Goal: Contribute content: Contribute content

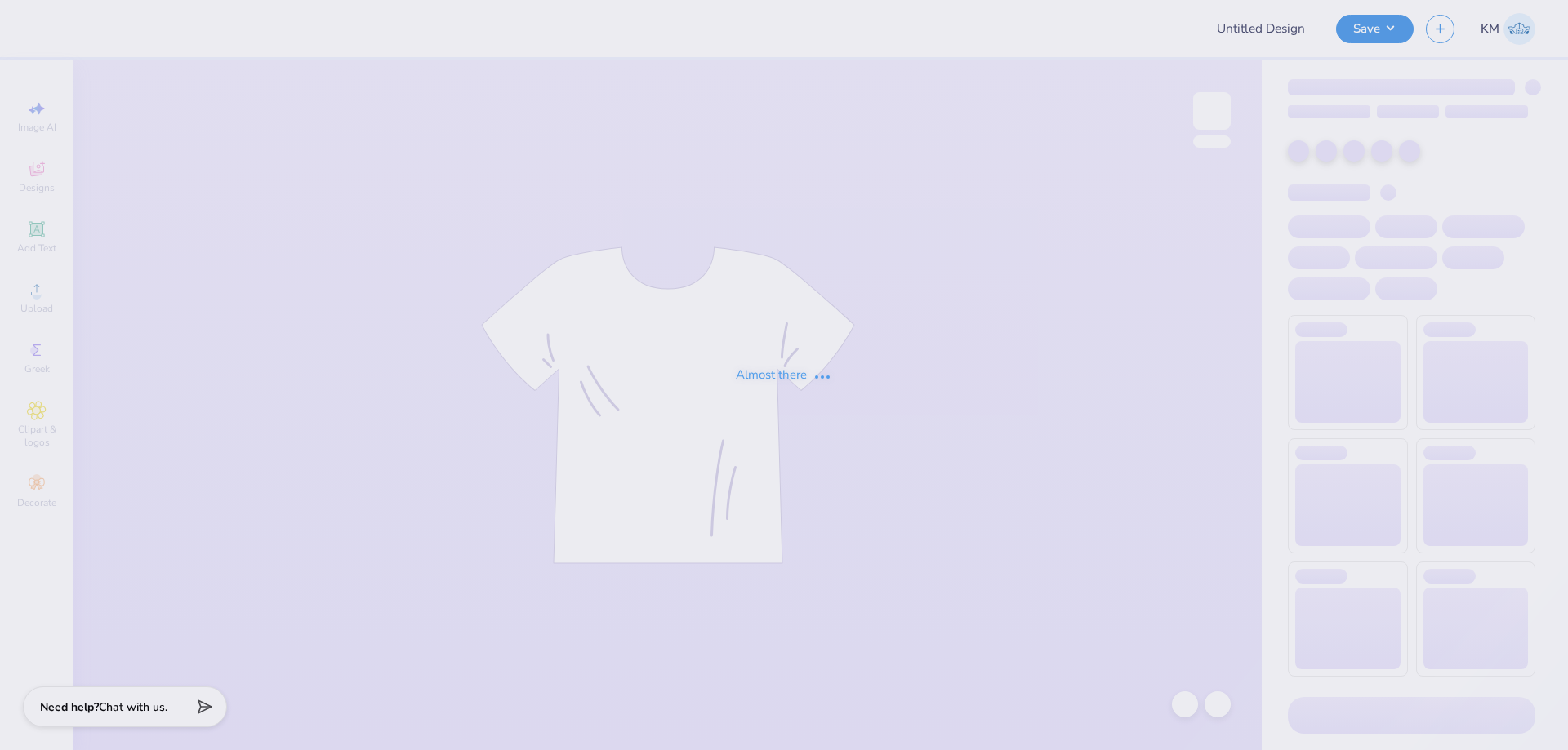
type input "PKT parents weekend 2"
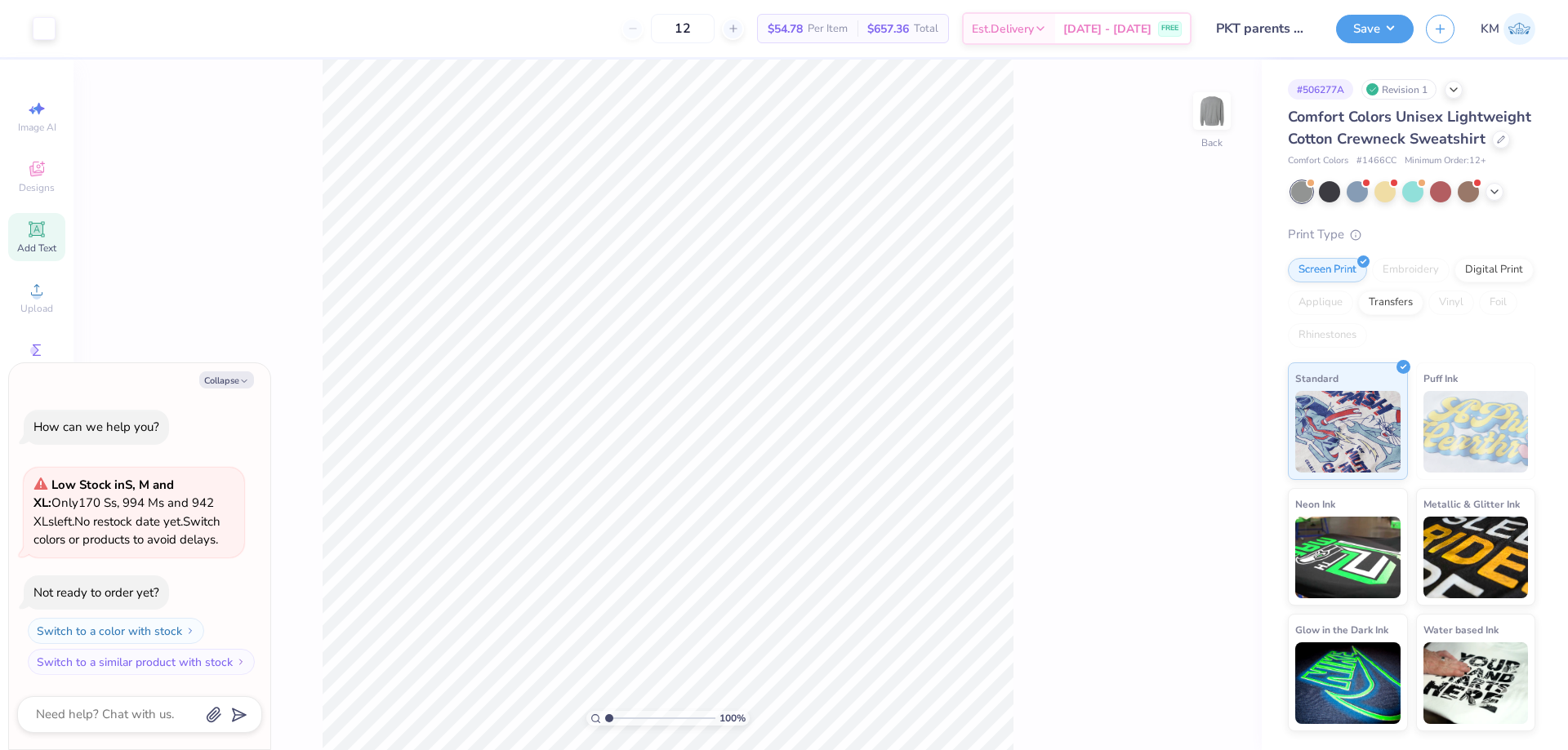
click at [47, 249] on span "Add Text" at bounding box center [36, 248] width 39 height 13
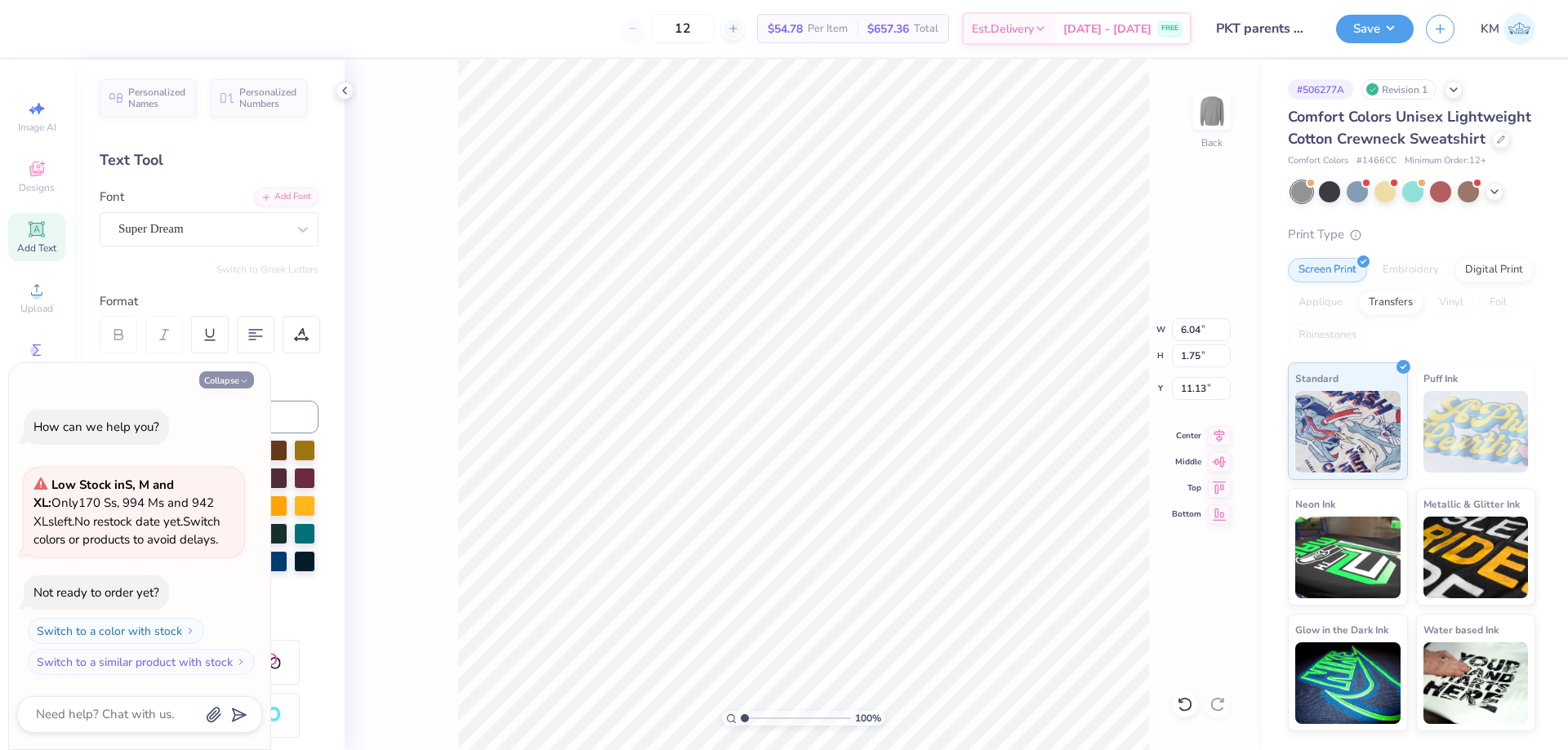
click at [224, 379] on button "Collapse" at bounding box center [227, 380] width 55 height 17
type textarea "x"
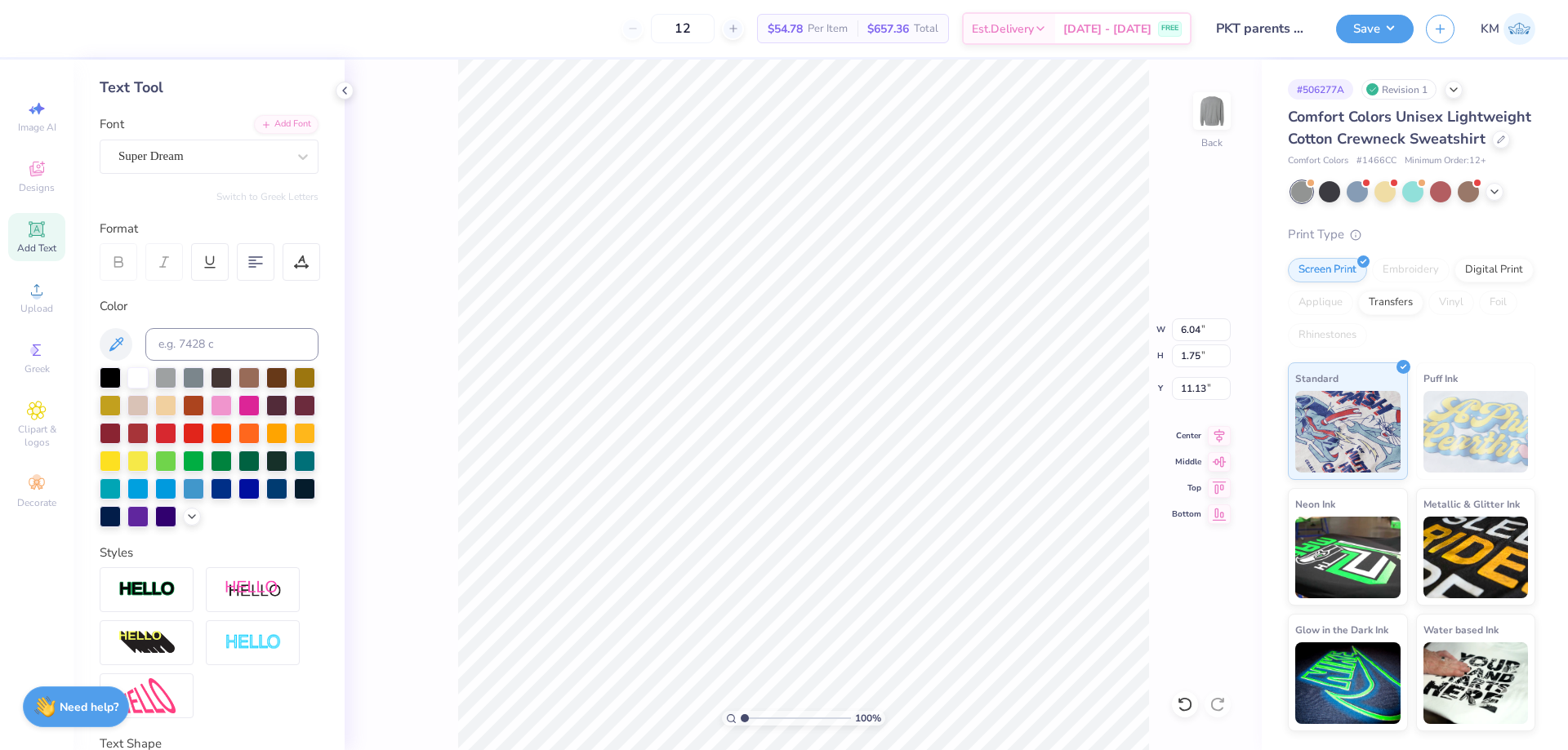
scroll to position [227, 0]
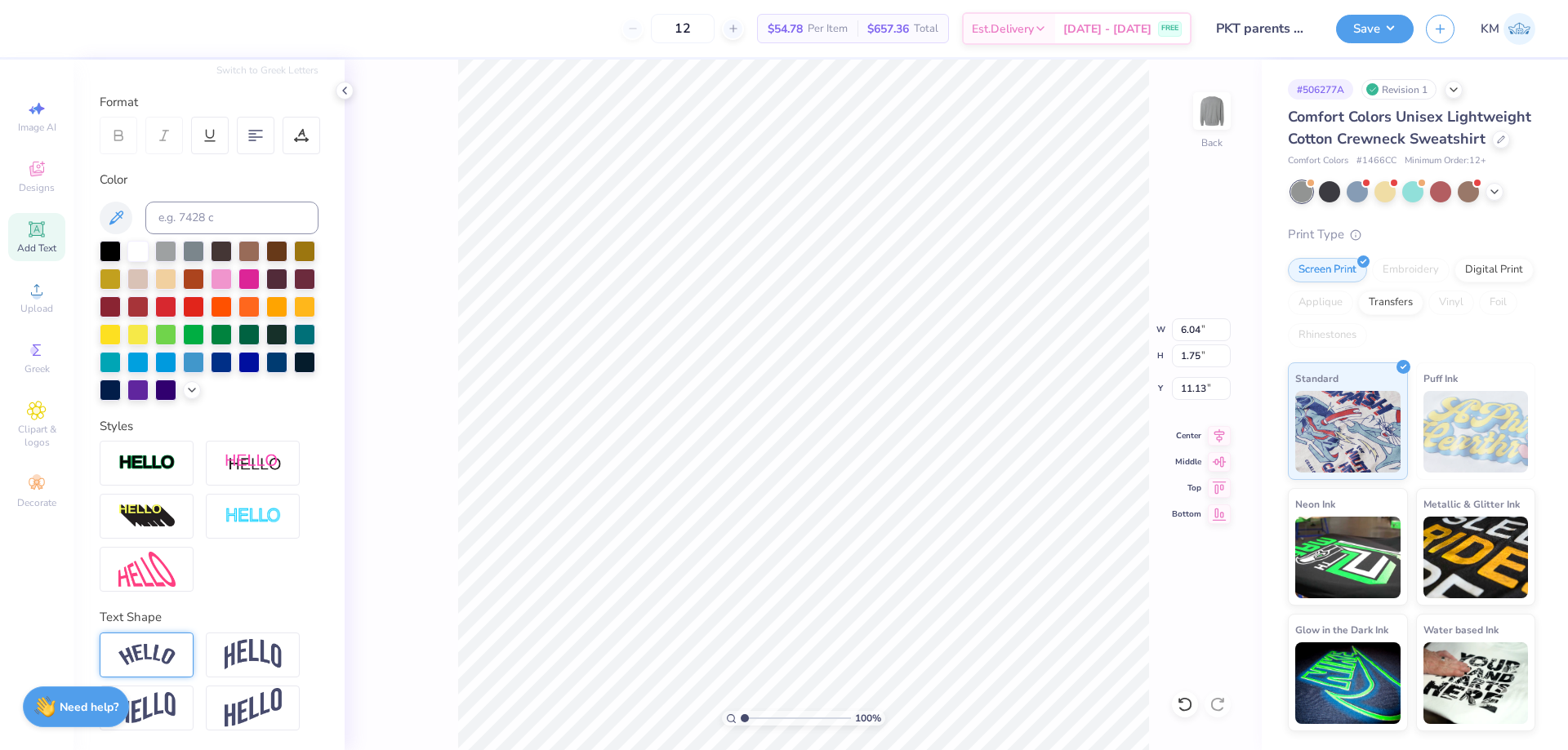
click at [178, 652] on div at bounding box center [146, 654] width 94 height 45
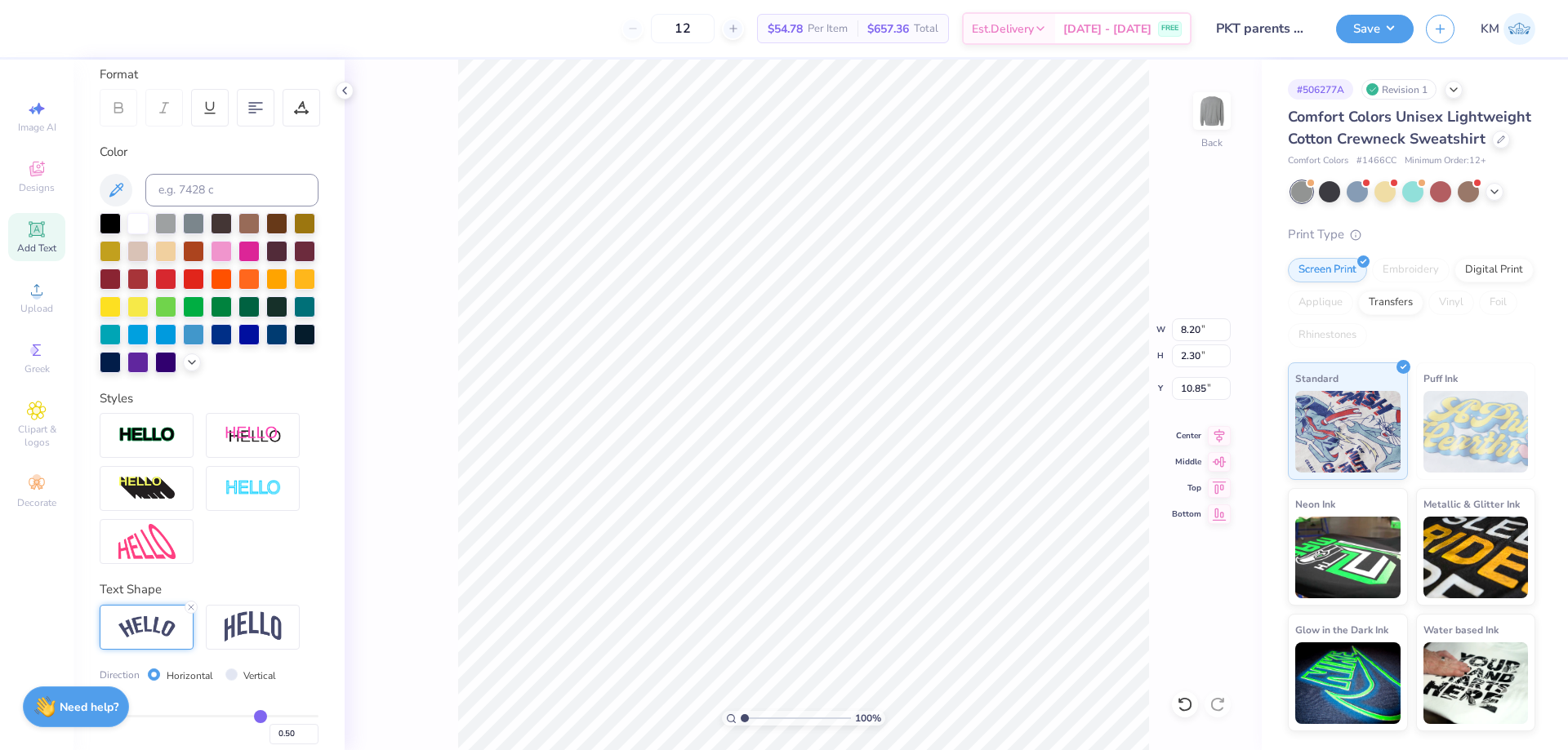
type input "8.20"
type input "2.30"
type input "10.85"
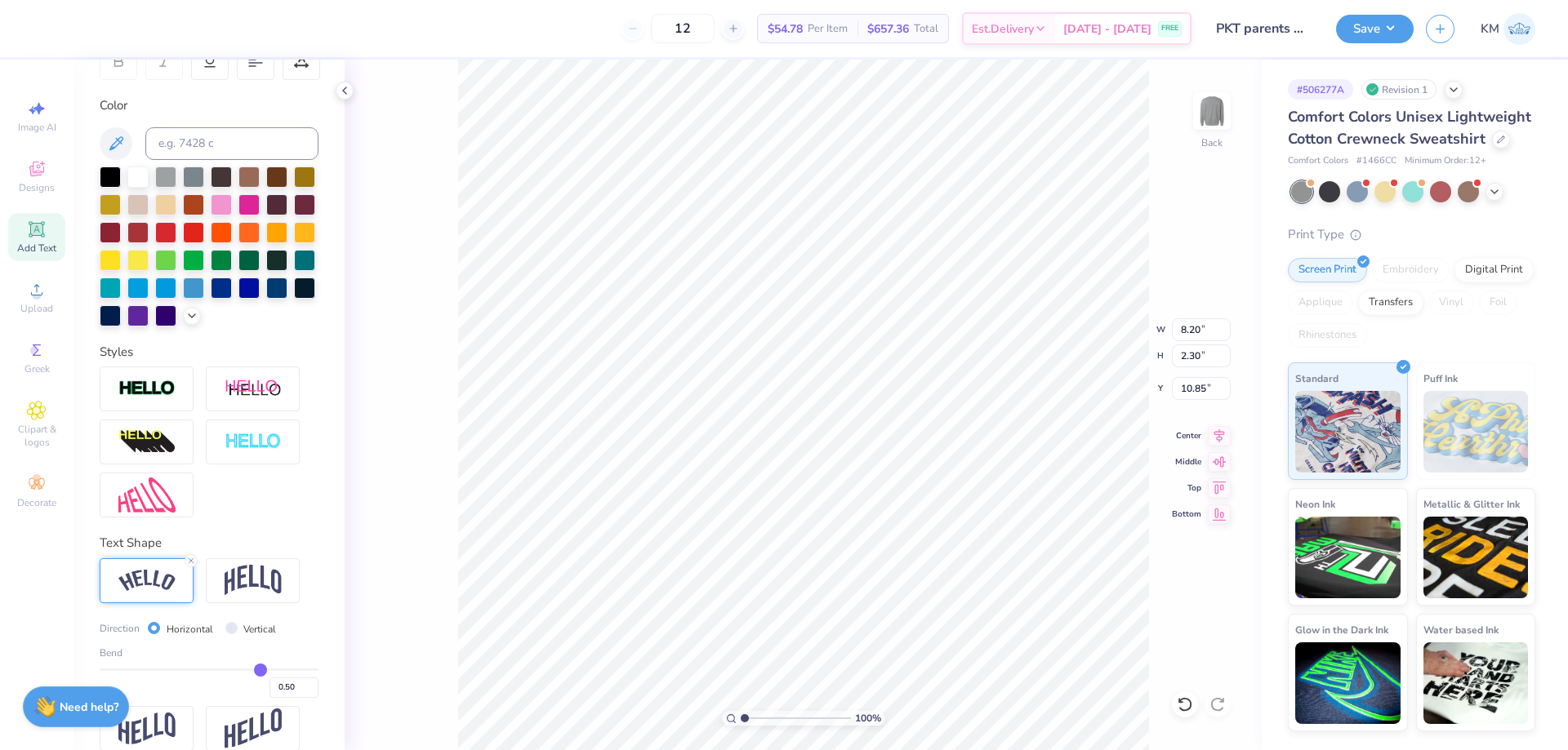
scroll to position [321, 0]
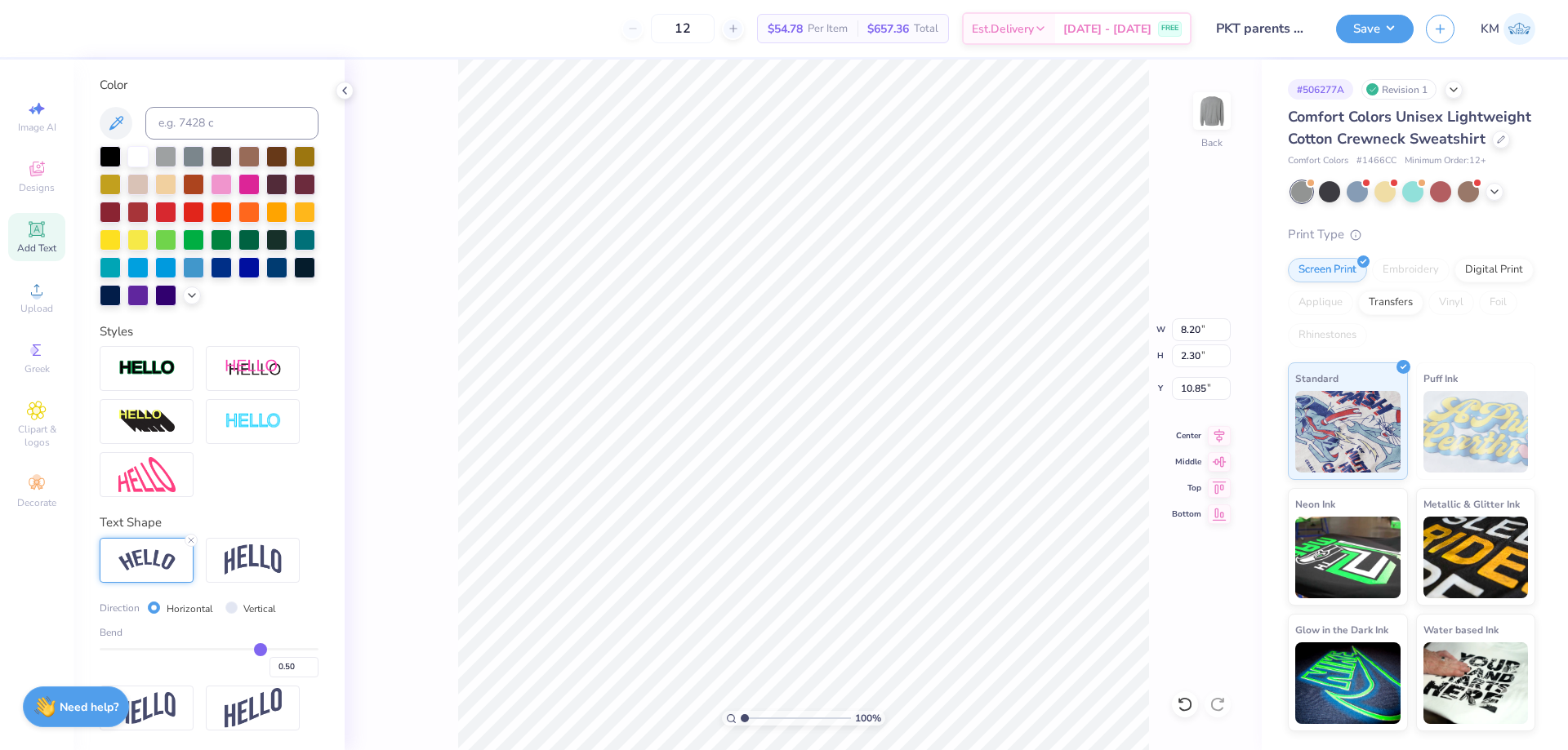
type input "0.46"
type input "0.43"
type input "0.36"
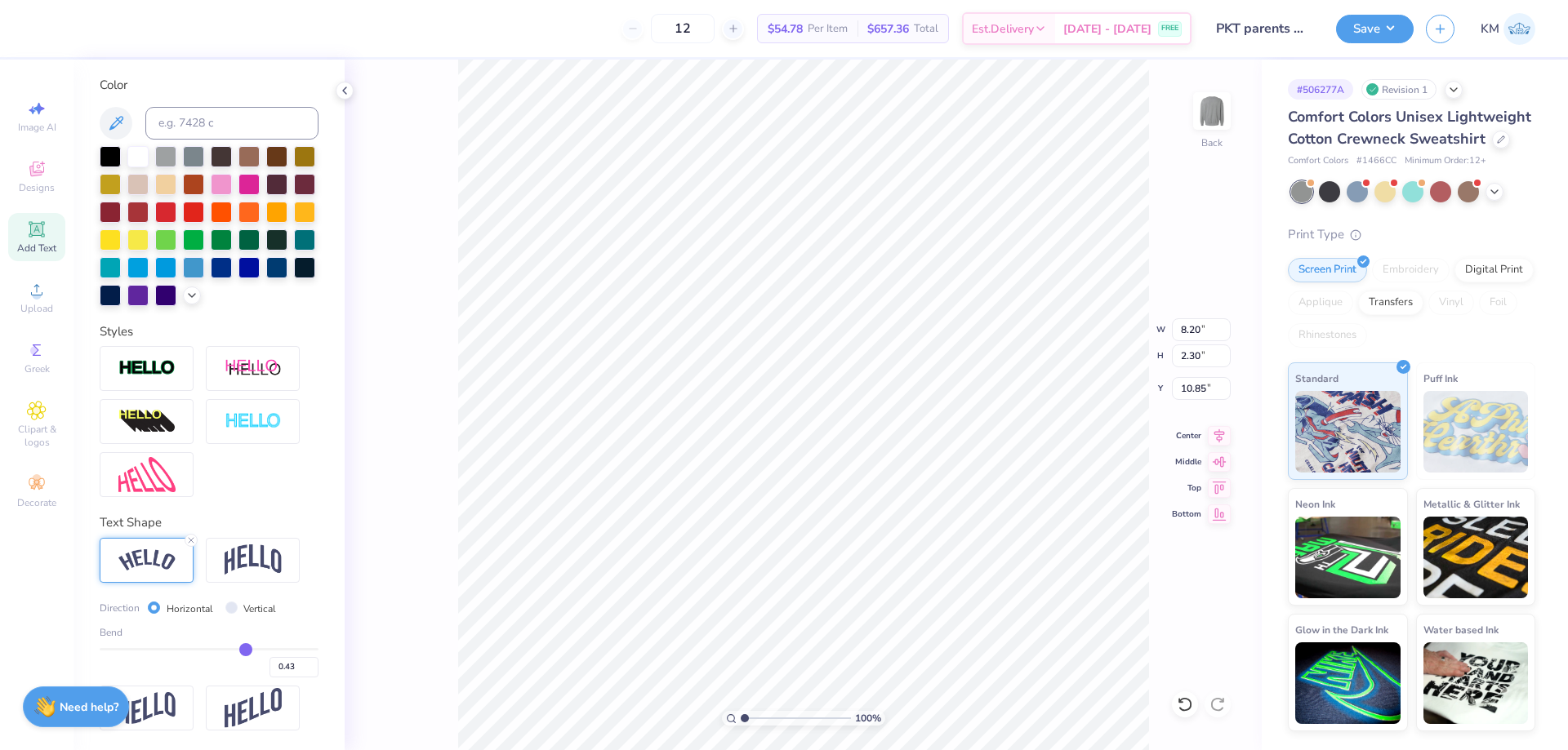
type input "0.36"
type input "0.3"
type input "0.30"
type input "0.24"
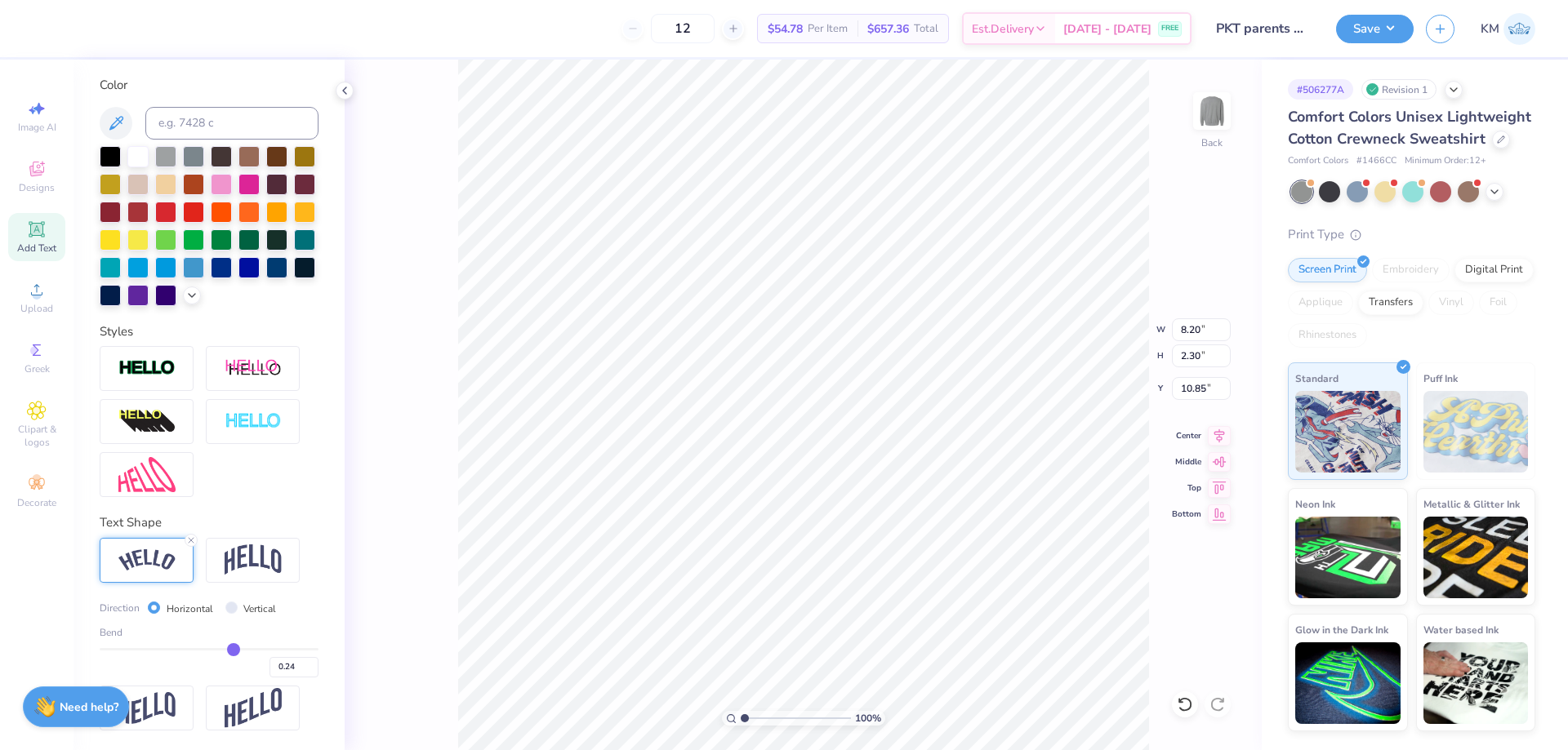
type input "0.21"
type input "0.15"
type input "0.13"
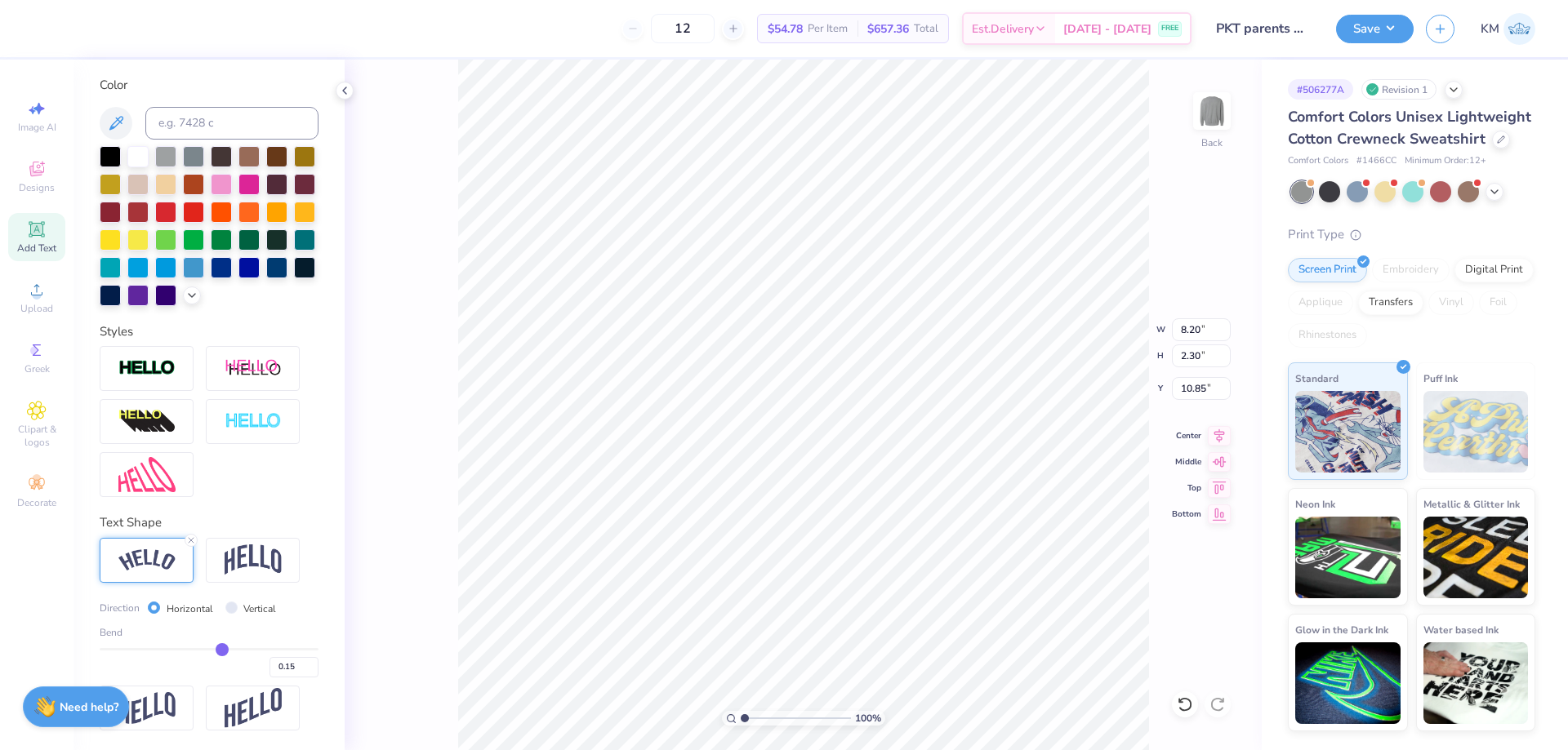
type input "0.13"
type input "0.11"
type input "0.08"
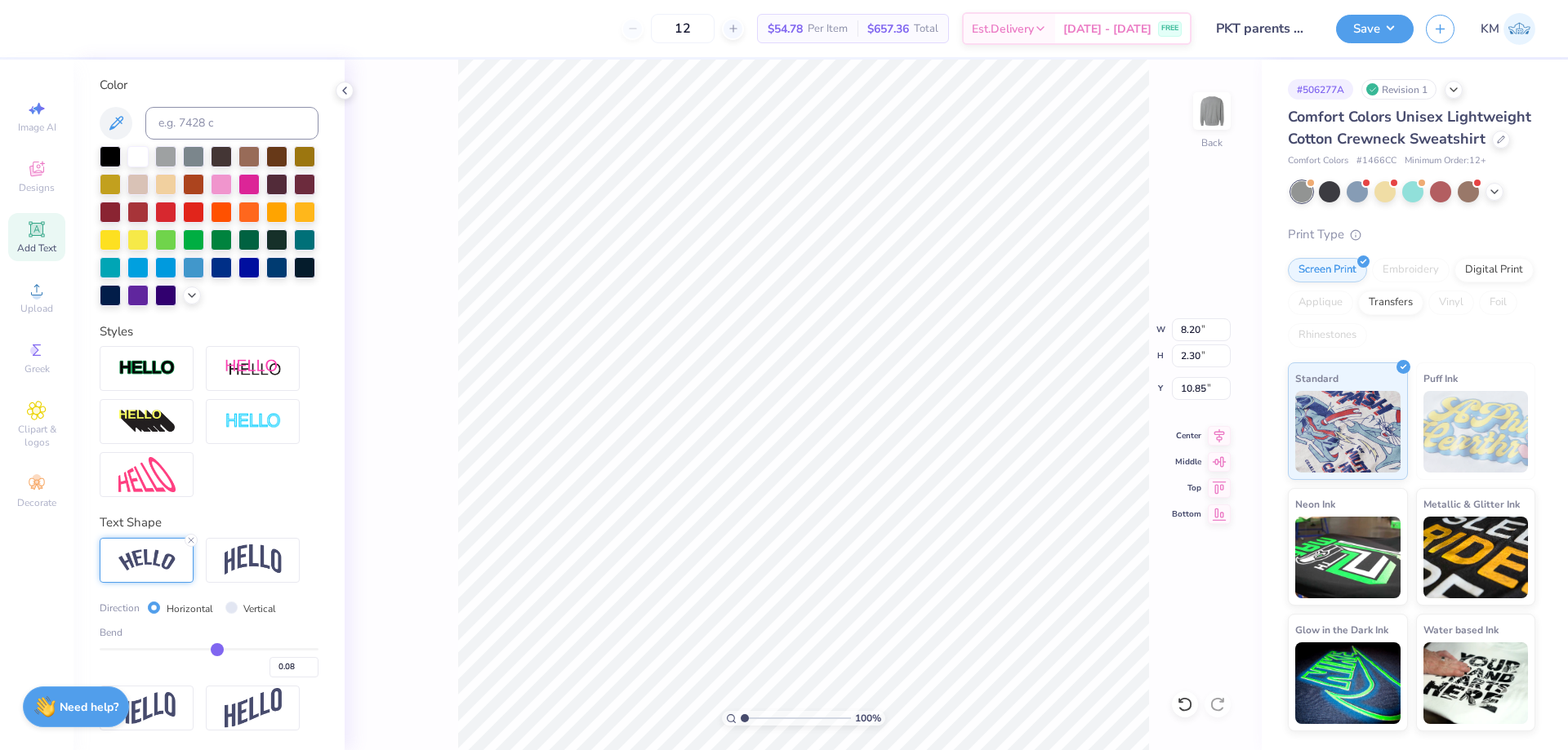
type input "0.05"
type input "0.04"
type input "0.01"
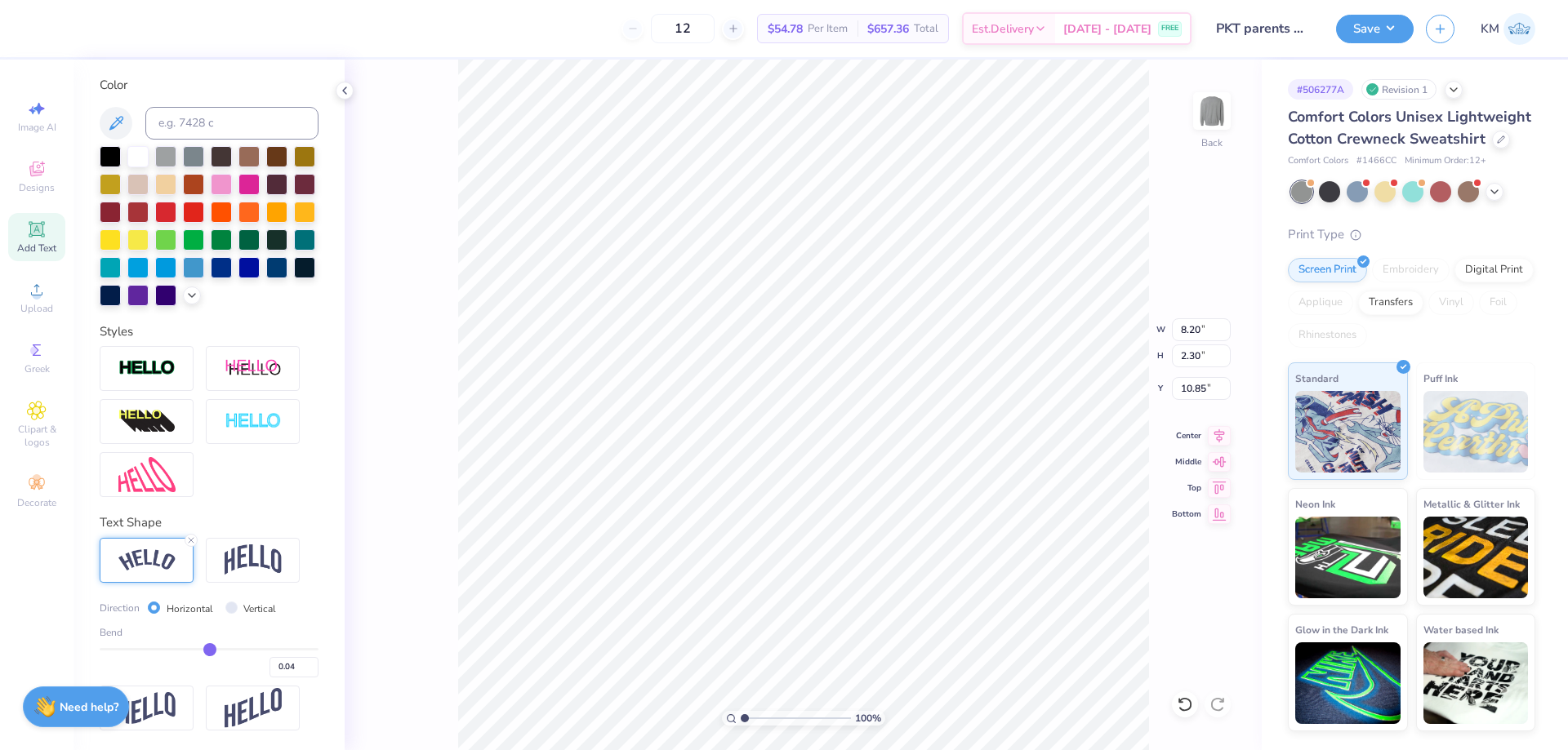
type input "0.01"
type input "0"
type input "0.00"
type input "-0.03"
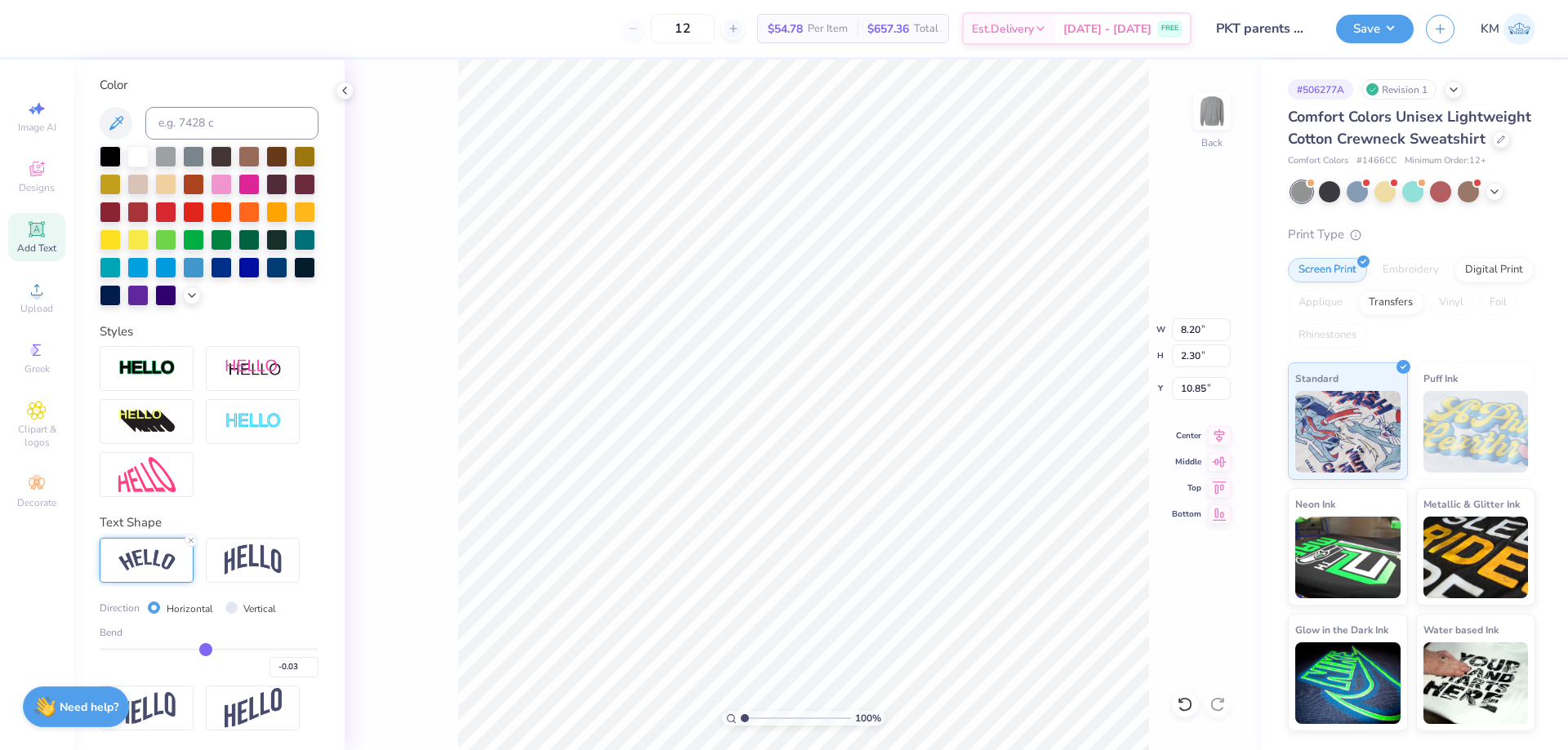
type input "-0.08"
type input "-0.14"
type input "-0.18"
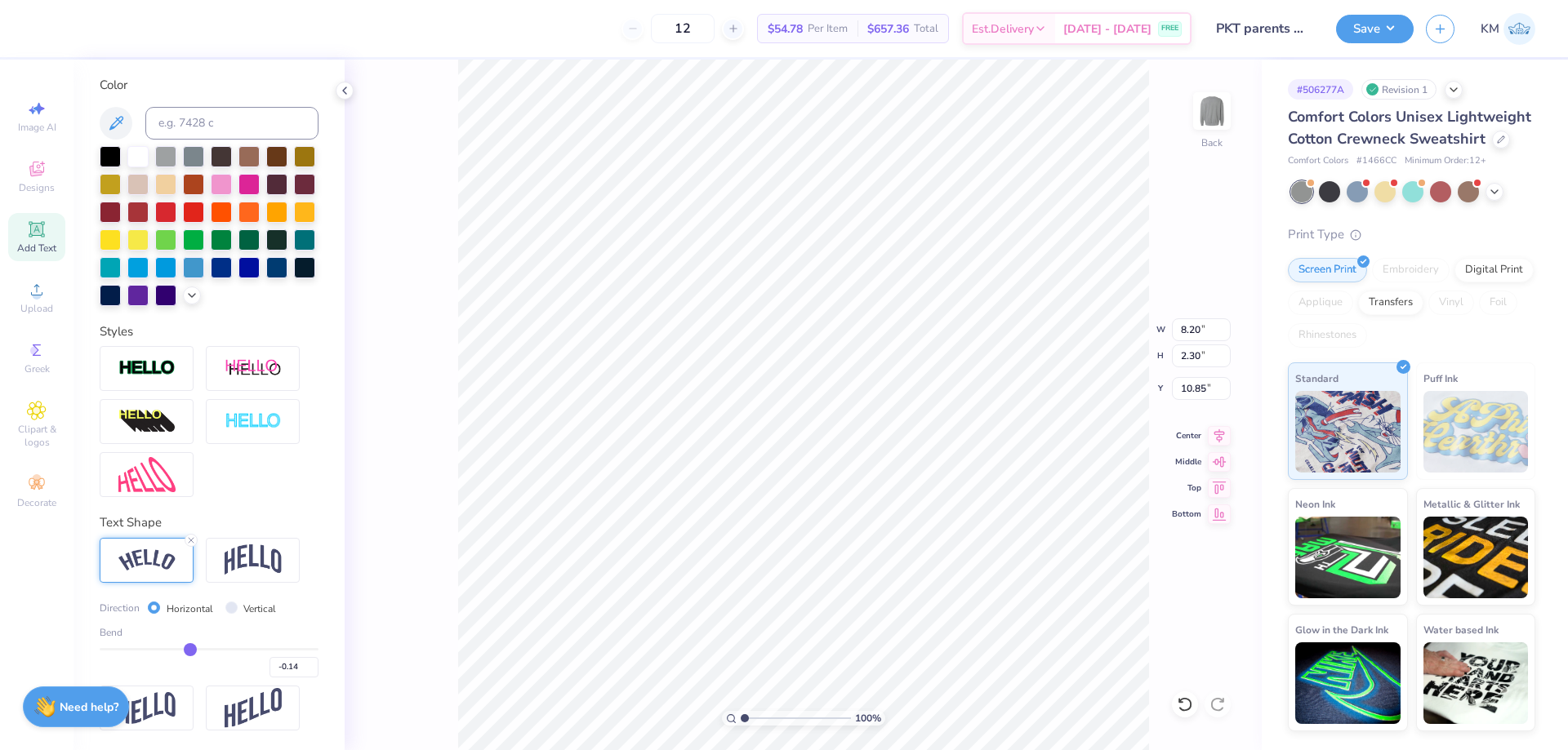
type input "-0.18"
type input "-0.21"
type input "-0.22"
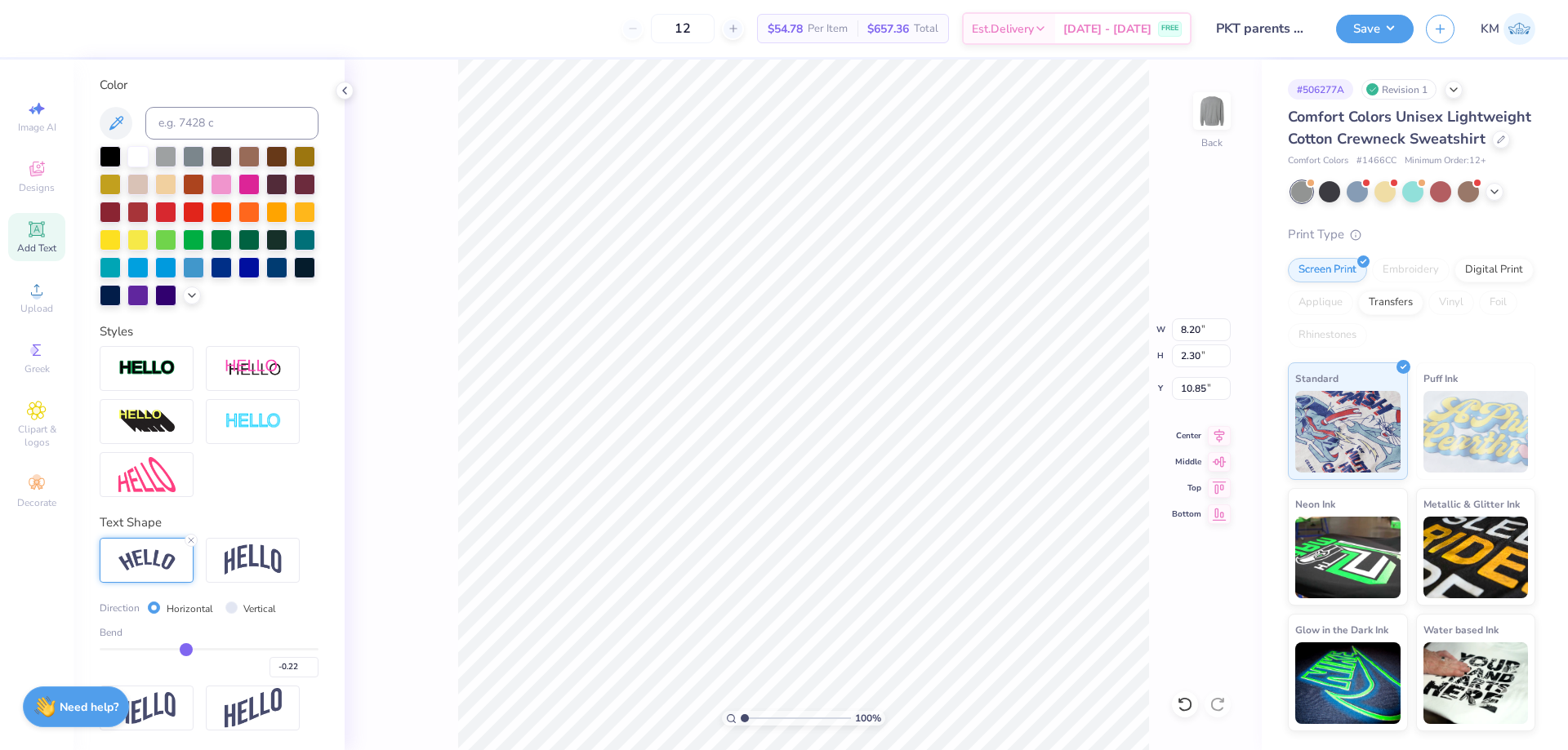
type input "-0.23"
drag, startPoint x: 249, startPoint y: 649, endPoint x: 180, endPoint y: 649, distance: 69.0
type input "-0.23"
click at [180, 649] on input "range" at bounding box center [209, 649] width 219 height 3
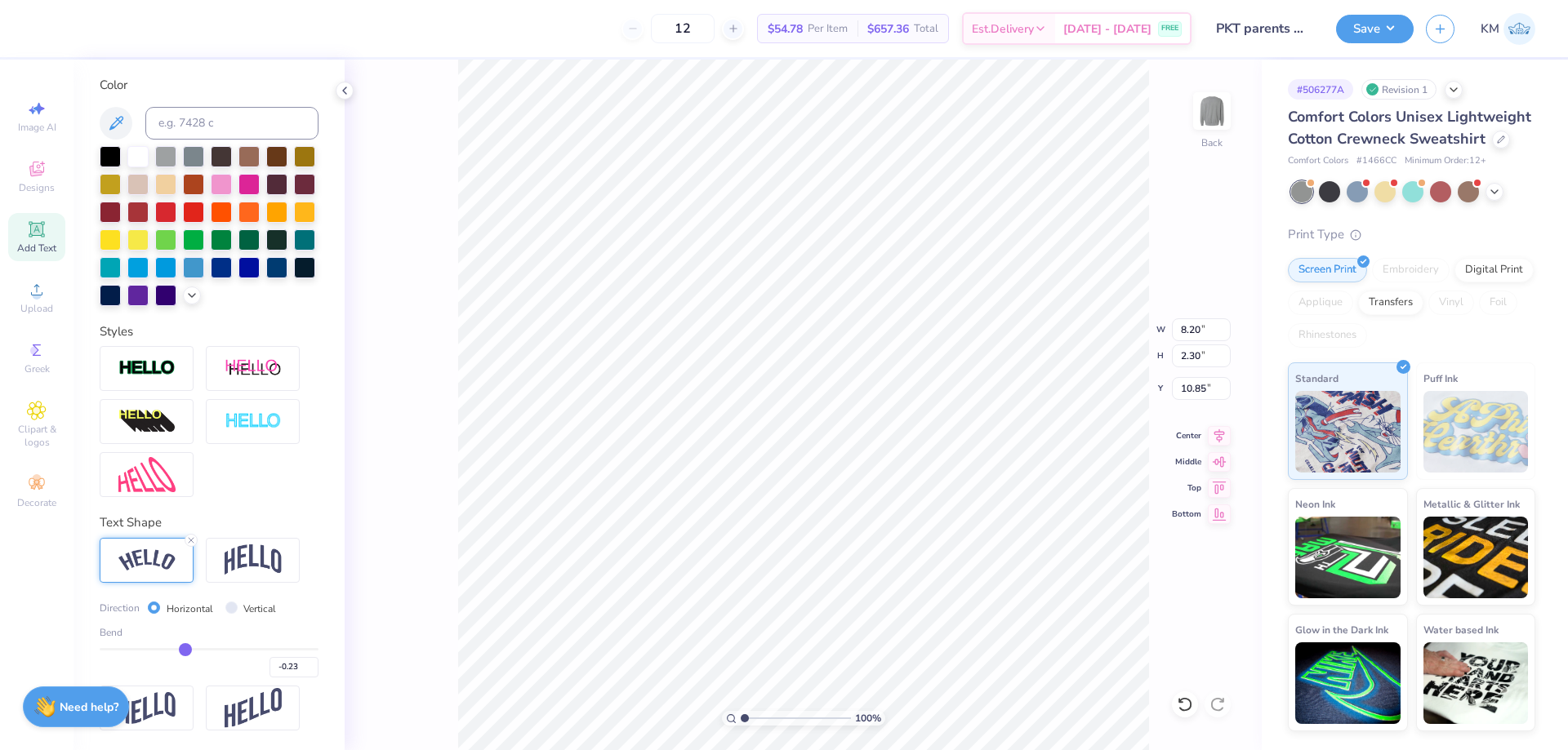
type input "6.32"
type input "1.86"
type input "11.07"
type input "-0.26"
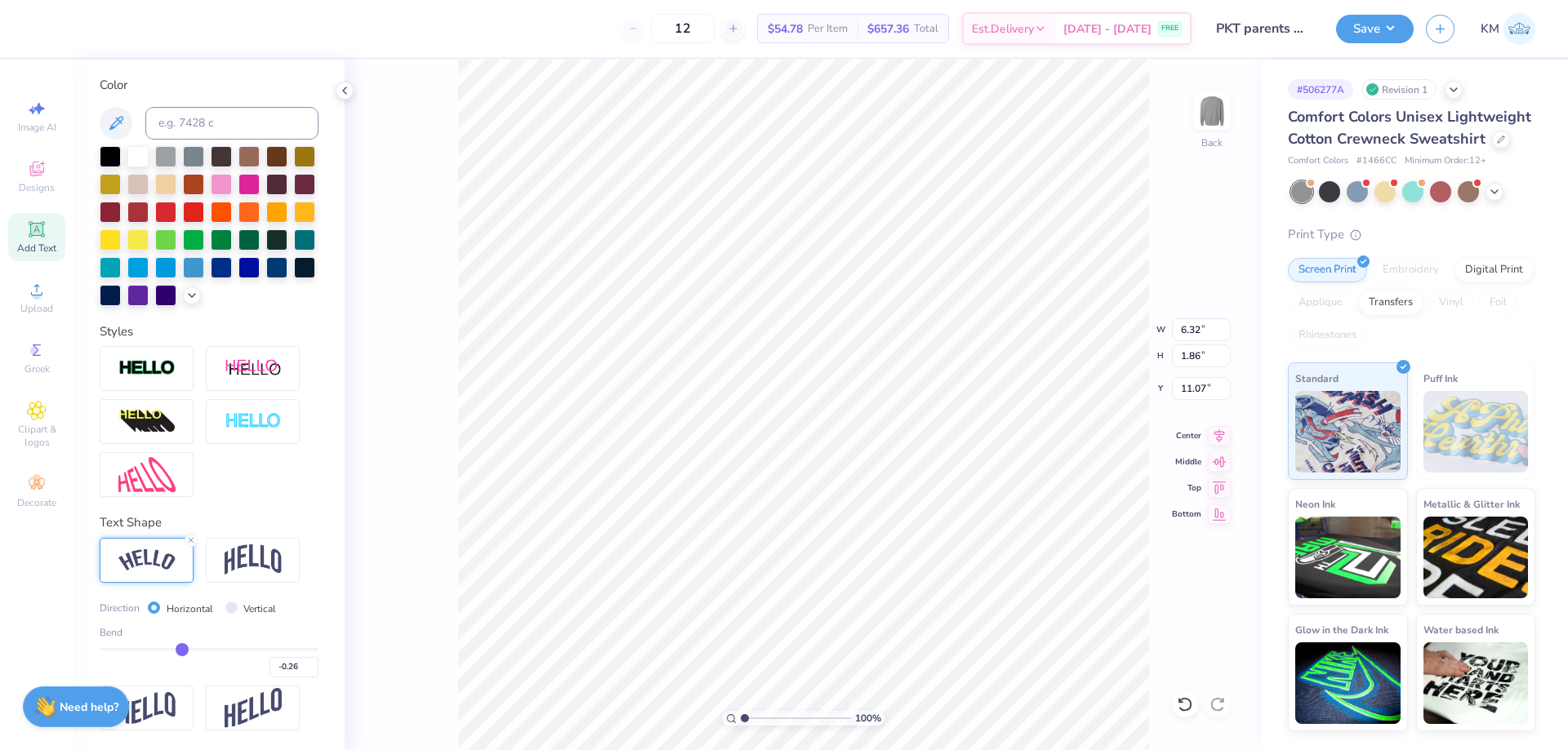
type input "-0.29"
type input "-0.32"
type input "-0.35"
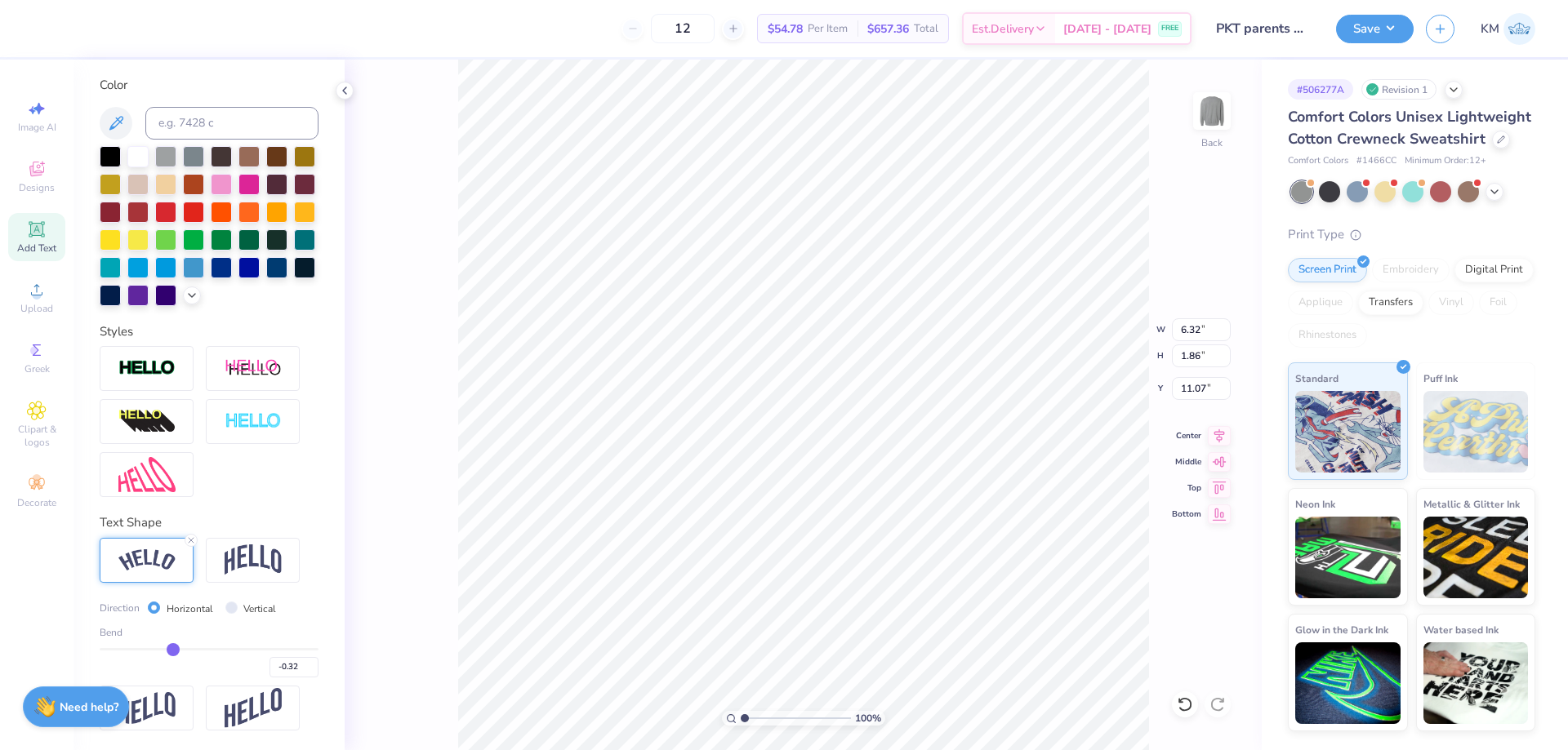
type input "-0.35"
type input "-0.37"
type input "-0.4"
type input "-0.40"
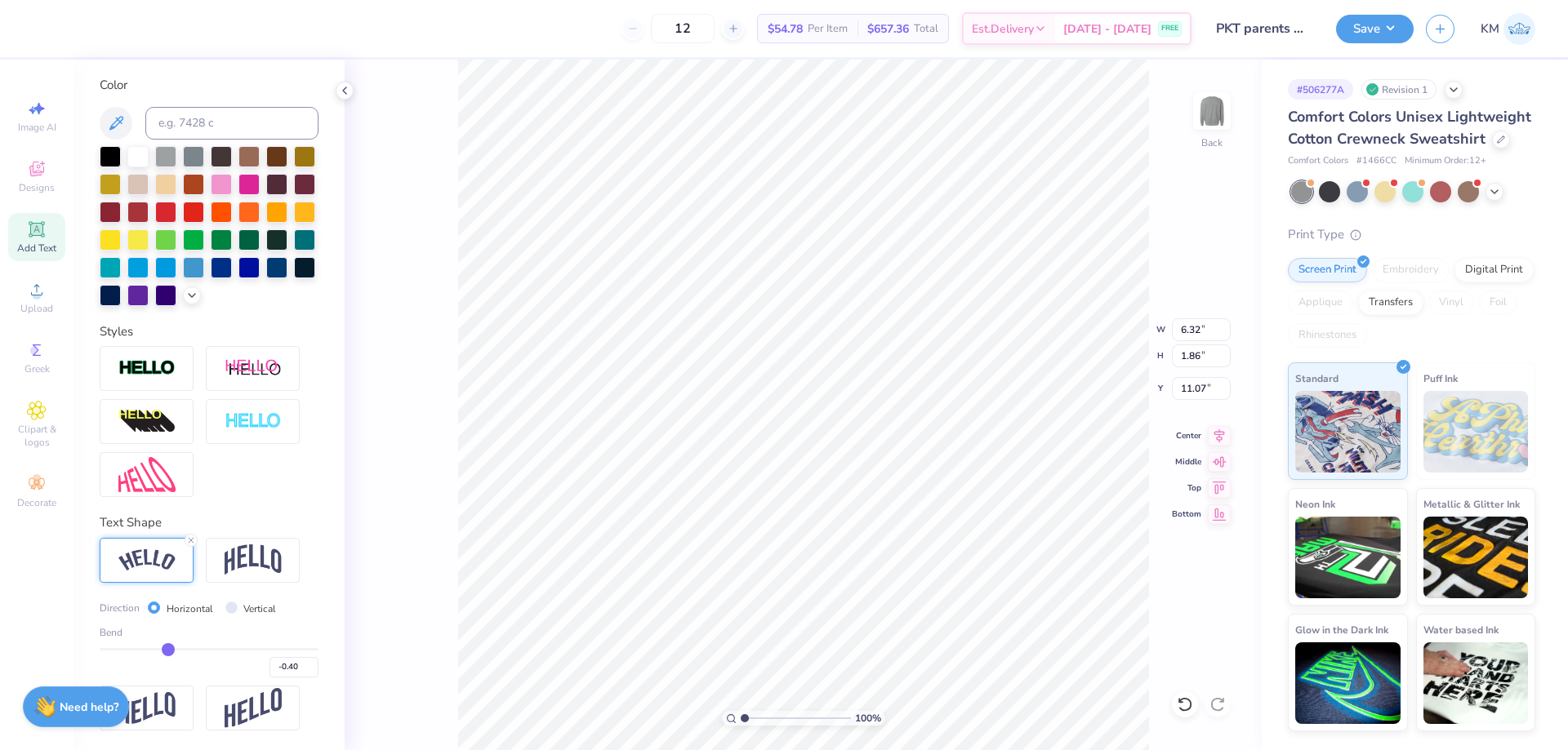
type input "-0.44"
type input "-0.47"
type input "-0.52"
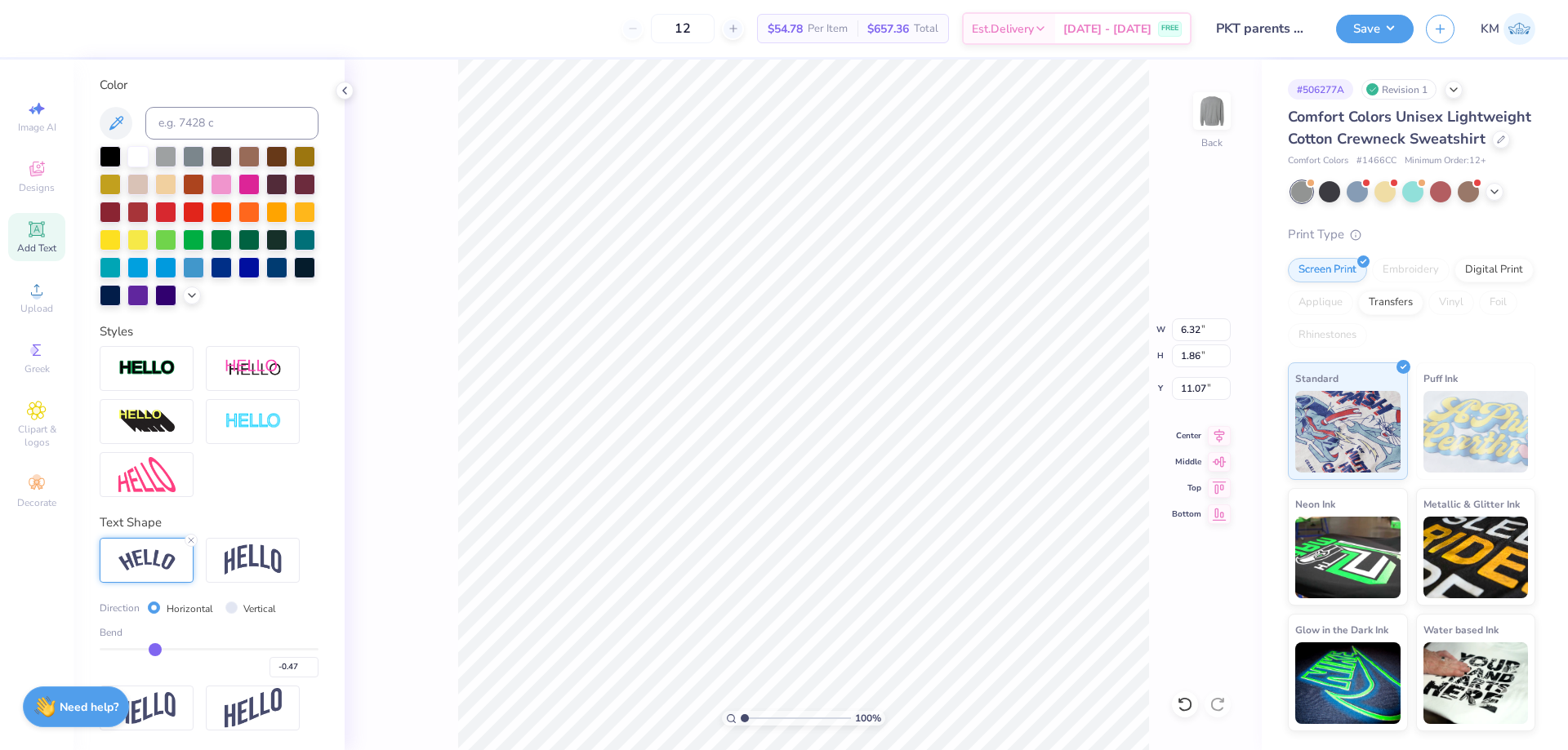
type input "-0.52"
type input "-0.56"
type input "-0.58"
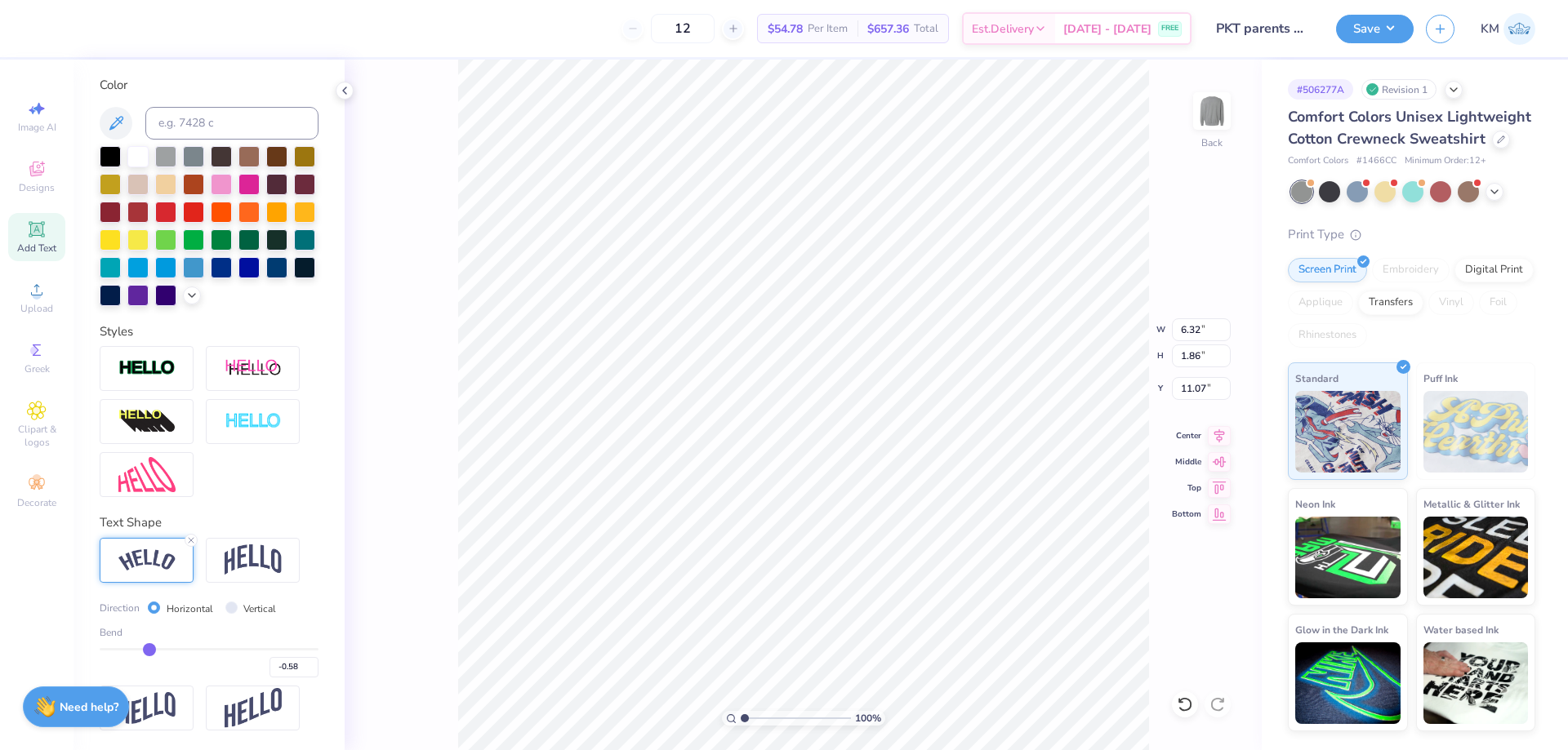
type input "-0.59"
drag, startPoint x: 180, startPoint y: 650, endPoint x: 146, endPoint y: 649, distance: 34.0
type input "-0.59"
click at [146, 649] on input "range" at bounding box center [209, 649] width 219 height 3
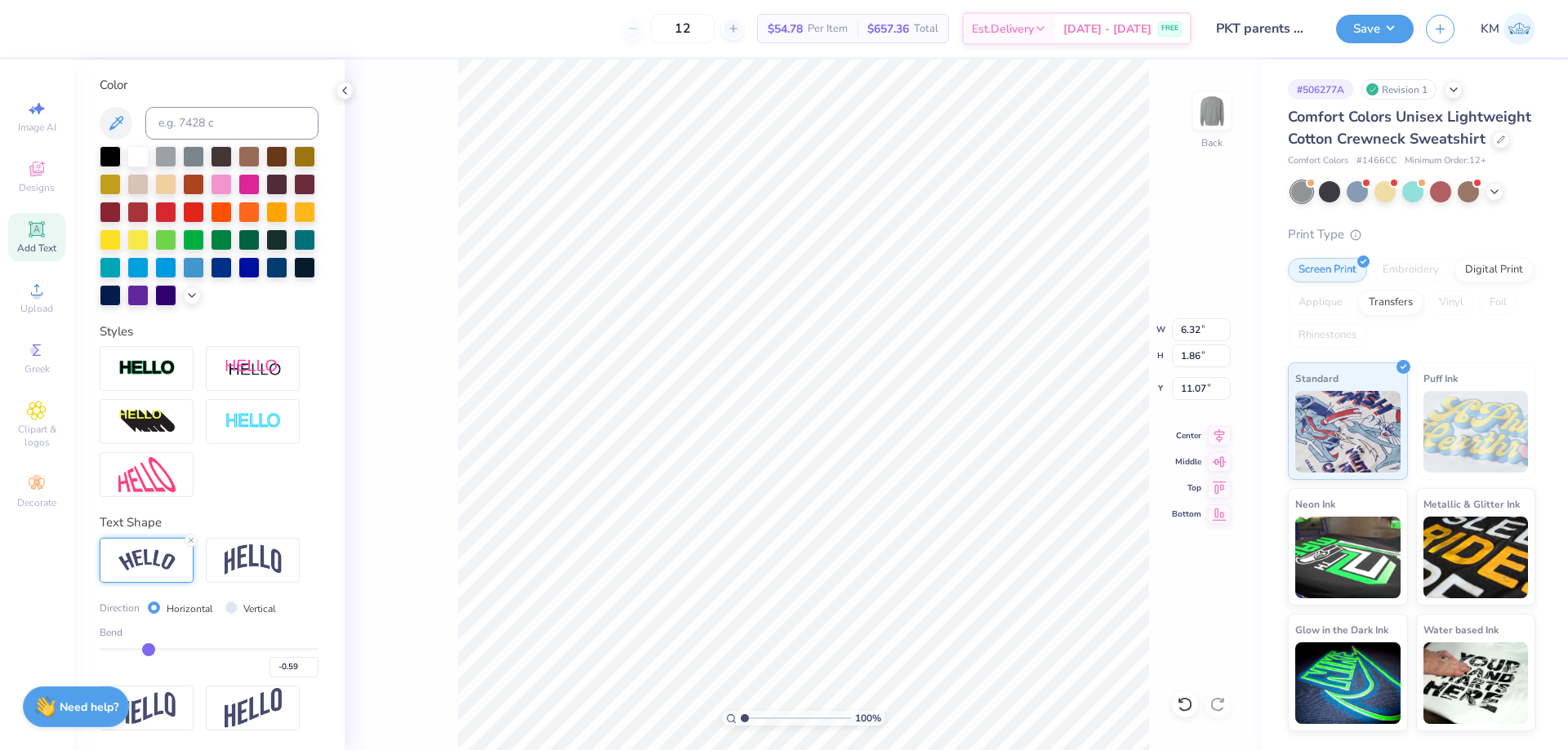
type input "7.68"
type input "2.80"
type input "10.60"
type input "12.96"
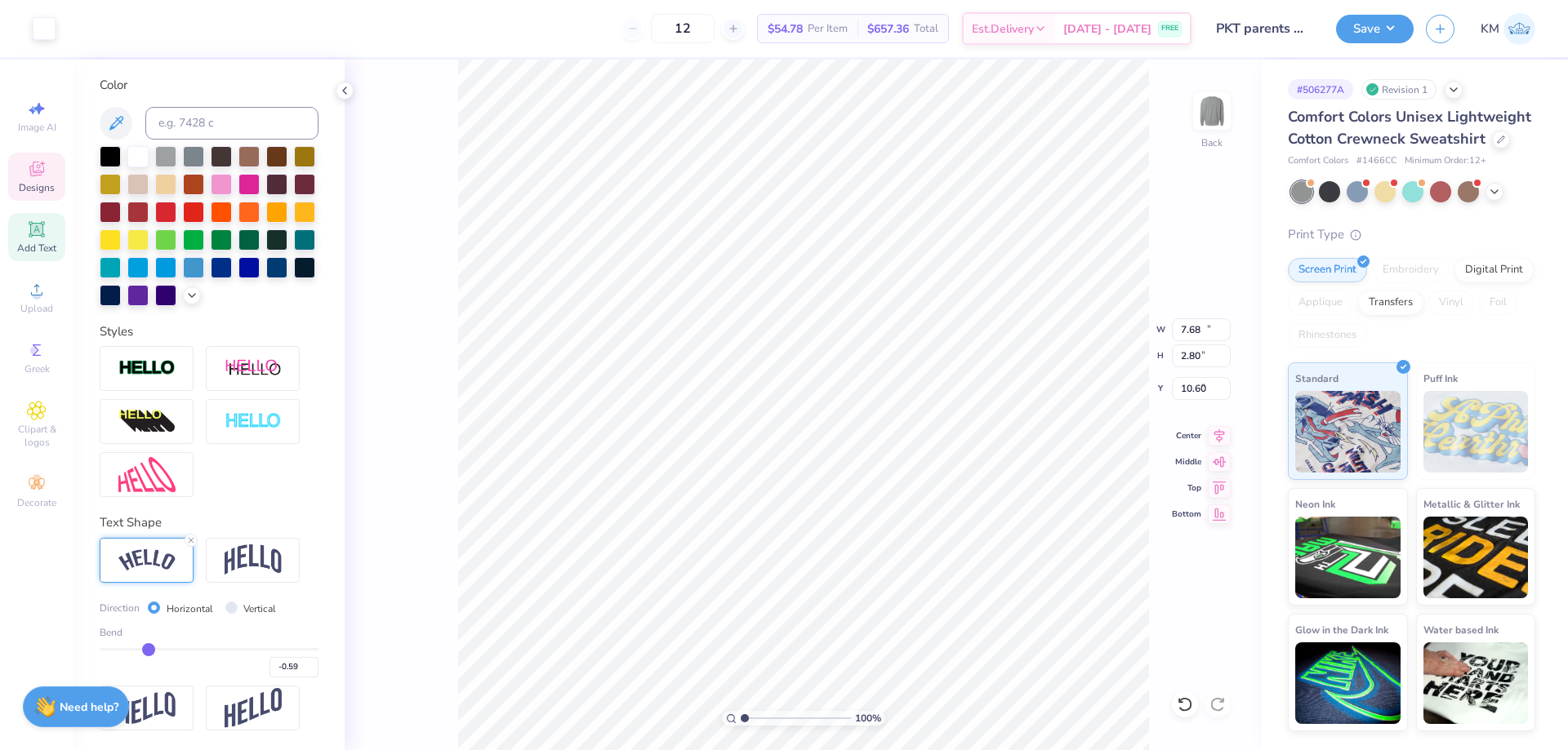
type input "8.26"
type input "4.41"
type input "7.68"
type input "2.80"
type input "10.60"
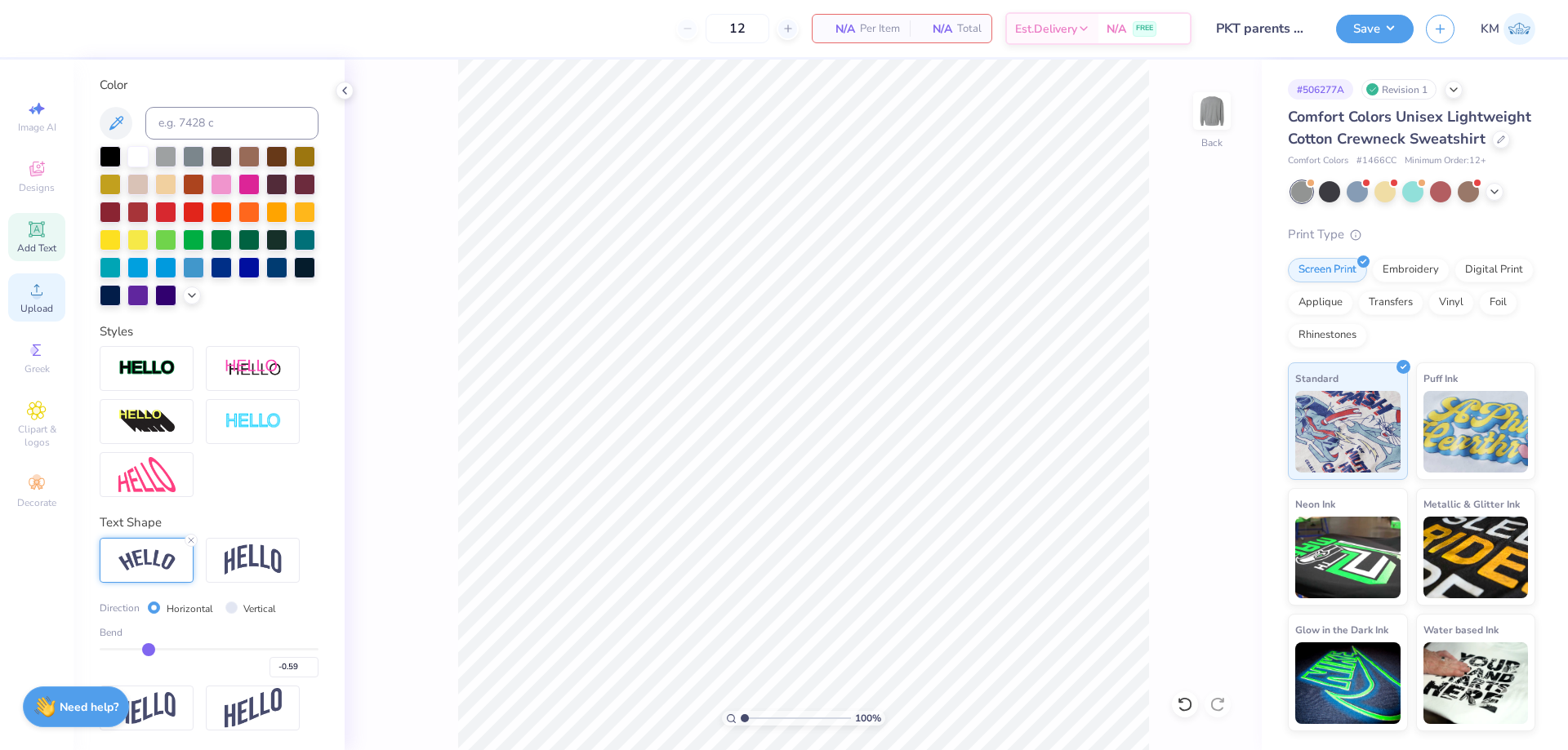
click at [47, 300] on div "Upload" at bounding box center [37, 297] width 58 height 48
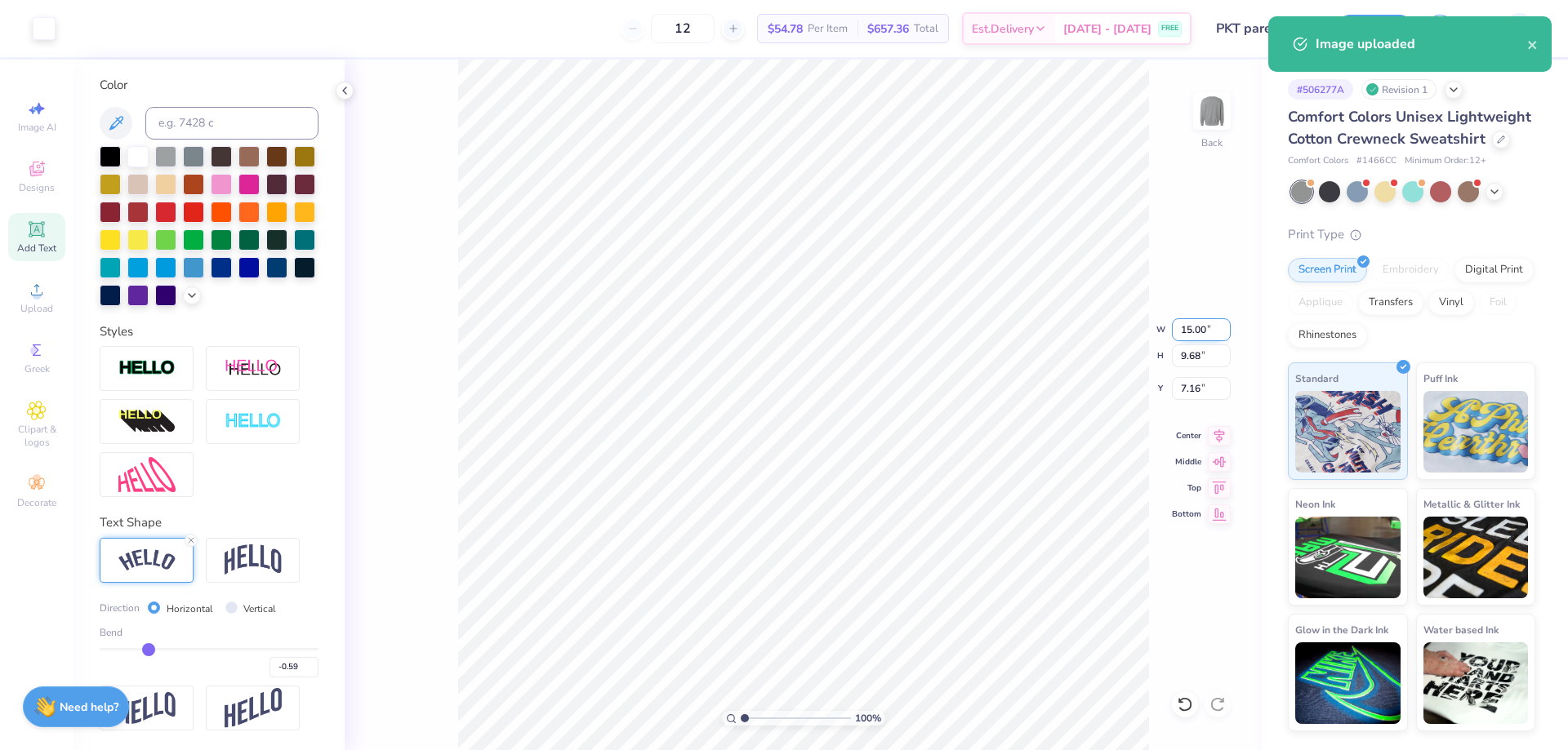
click at [1181, 329] on input "15.00" at bounding box center [1201, 330] width 59 height 23
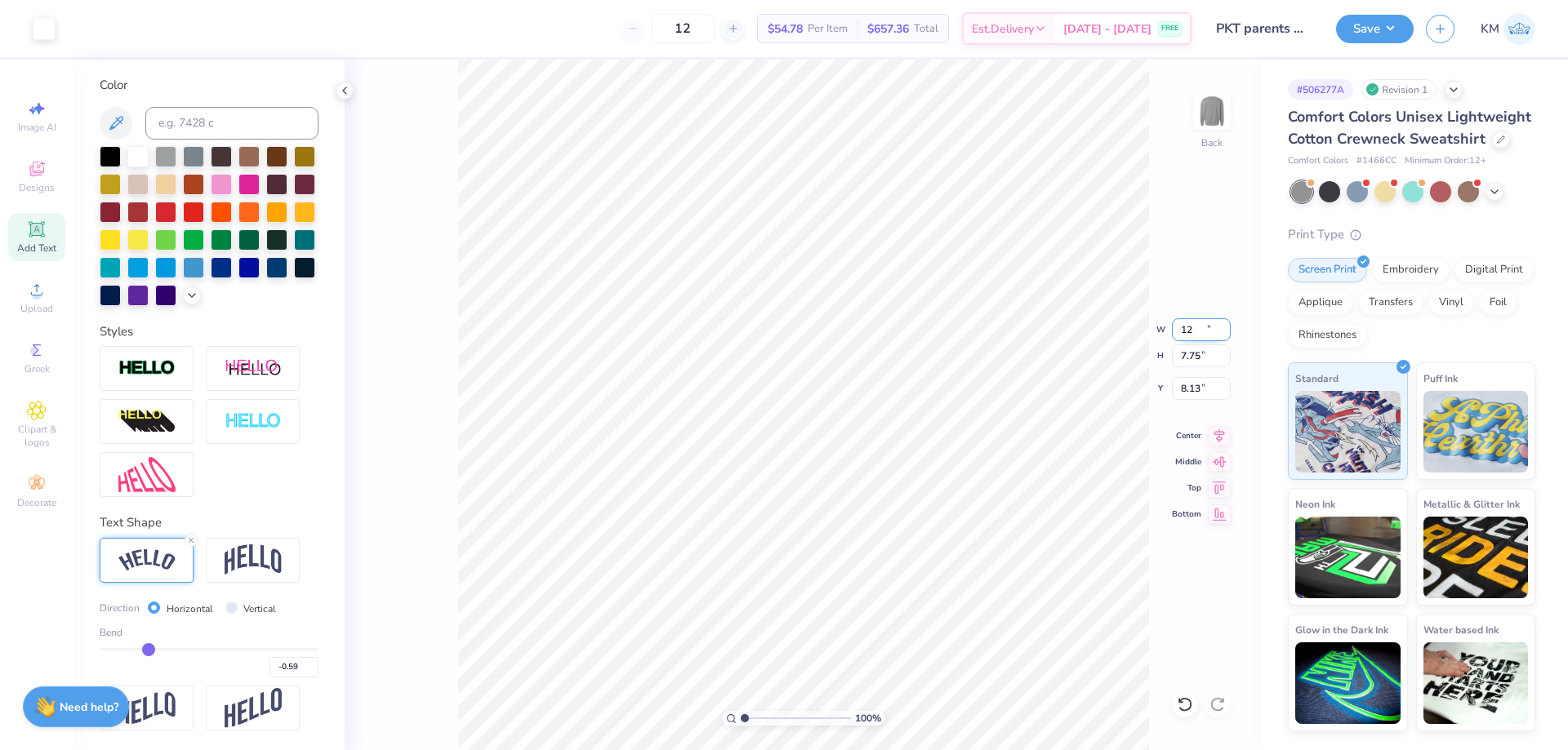
type input "12.00"
type input "7.75"
click at [1192, 353] on input "7.75" at bounding box center [1201, 355] width 59 height 23
click at [1181, 380] on input "8.13" at bounding box center [1201, 388] width 59 height 23
type input "3.00"
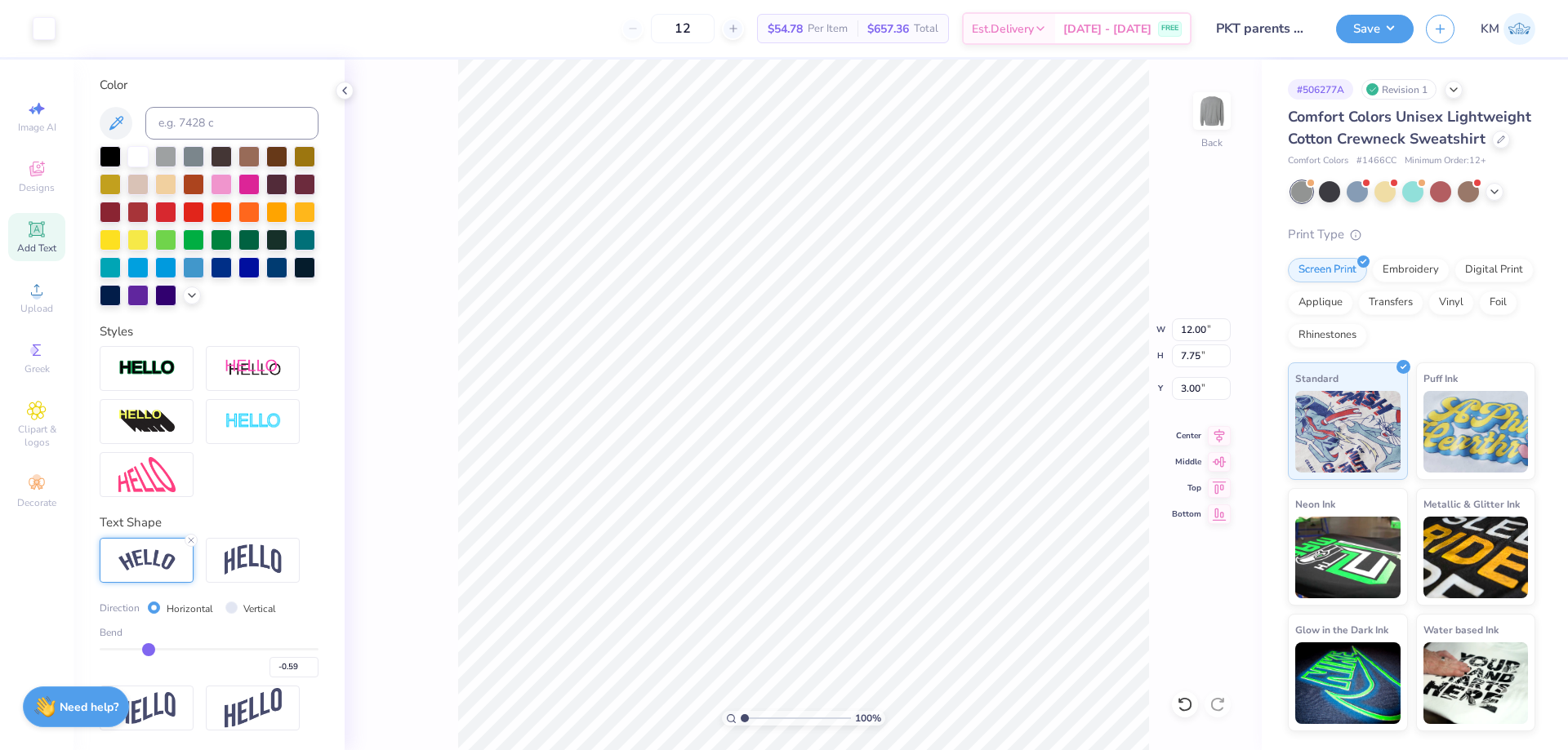
click at [36, 235] on icon at bounding box center [36, 229] width 15 height 15
type input "6.04"
type input "1.75"
type input "11.13"
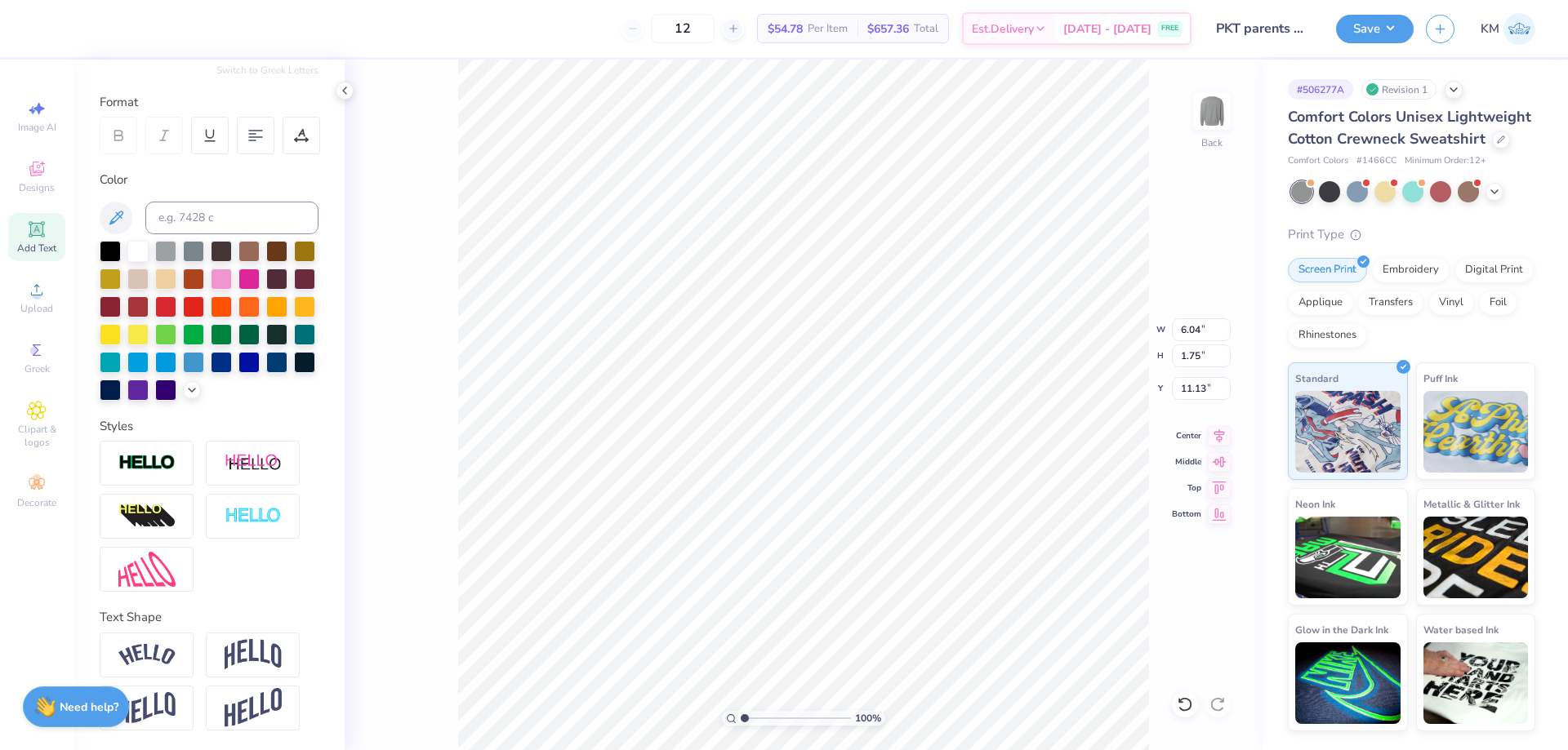
type textarea "p"
type textarea "PARENT'S WEEKEND"
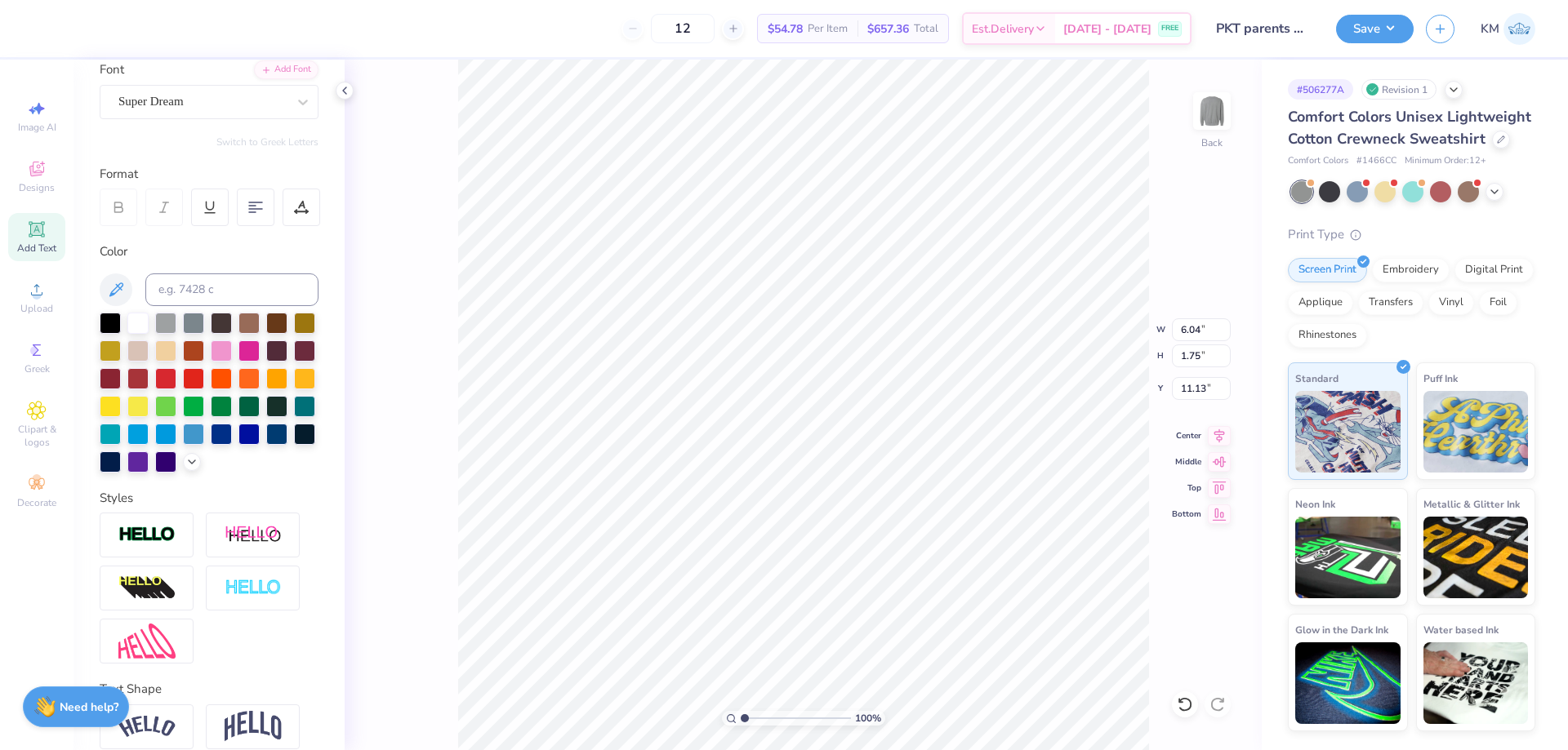
scroll to position [0, 0]
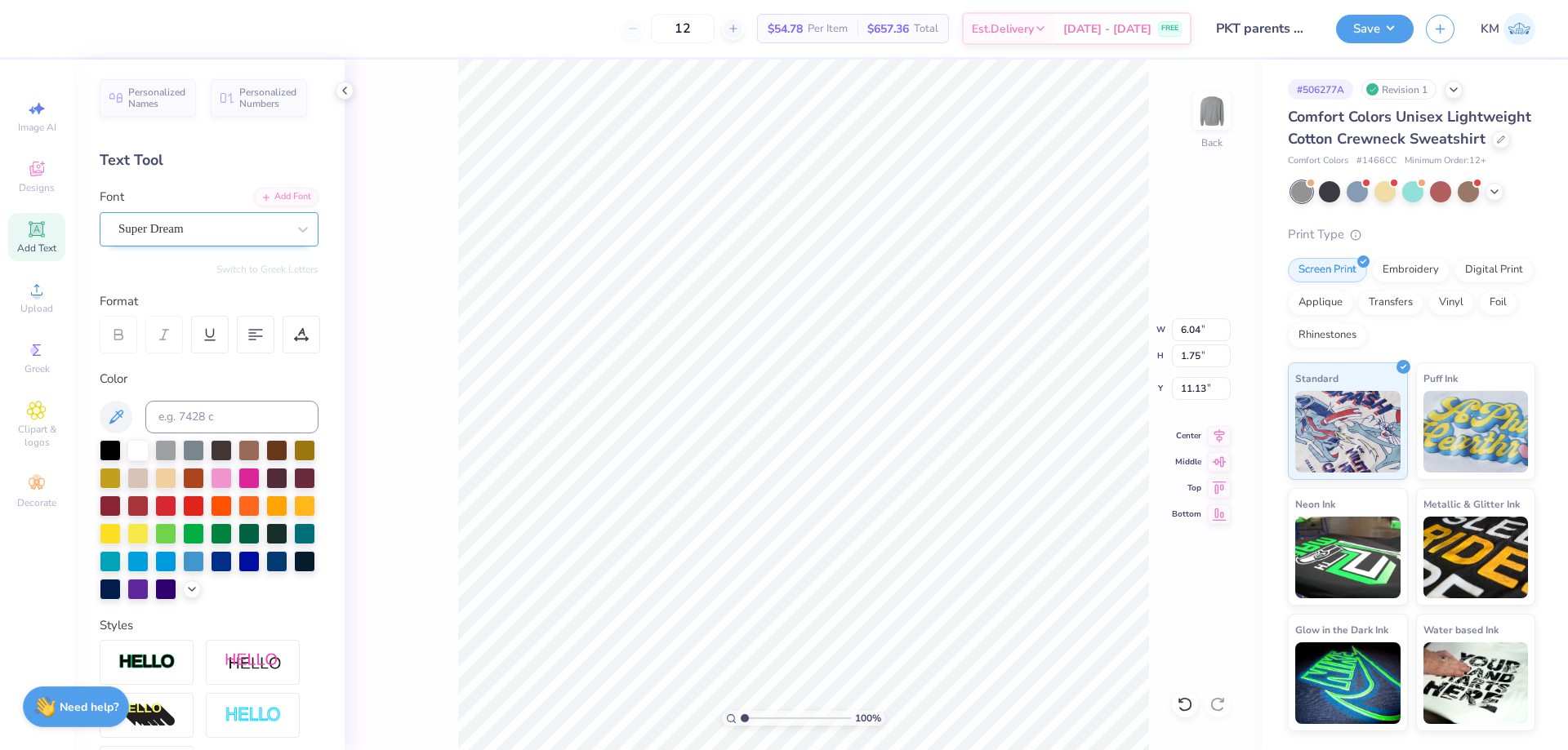
click at [189, 228] on div "Super Dream" at bounding box center [202, 229] width 172 height 25
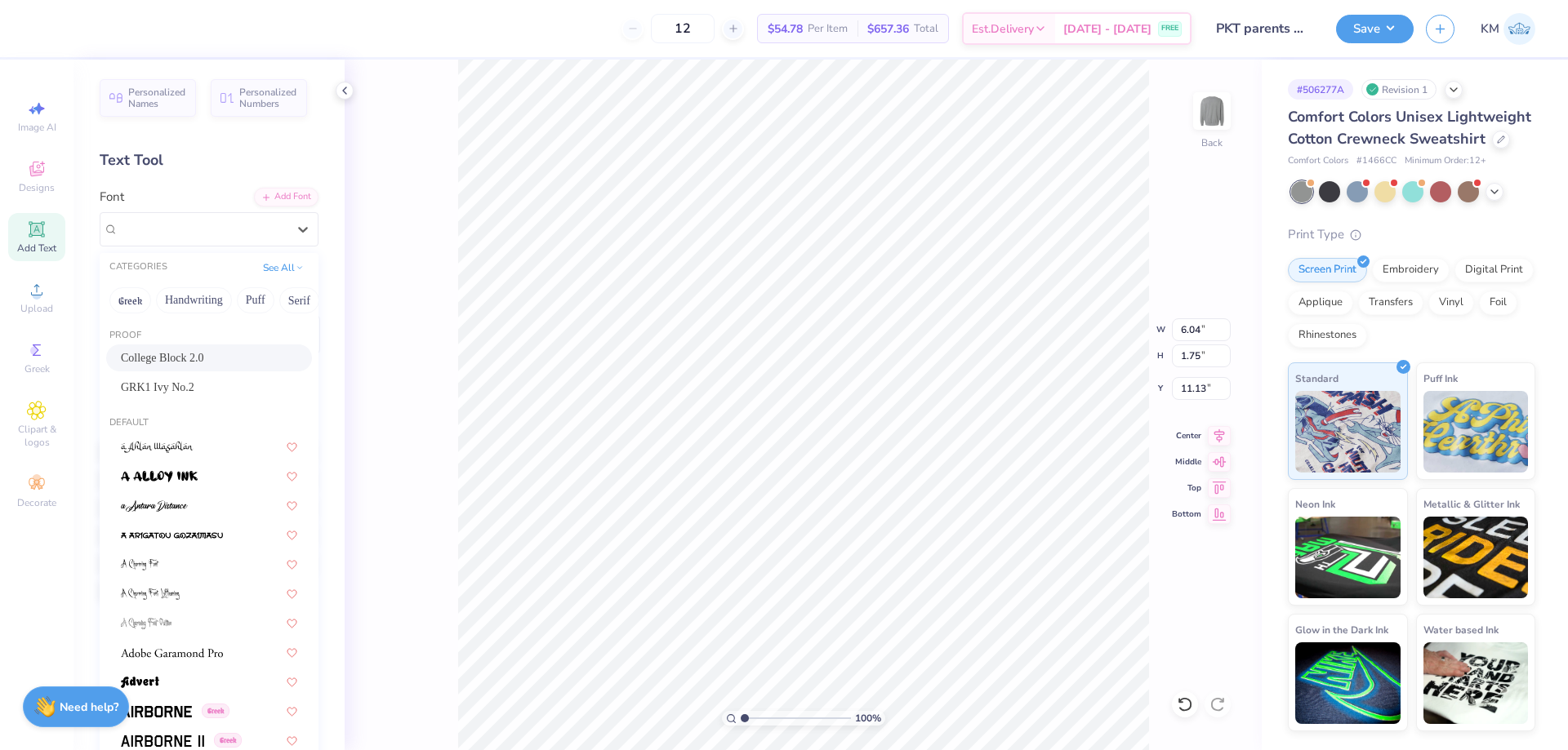
click at [196, 355] on span "College Block 2.0" at bounding box center [162, 358] width 83 height 17
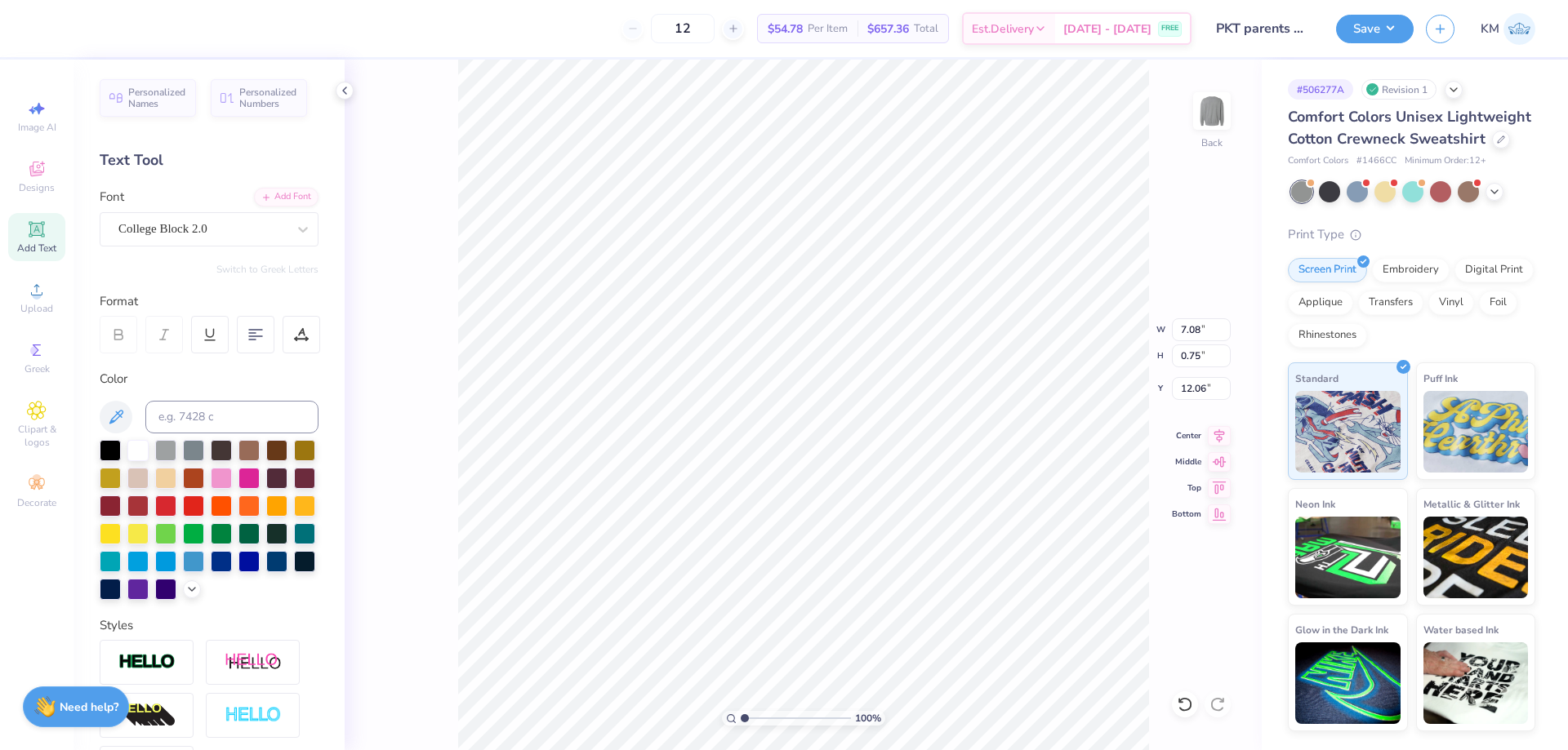
type input "7.08"
type input "0.75"
type input "12.06"
drag, startPoint x: 744, startPoint y: 718, endPoint x: 762, endPoint y: 717, distance: 18.0
type input "2.6"
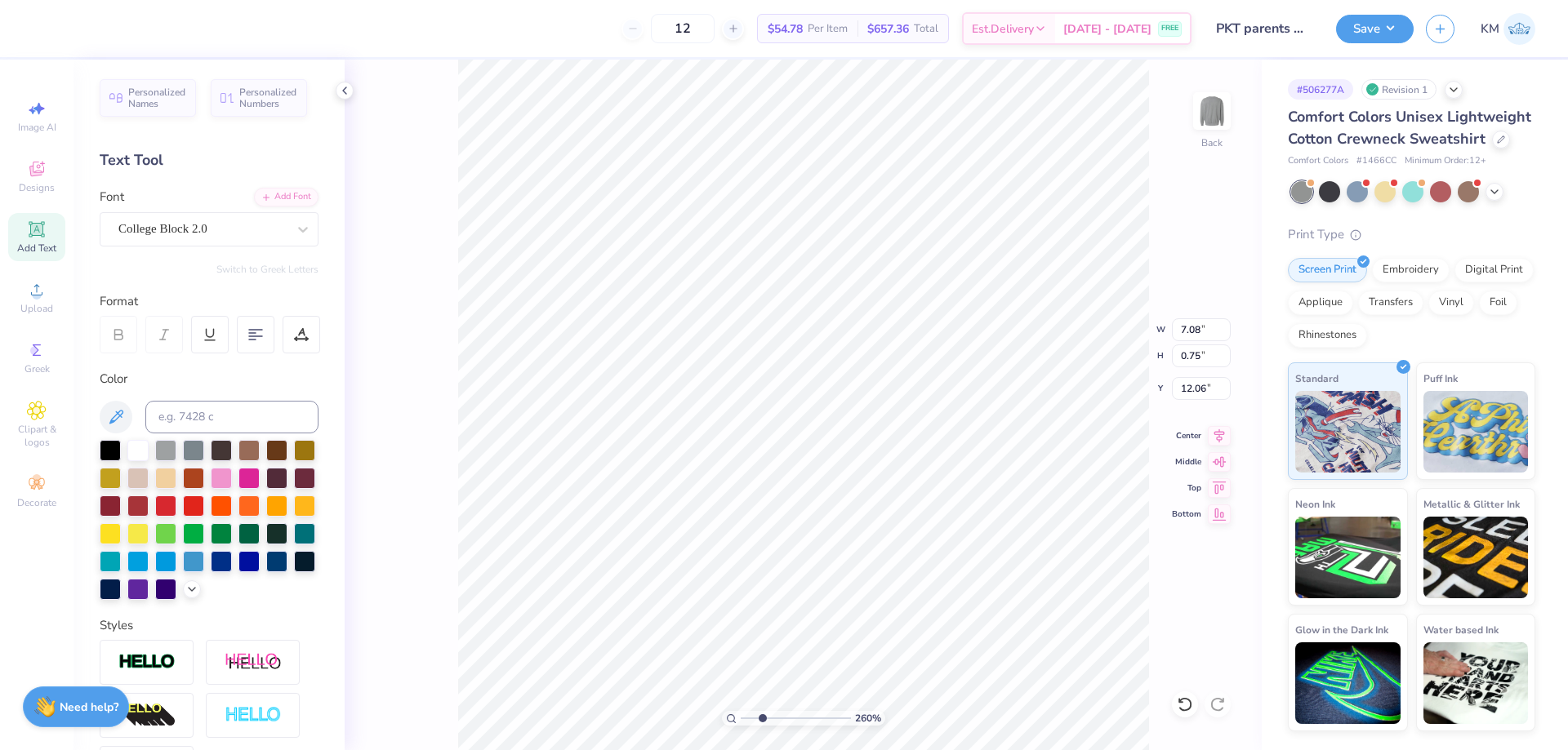
click at [762, 717] on input "range" at bounding box center [796, 718] width 110 height 14
type input "10.00"
type input "4.42"
type input "0.47"
type input "10.21"
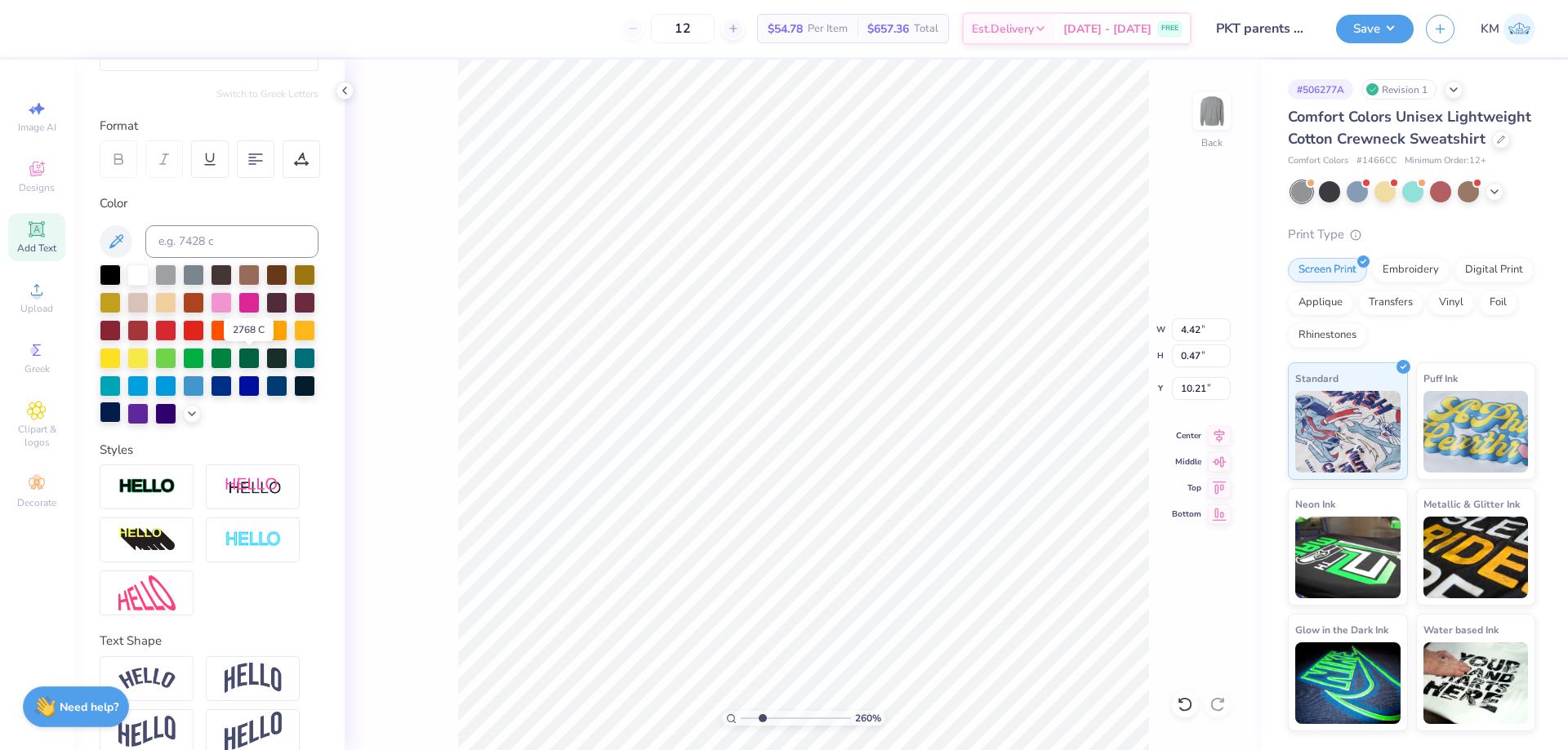
scroll to position [227, 0]
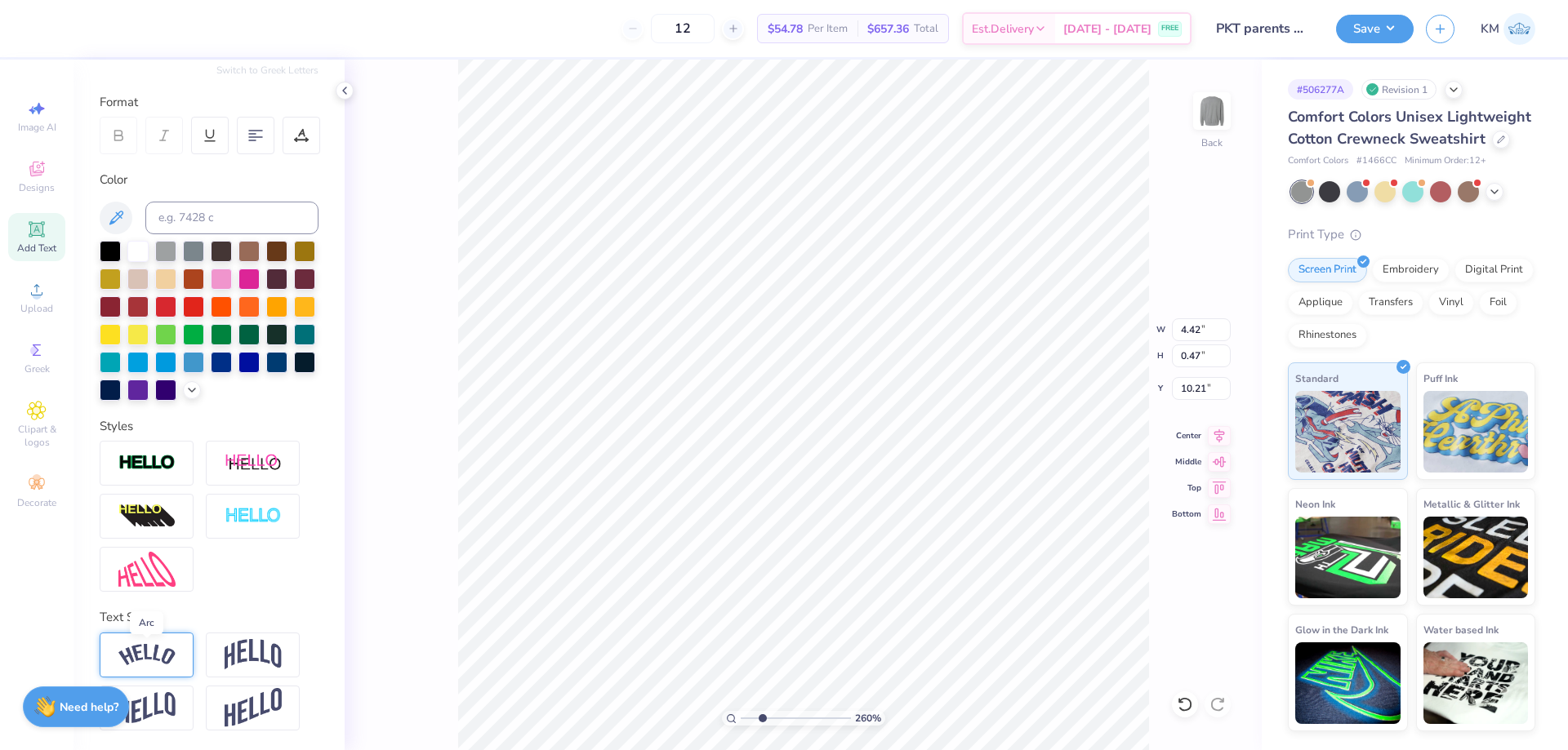
click at [166, 649] on img at bounding box center [147, 655] width 58 height 22
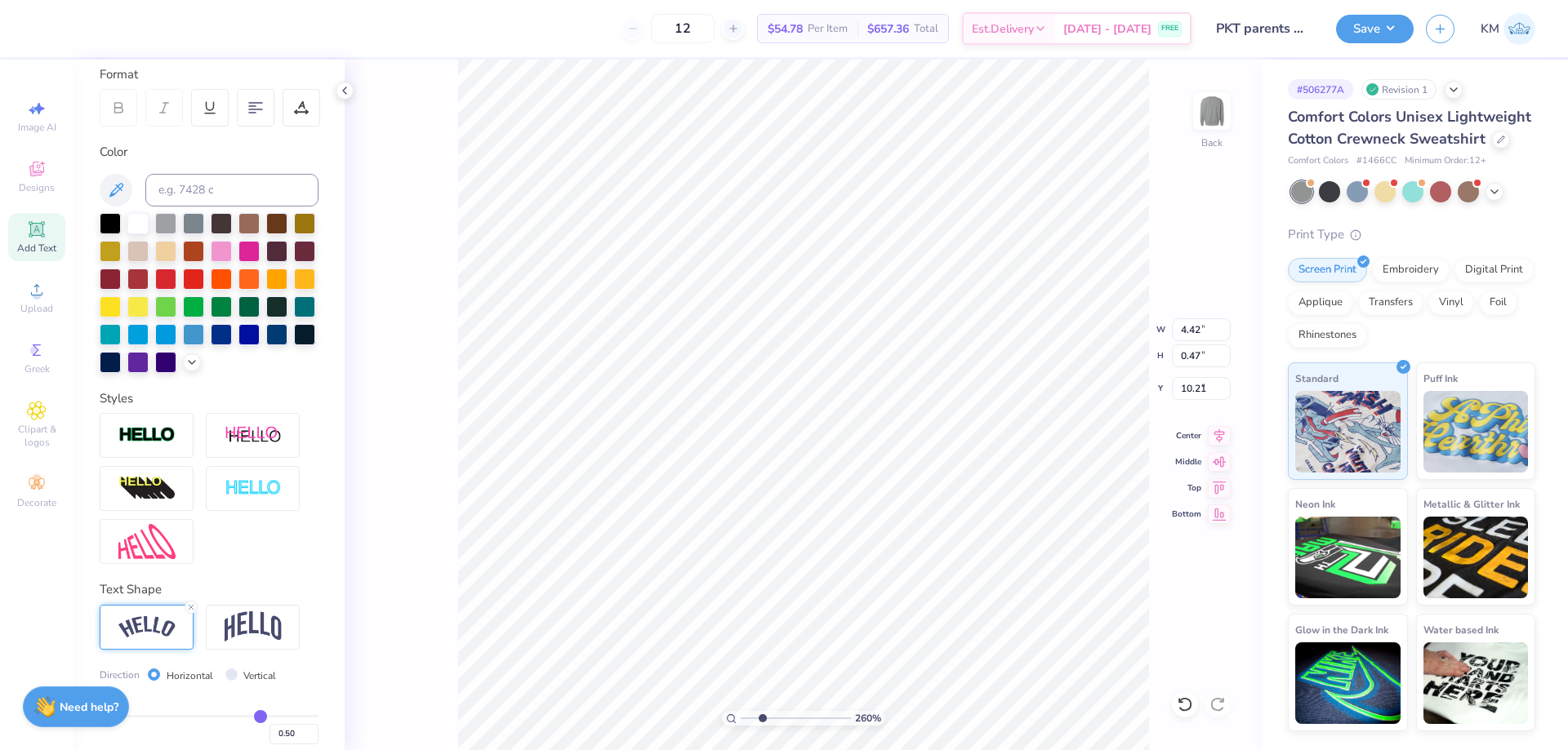
type input "5.04"
type input "1.11"
type input "9.88"
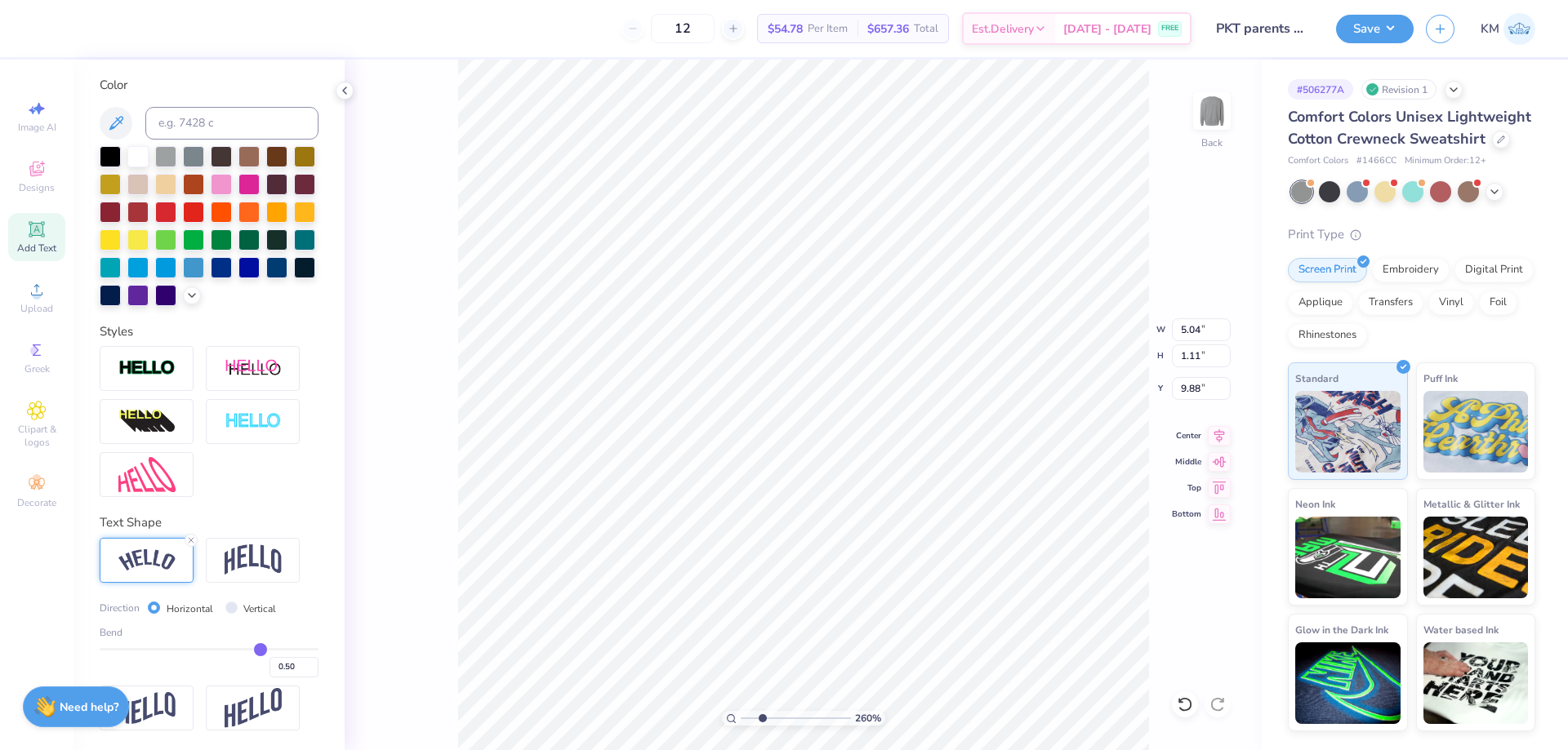
scroll to position [321, 0]
drag, startPoint x: 244, startPoint y: 644, endPoint x: 222, endPoint y: 646, distance: 22.1
click at [222, 646] on div "Bend 0.50" at bounding box center [209, 652] width 219 height 52
type input "0.44"
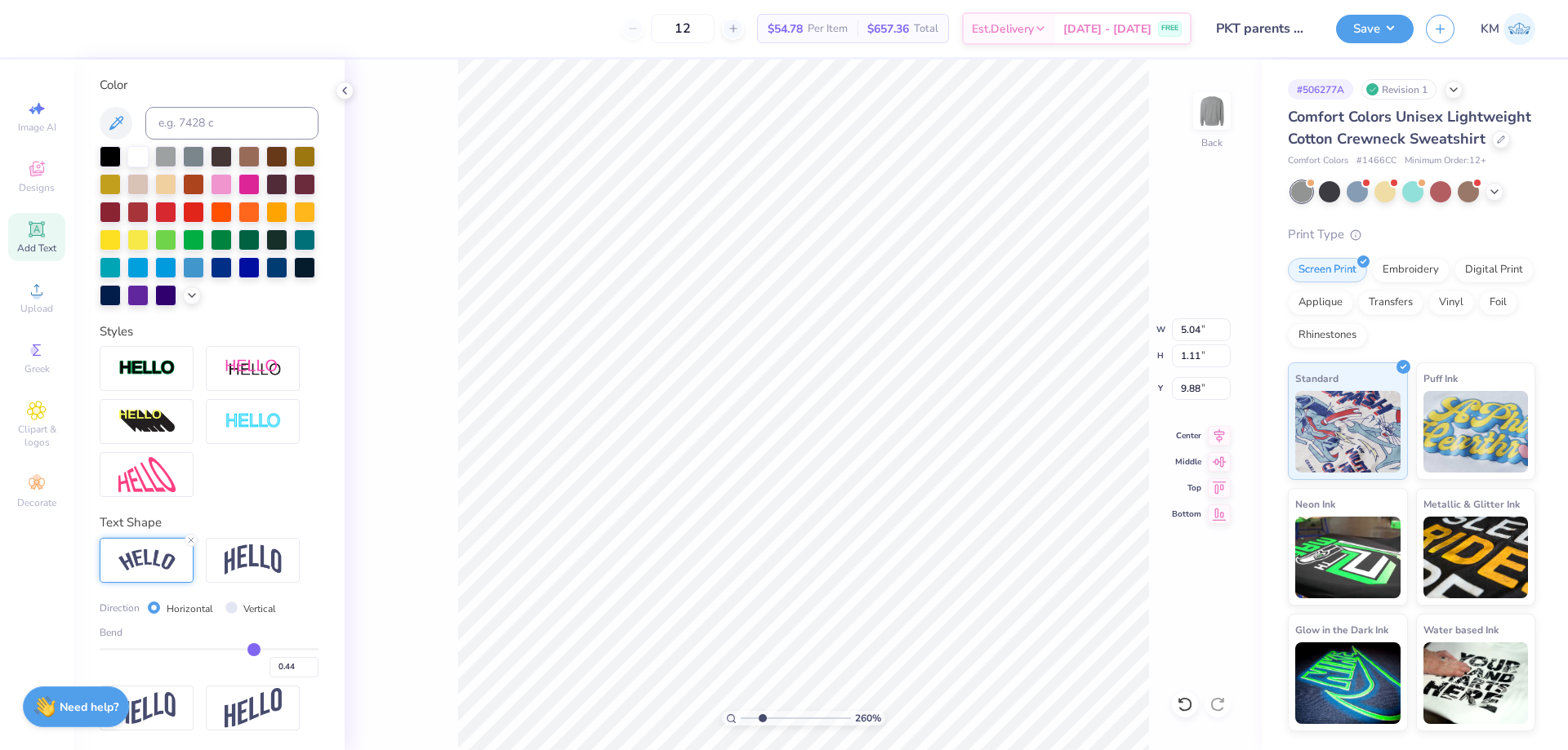
type input "0.41"
type input "0.37"
type input "0.29"
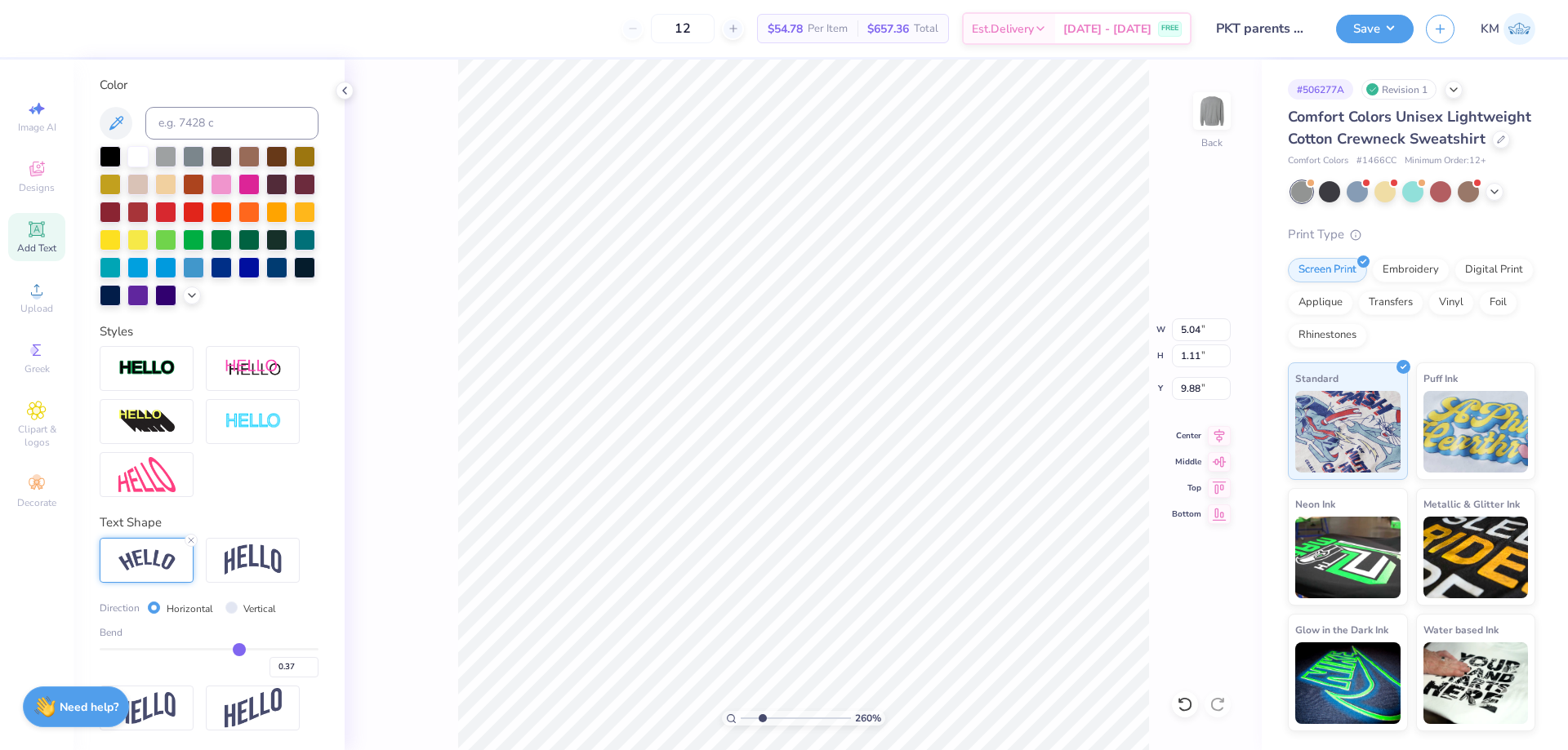
type input "0.29"
type input "0.25"
type input "0.19"
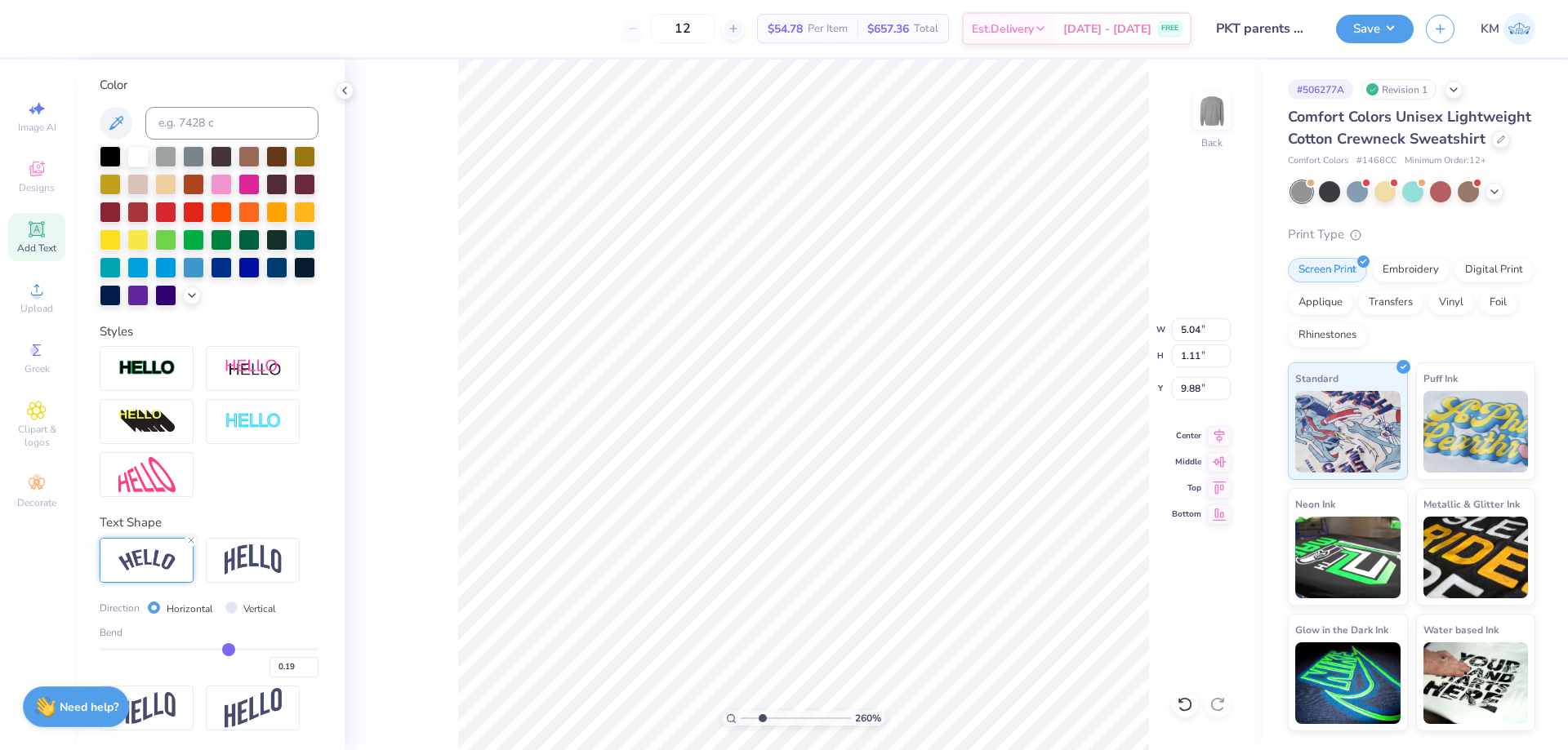
type input "0.15"
type input "0.12"
type input "0.11"
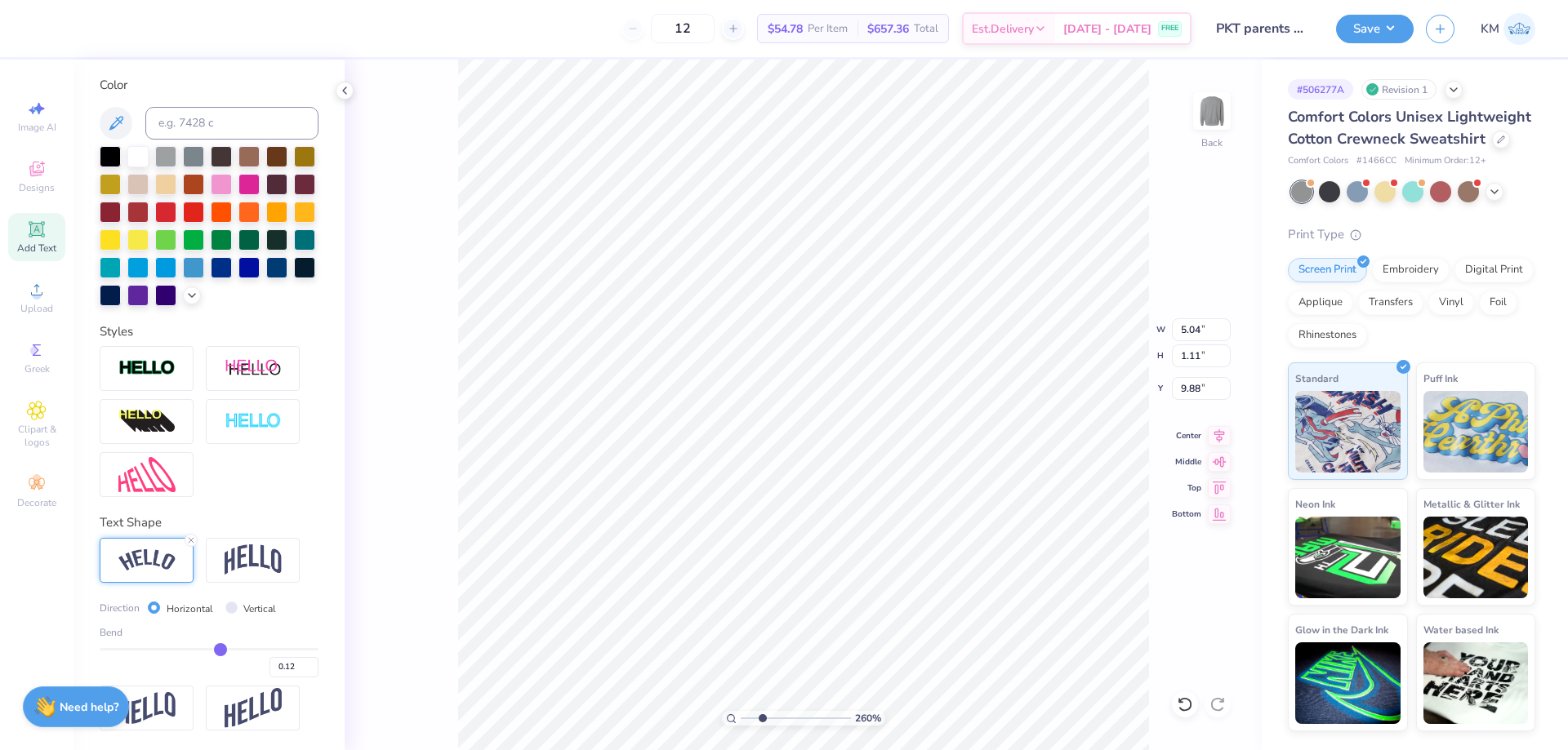
type input "0.11"
drag, startPoint x: 248, startPoint y: 649, endPoint x: 214, endPoint y: 649, distance: 34.0
type input "0.11"
click at [214, 649] on input "range" at bounding box center [209, 649] width 219 height 3
type input "4.57"
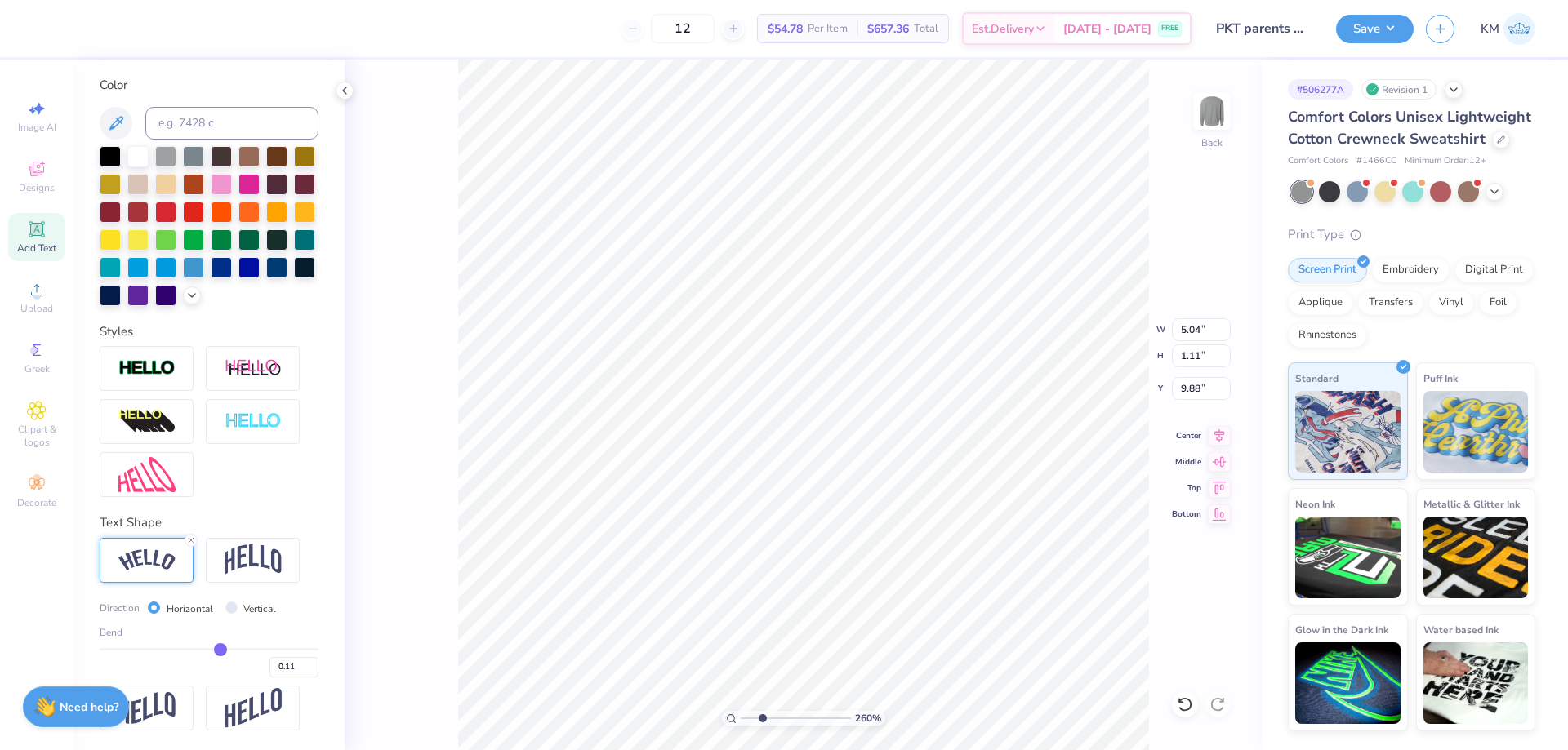
type input "0.50"
type input "10.19"
type input "0.1"
type input "0.10"
type input "0.09"
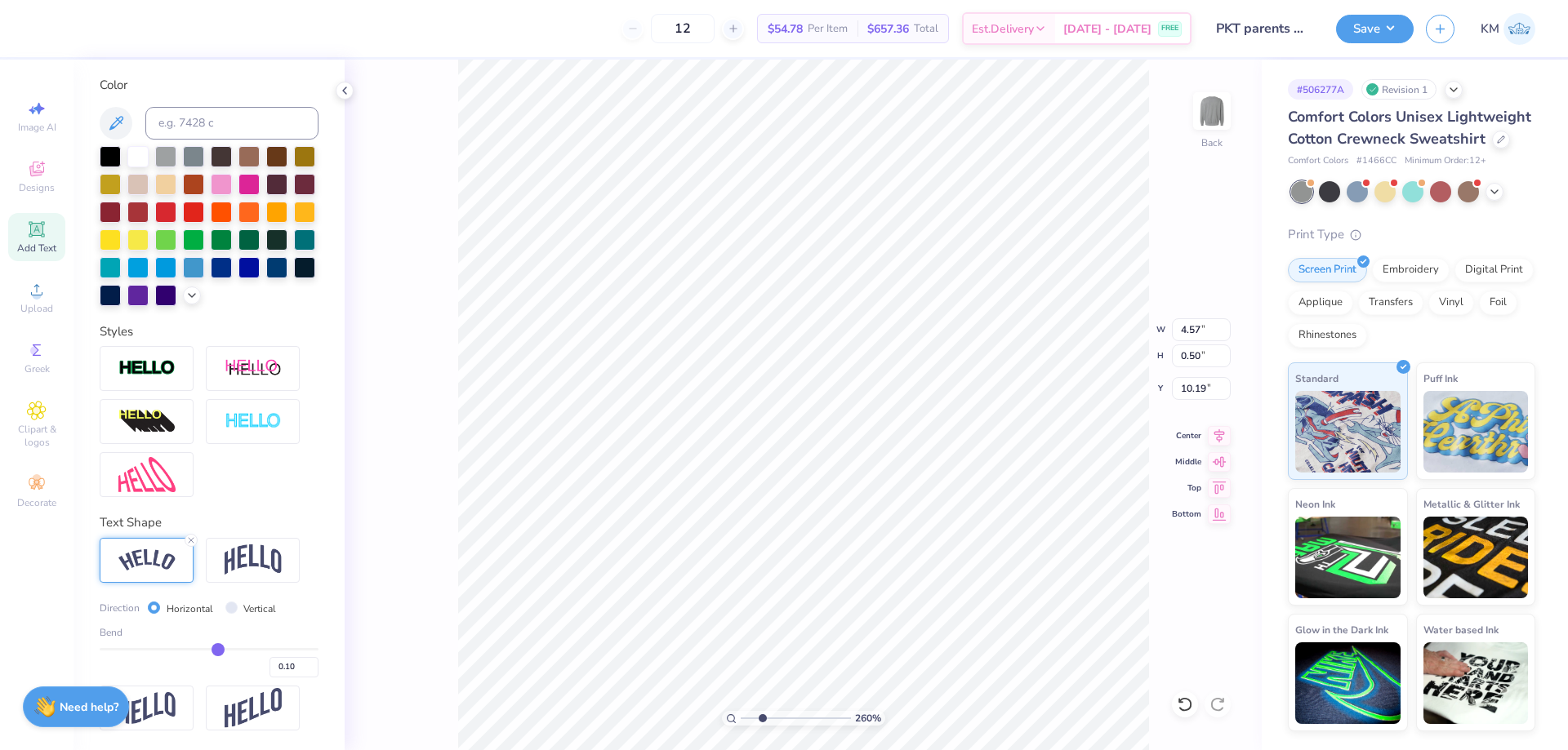
type input "0.09"
type input "0.07"
type input "0.05"
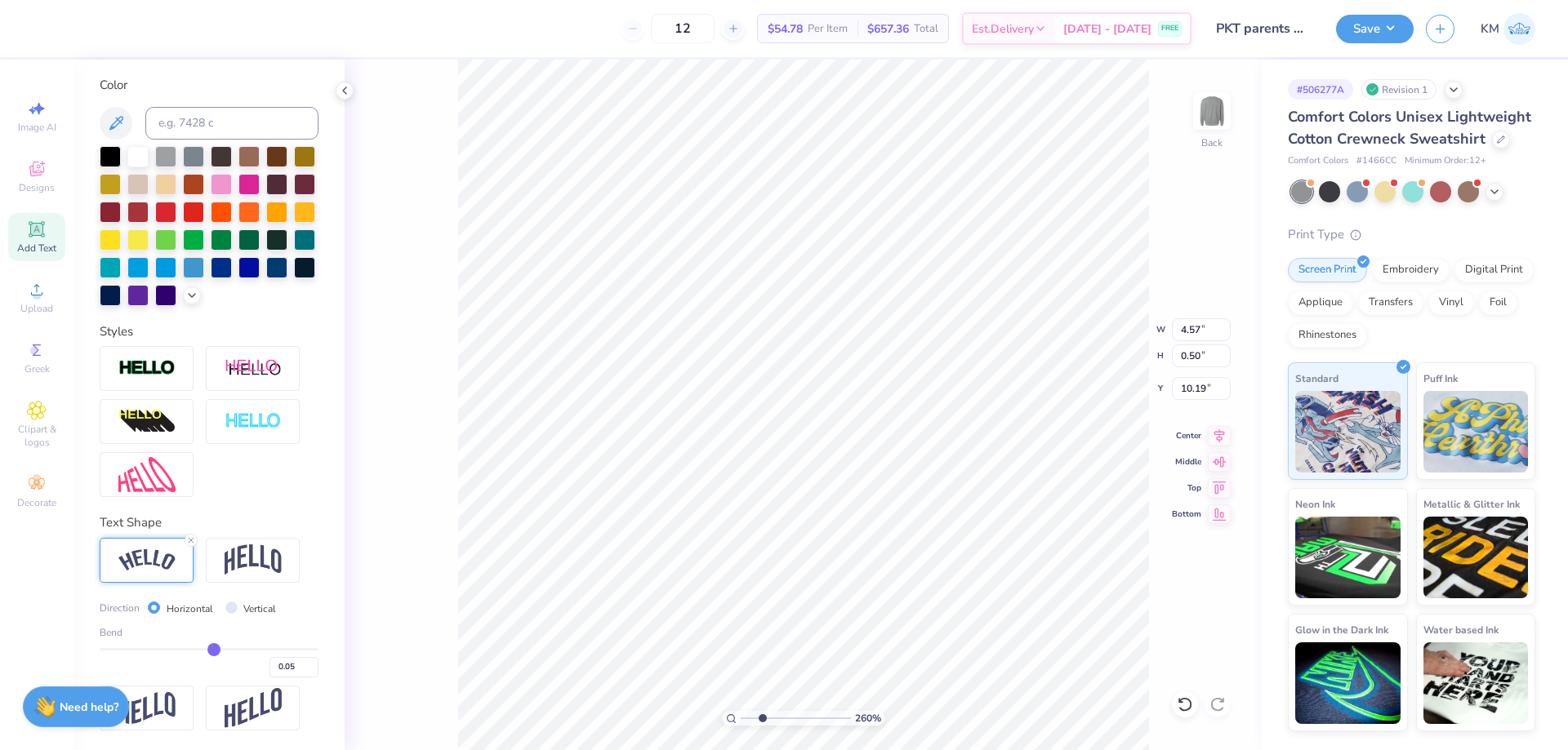
type input "0.04"
type input "0.02"
type input "0"
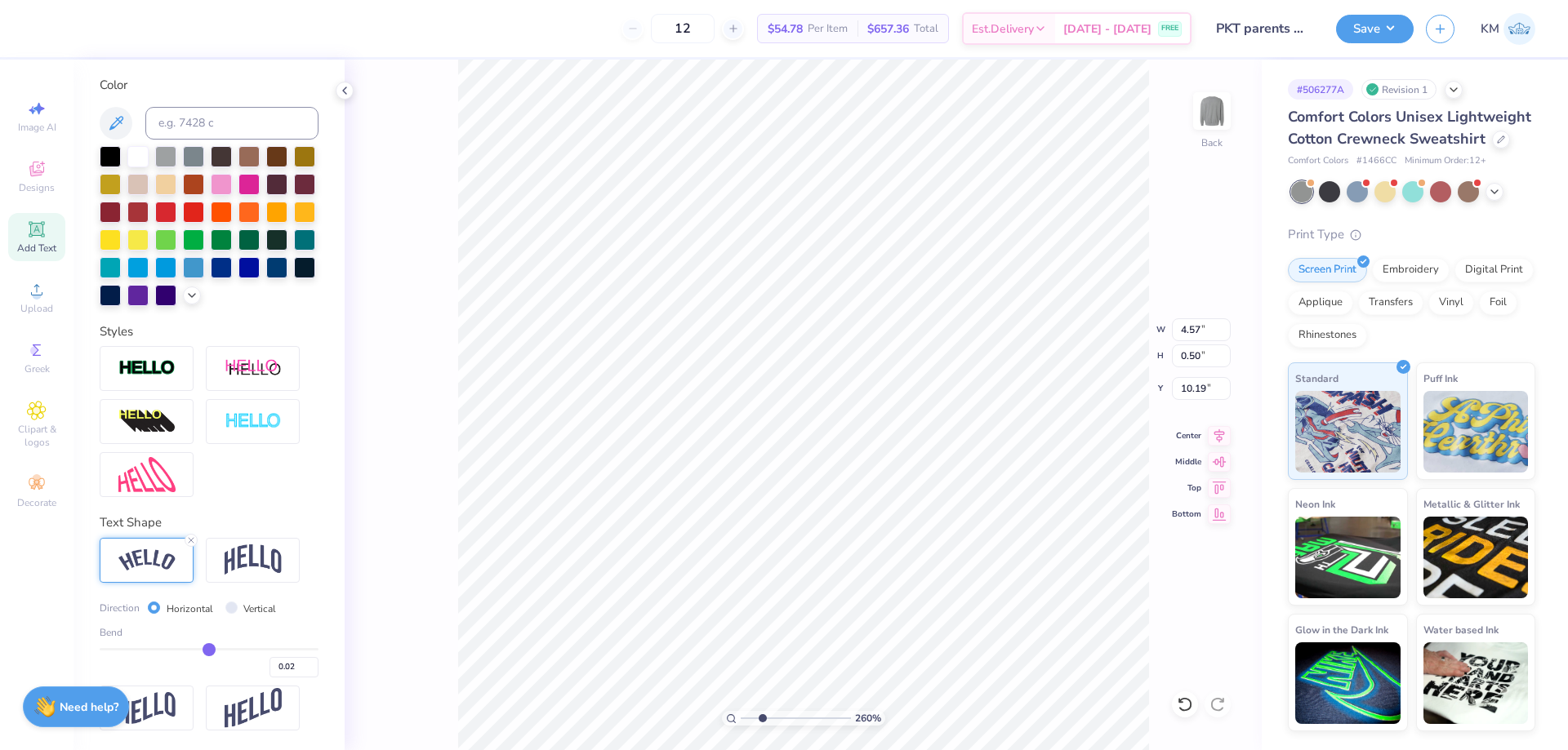
type input "0.00"
type input "-0.01"
type input "-0.03"
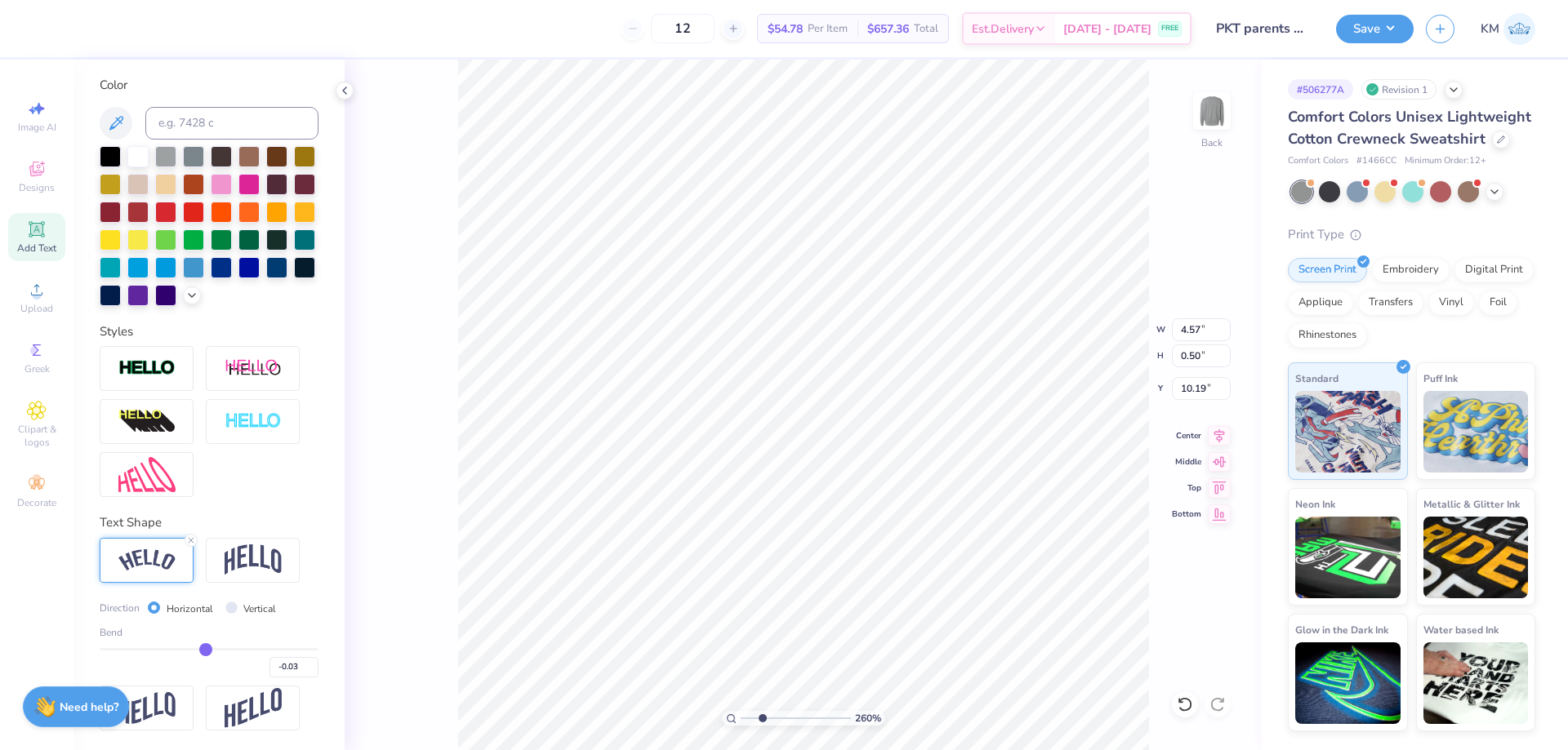
type input "-0.05"
type input "-0.06"
type input "-0.07"
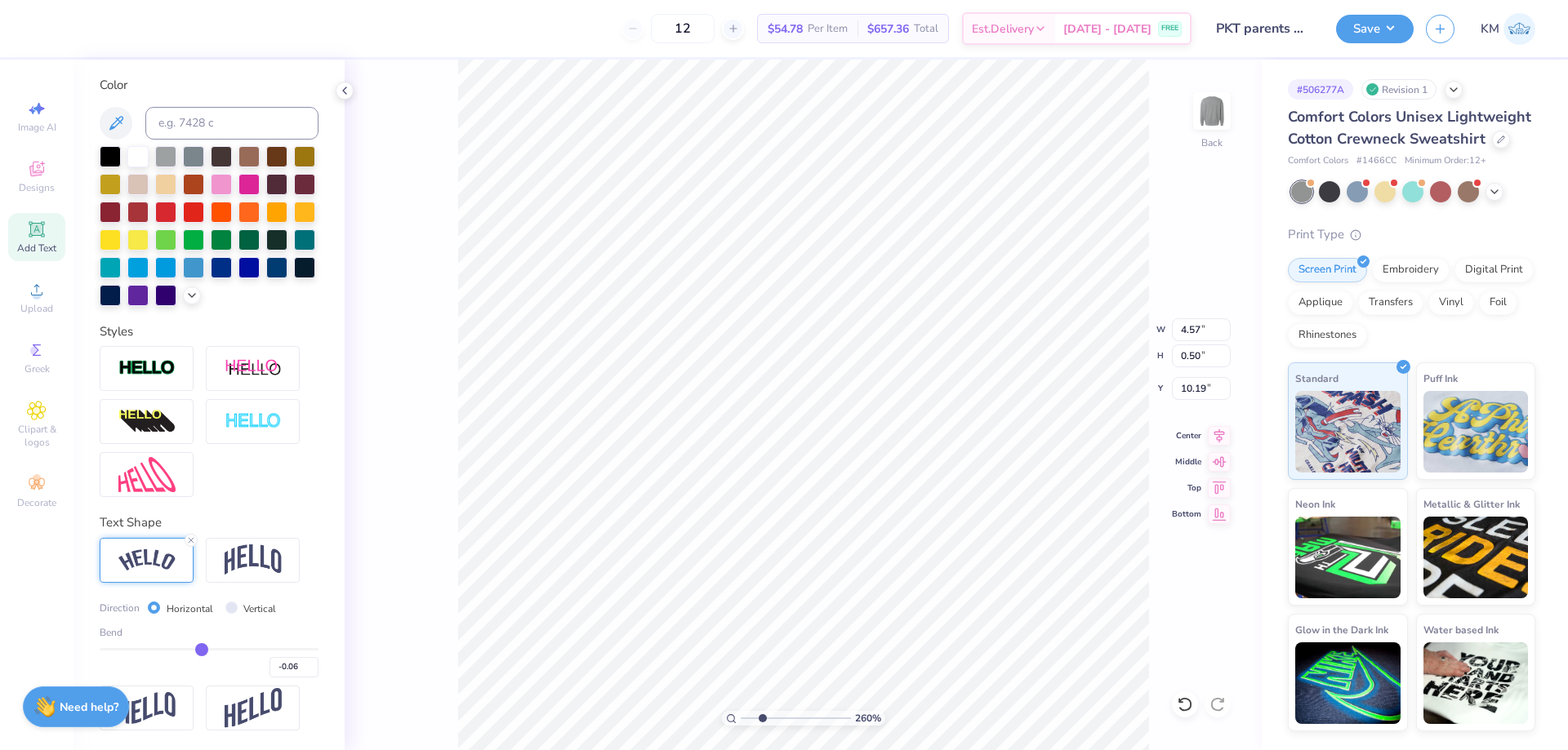
type input "-0.07"
type input "-0.08"
type input "-0.09"
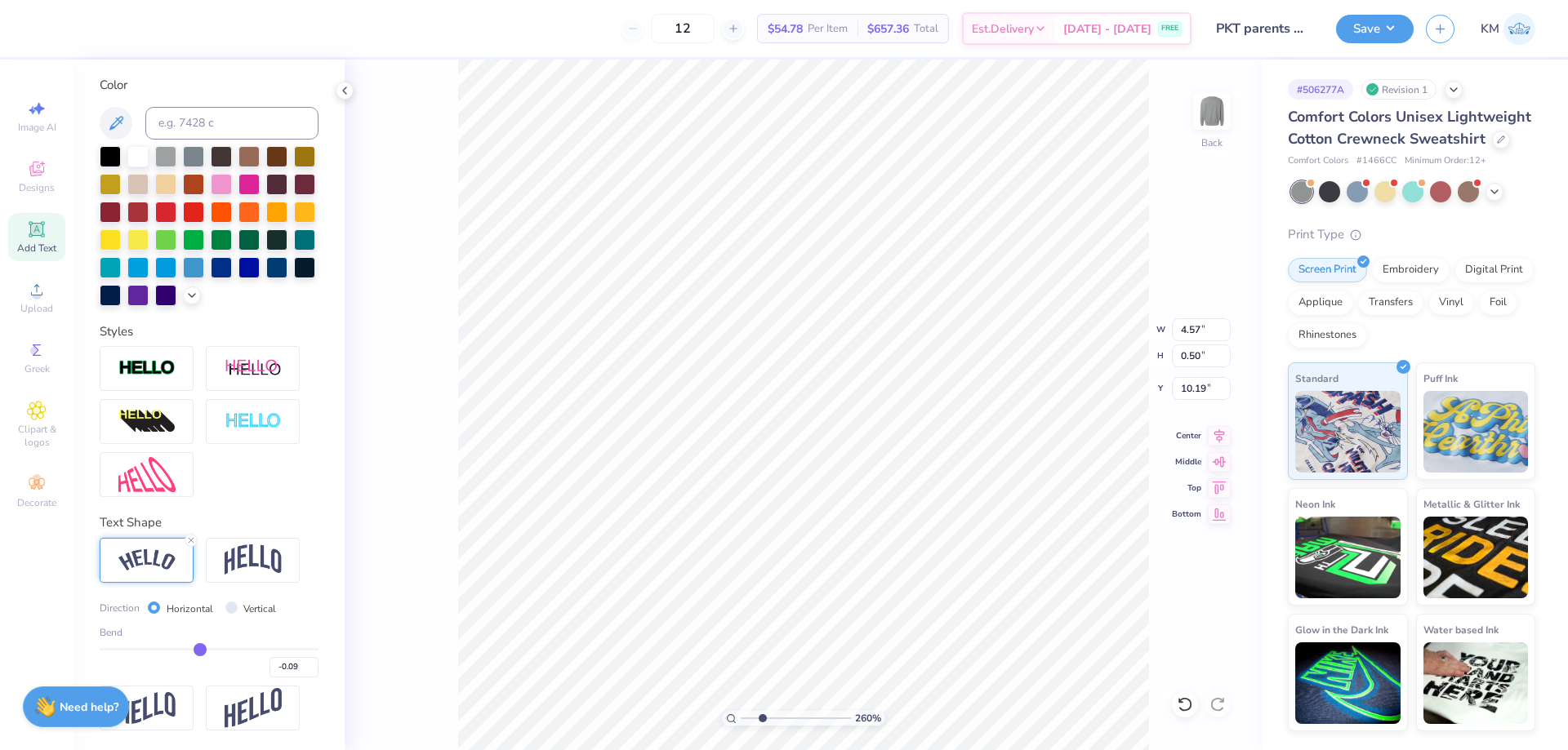
type input "-0.11"
type input "-0.14"
type input "-0.16"
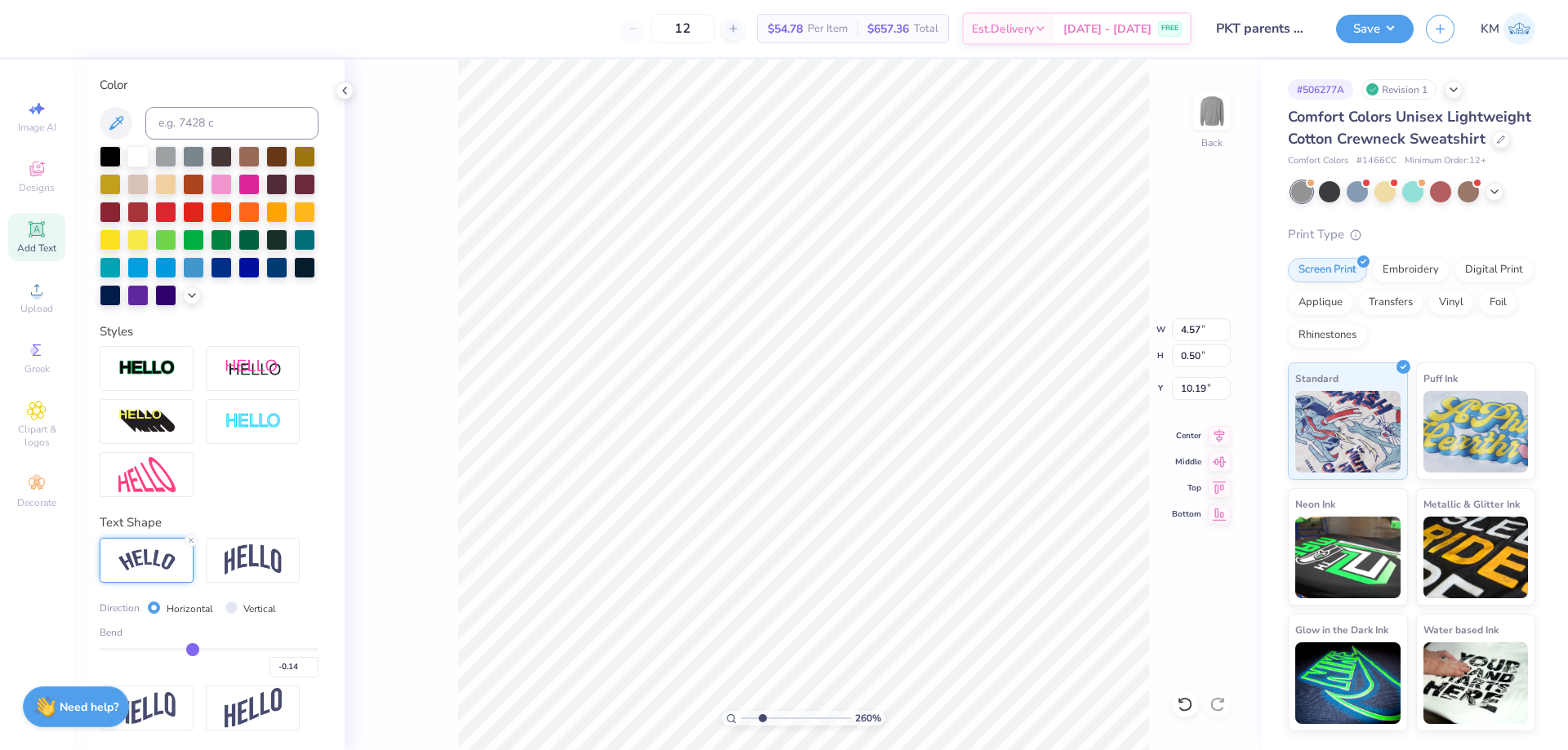
type input "-0.16"
type input "-0.17"
drag, startPoint x: 214, startPoint y: 649, endPoint x: 186, endPoint y: 648, distance: 28.0
type input "-0.17"
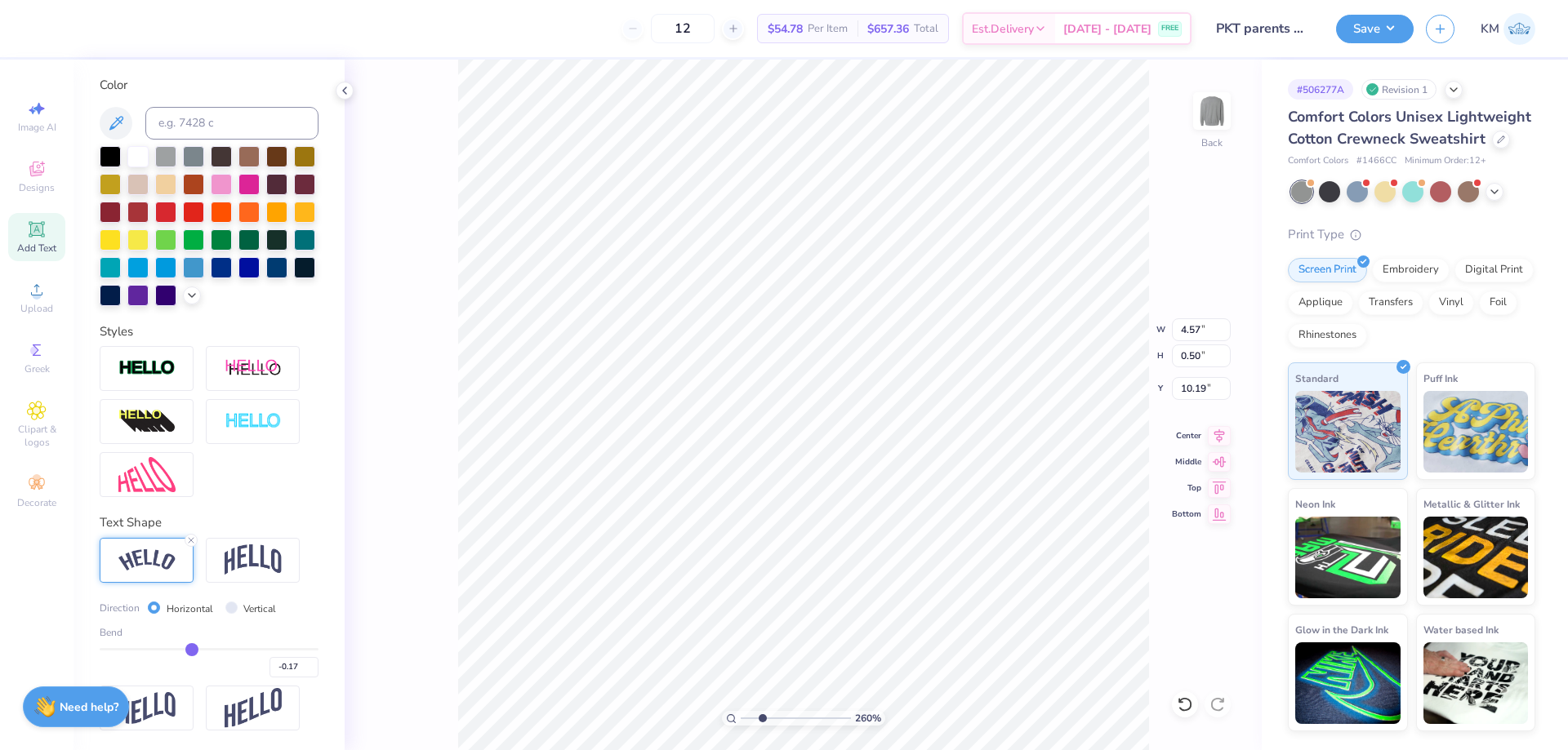
click at [186, 649] on input "range" at bounding box center [209, 649] width 219 height 3
type input "4.65"
type input "0.54"
type input "10.17"
type input "-0.18"
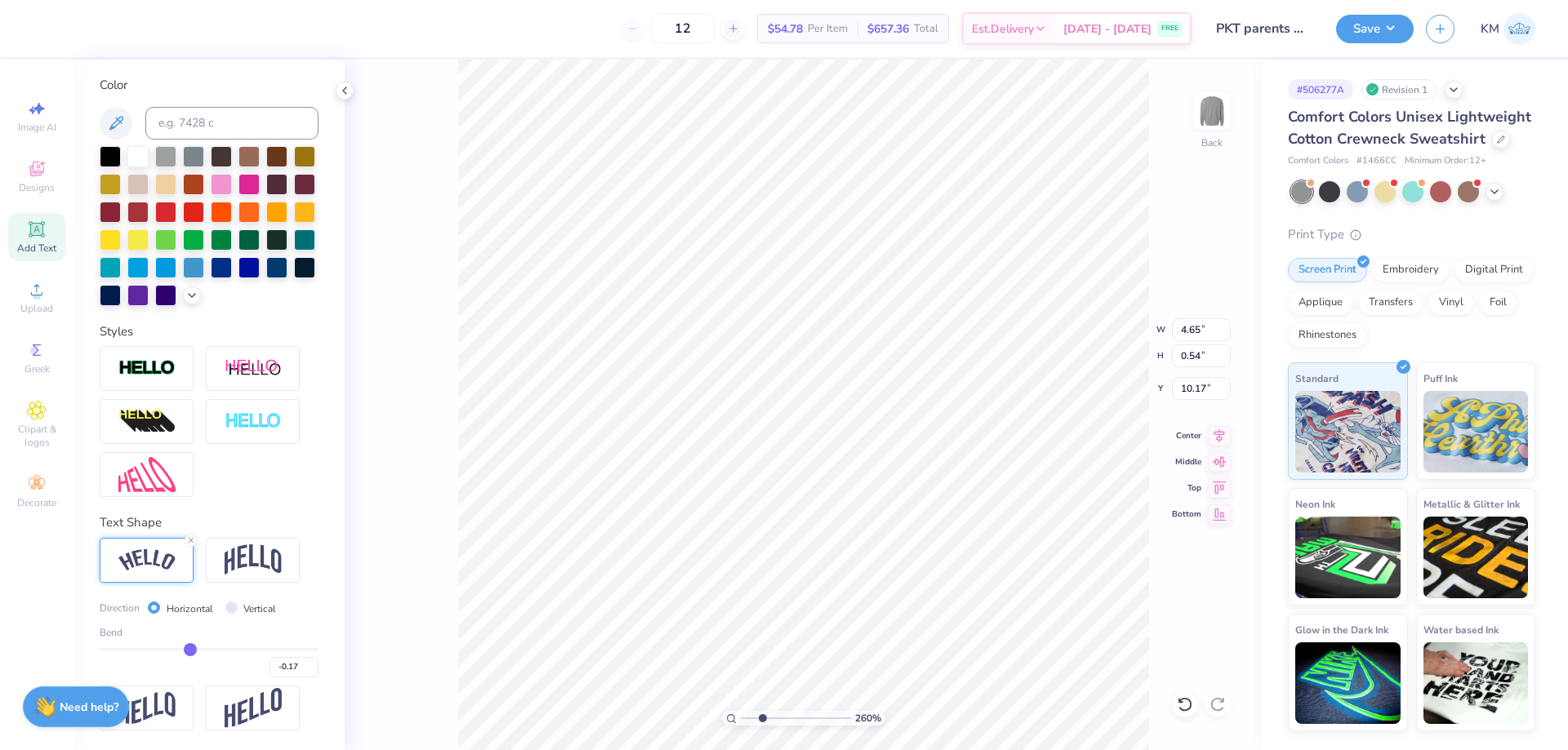
type input "-0.18"
type input "-0.19"
type input "-0.21"
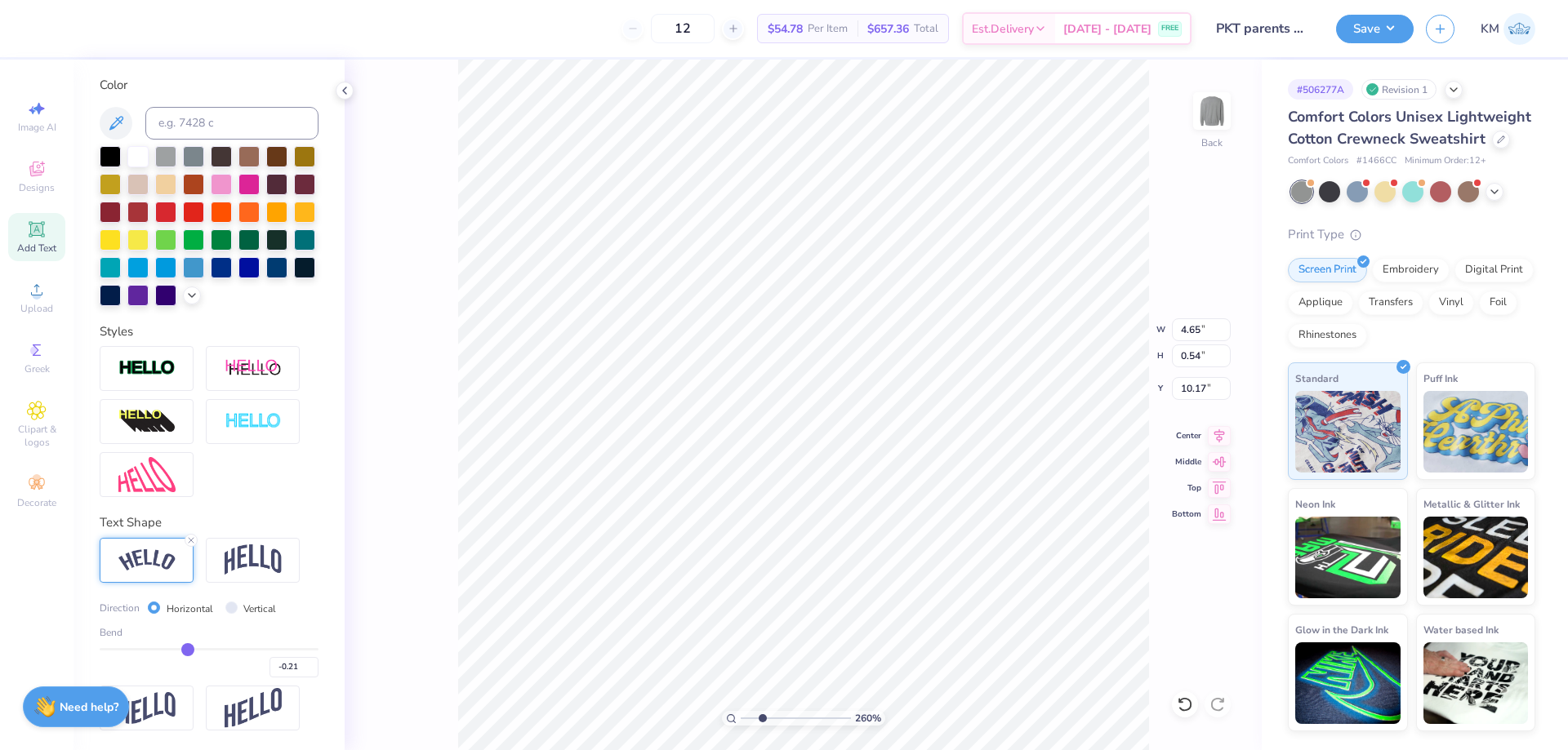
type input "-0.22"
type input "-0.24"
type input "-0.25"
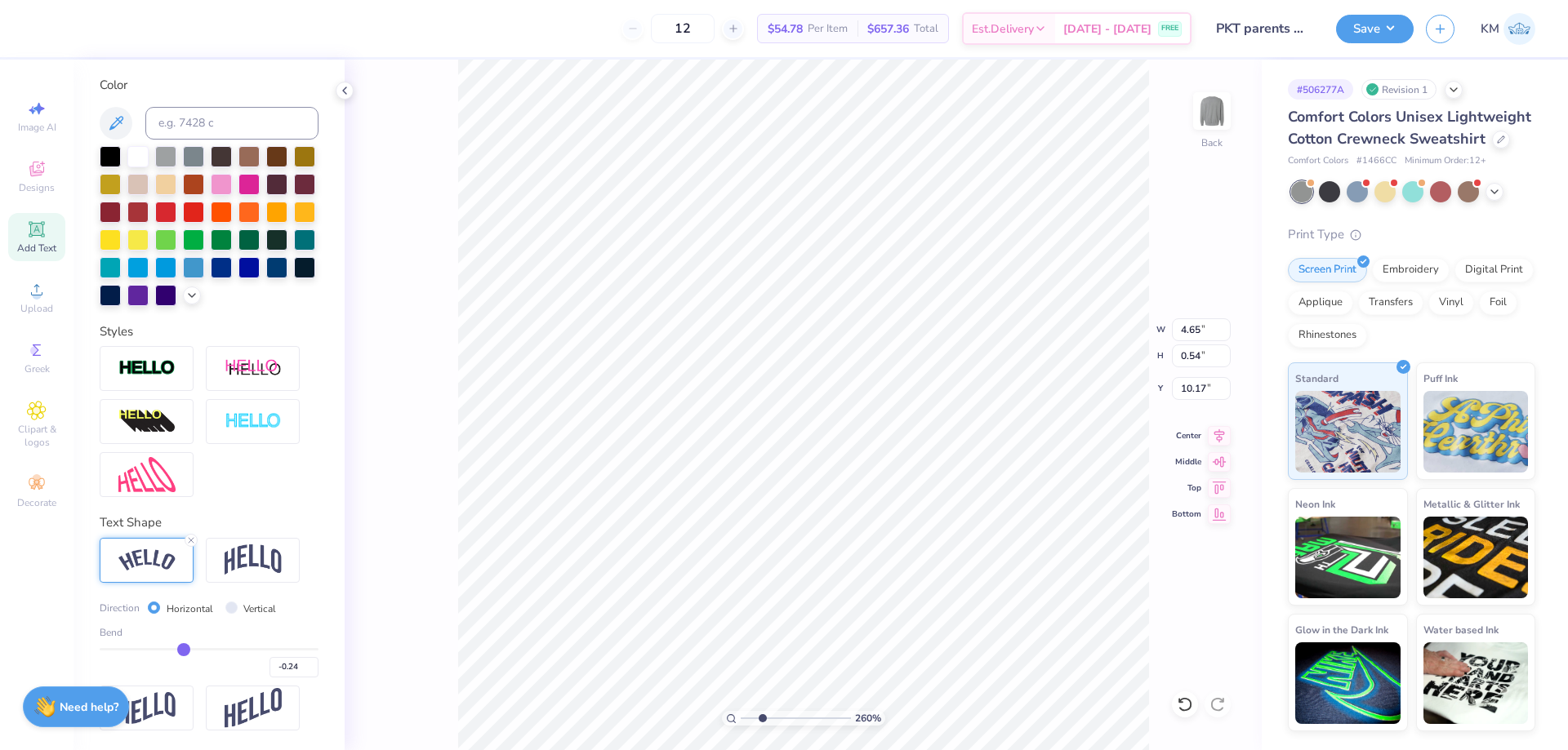
type input "-0.25"
type input "-0.27"
type input "-0.28"
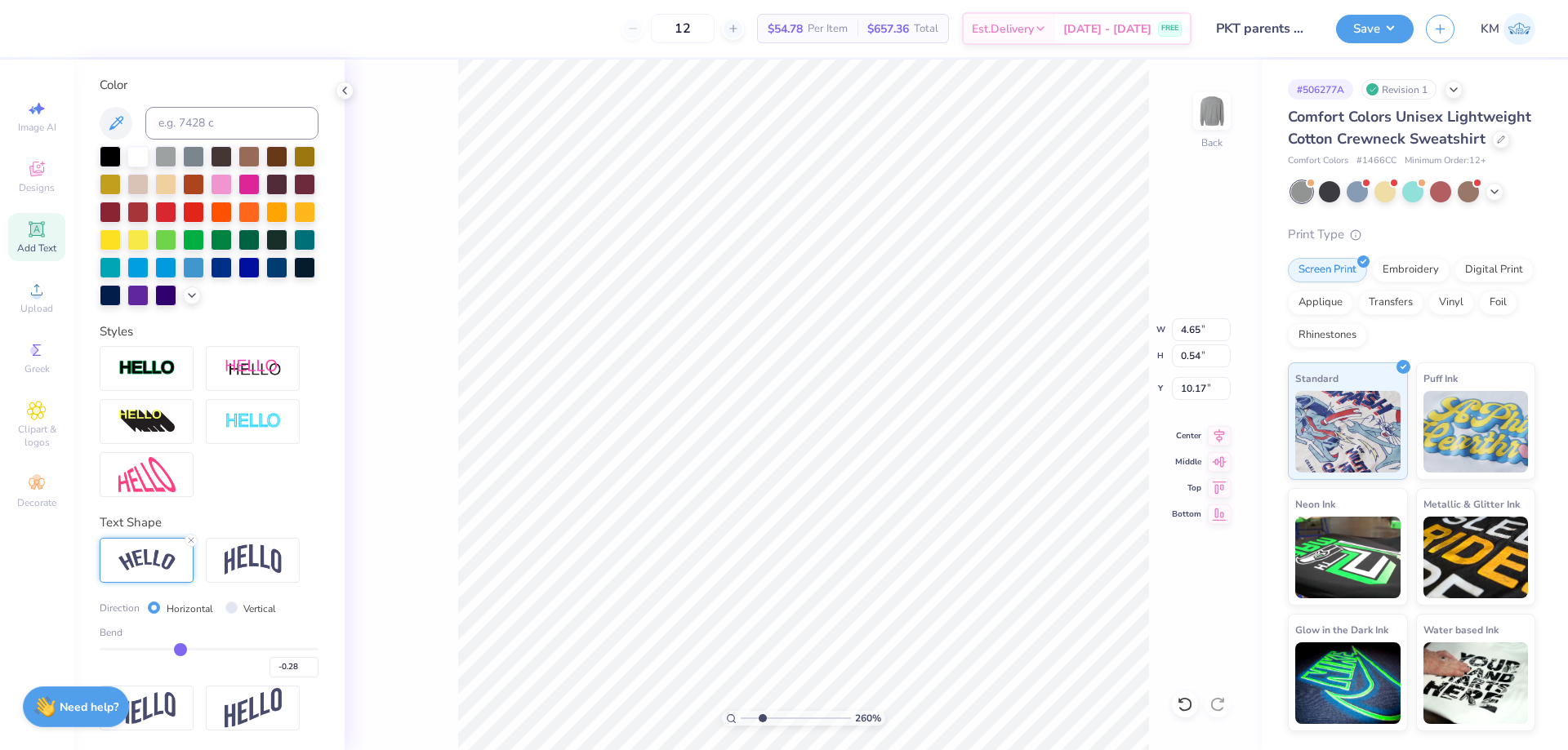
type input "-0.29"
type input "-0.3"
type input "-0.30"
type input "-0.32"
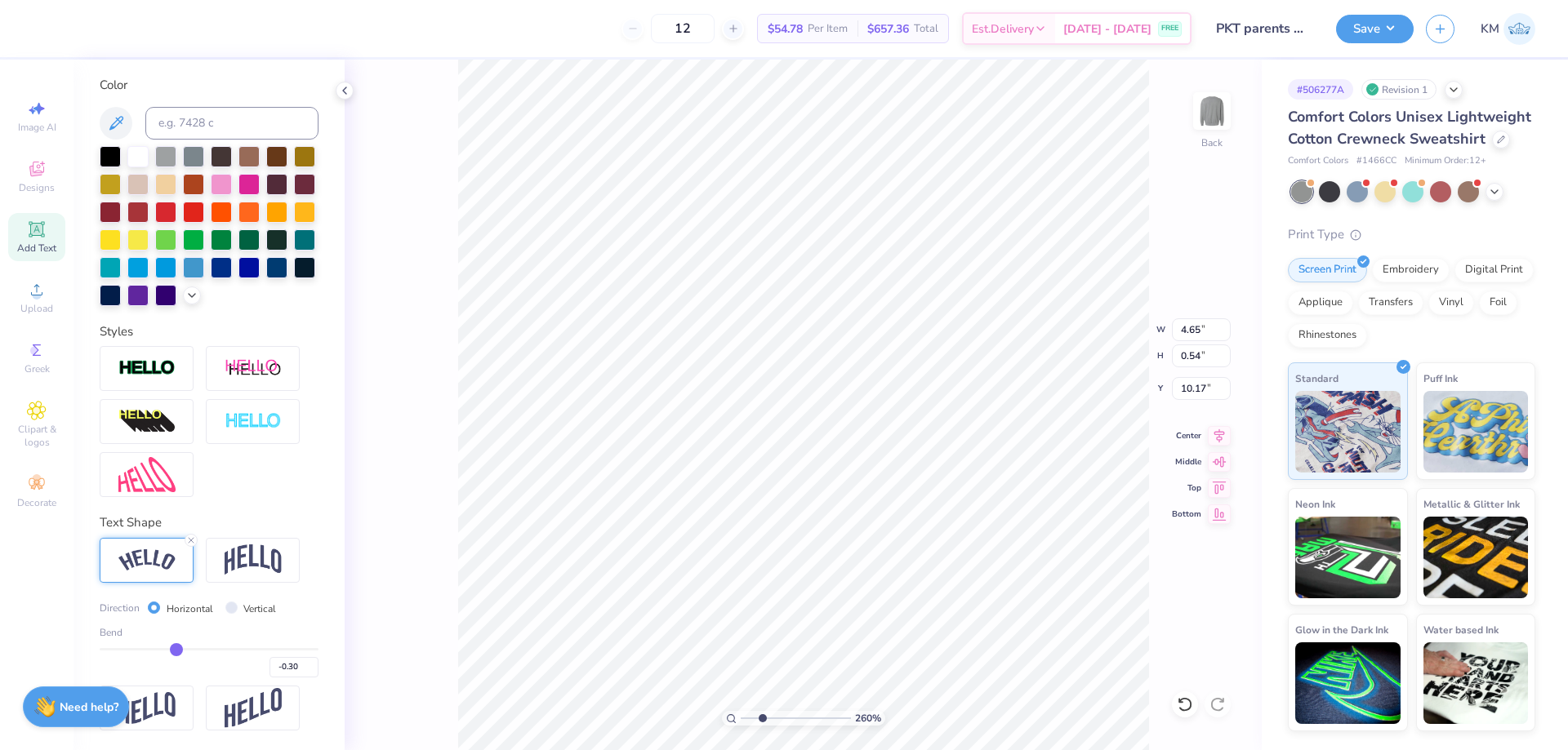
type input "-0.32"
type input "-0.33"
type input "-0.34"
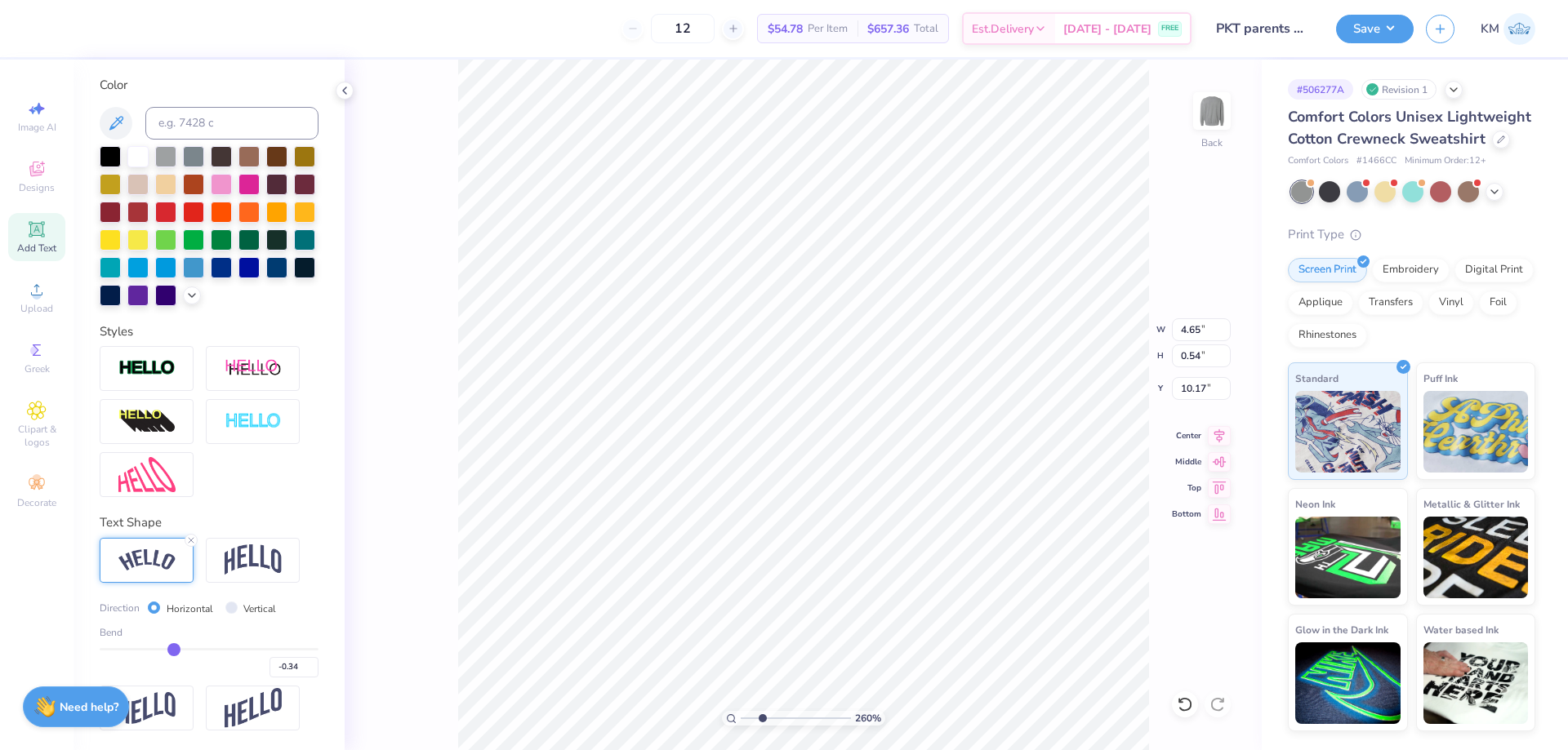
type input "-0.36"
type input "-0.38"
type input "-0.39"
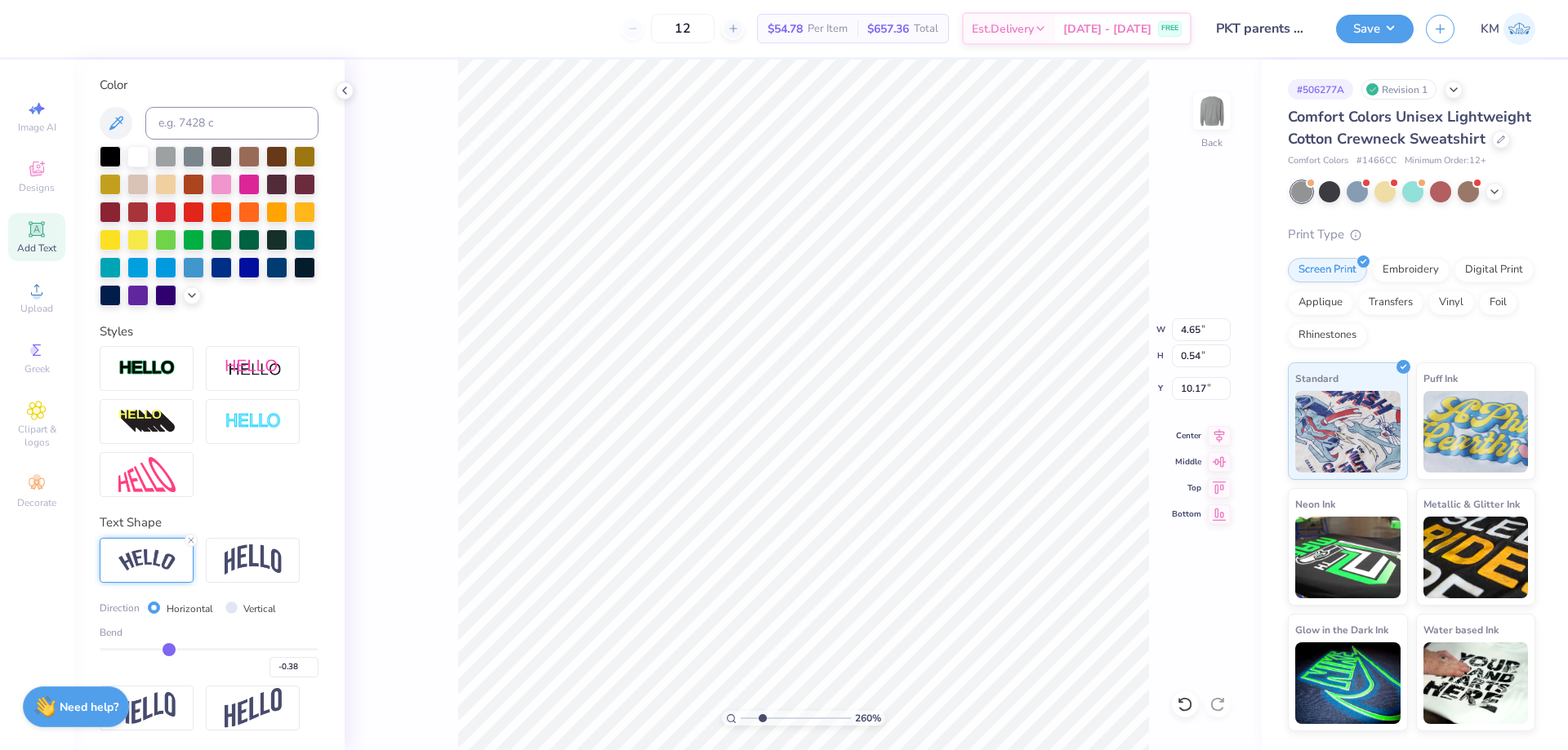
type input "-0.39"
type input "-0.41"
drag, startPoint x: 186, startPoint y: 648, endPoint x: 158, endPoint y: 646, distance: 28.1
click at [158, 649] on input "range" at bounding box center [209, 649] width 219 height 3
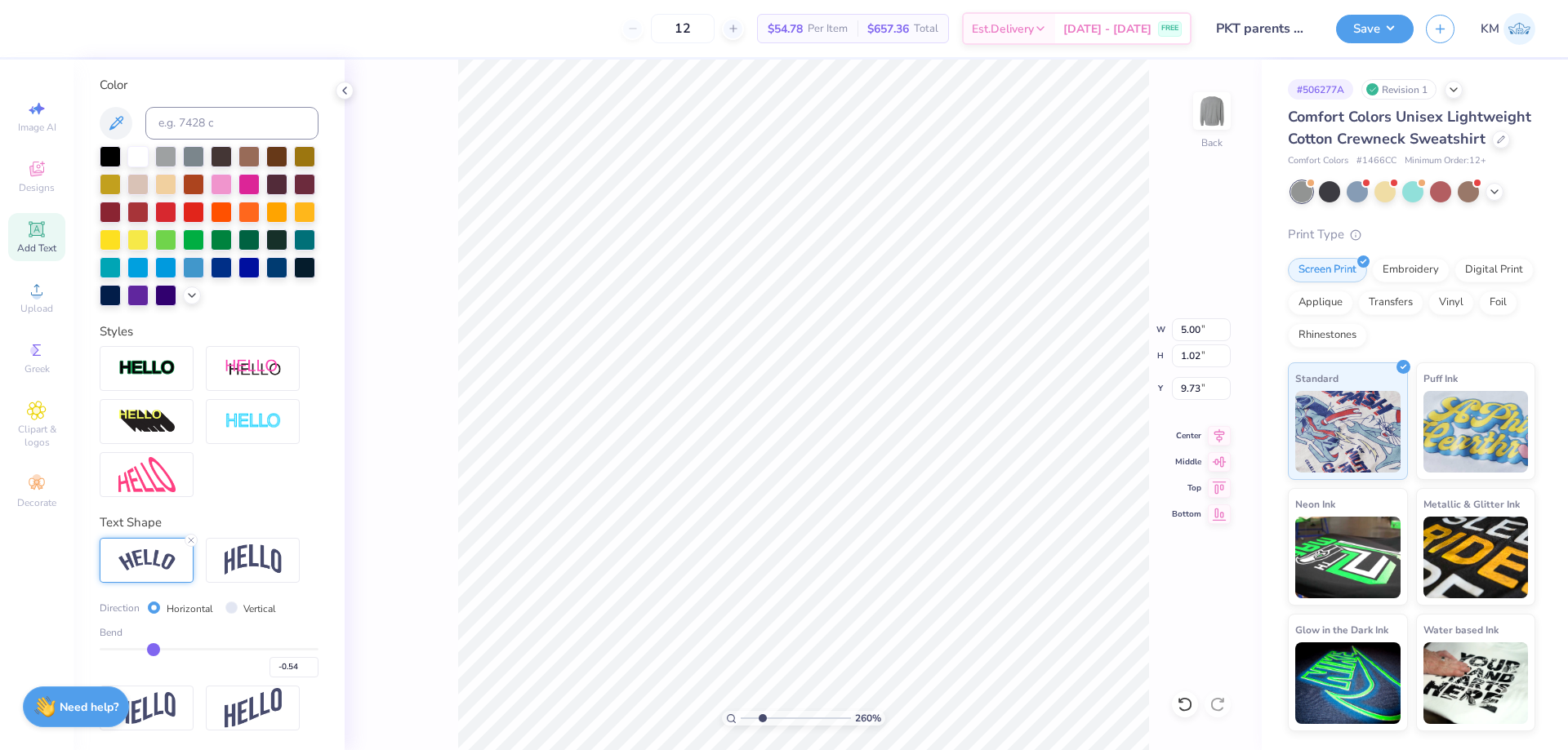
click at [151, 650] on input "range" at bounding box center [209, 649] width 219 height 3
click at [156, 649] on input "range" at bounding box center [209, 649] width 219 height 3
click at [160, 649] on input "range" at bounding box center [209, 649] width 219 height 3
drag, startPoint x: 764, startPoint y: 714, endPoint x: 780, endPoint y: 716, distance: 16.1
click at [777, 716] on input "range" at bounding box center [796, 718] width 110 height 14
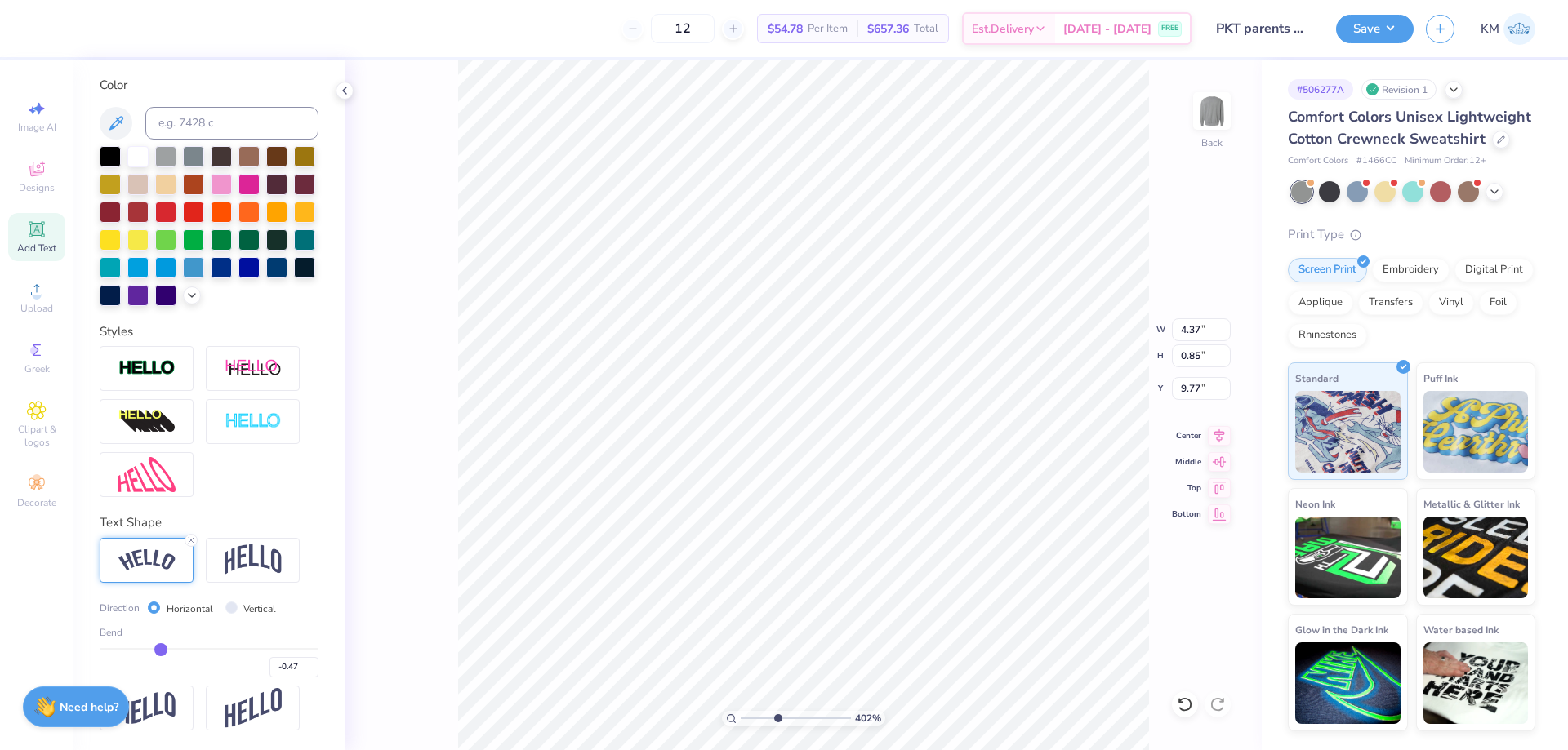
click at [157, 650] on input "range" at bounding box center [209, 649] width 219 height 3
click at [153, 650] on input "range" at bounding box center [209, 649] width 219 height 3
drag, startPoint x: 155, startPoint y: 649, endPoint x: 145, endPoint y: 649, distance: 10.0
click at [145, 649] on input "range" at bounding box center [209, 649] width 219 height 3
drag, startPoint x: 146, startPoint y: 649, endPoint x: 158, endPoint y: 648, distance: 12.0
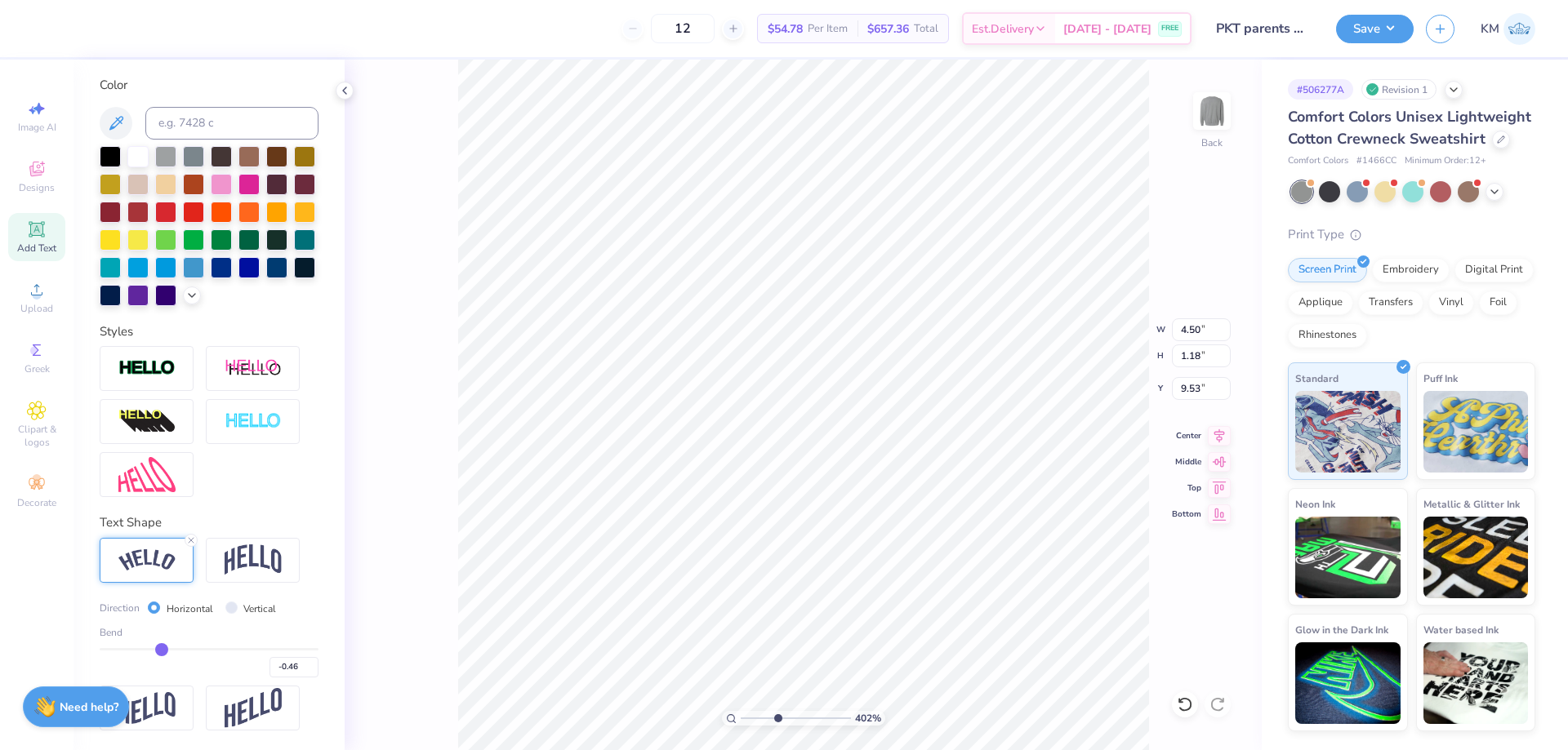
click at [158, 649] on input "range" at bounding box center [209, 649] width 219 height 3
drag, startPoint x: 288, startPoint y: 670, endPoint x: 233, endPoint y: 670, distance: 55.0
click at [233, 670] on div "-0.46" at bounding box center [209, 663] width 219 height 30
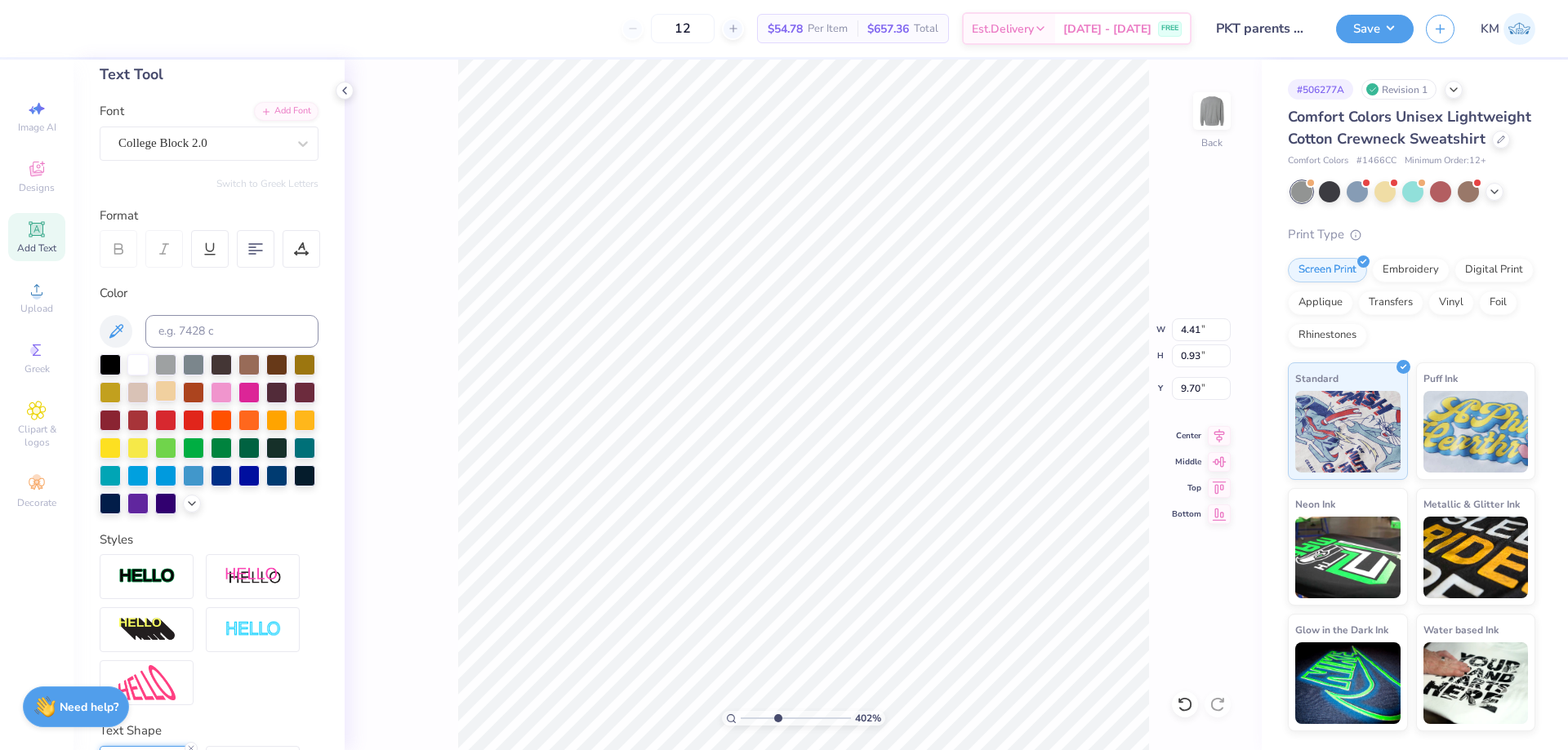
scroll to position [77, 0]
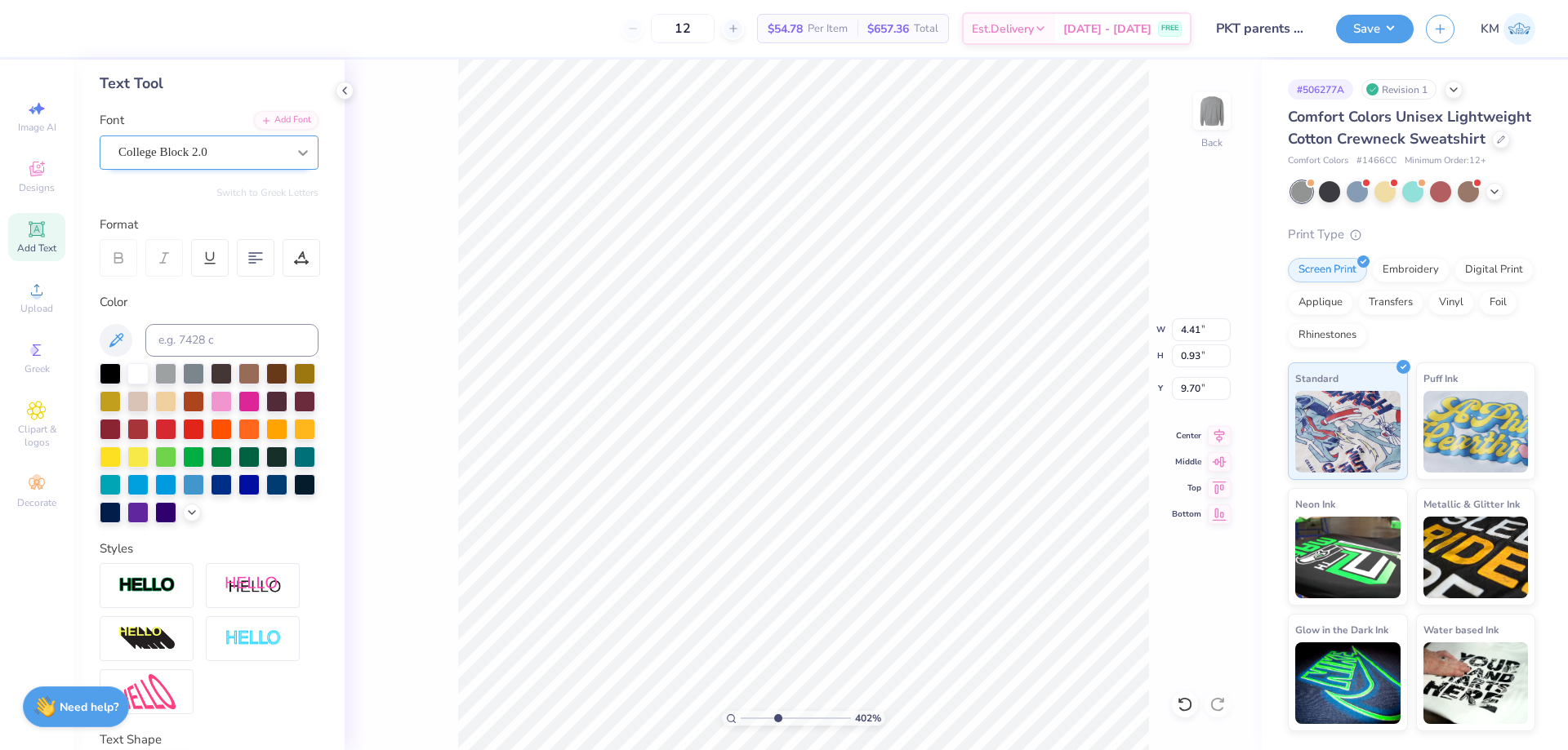
click at [298, 153] on icon at bounding box center [303, 153] width 10 height 6
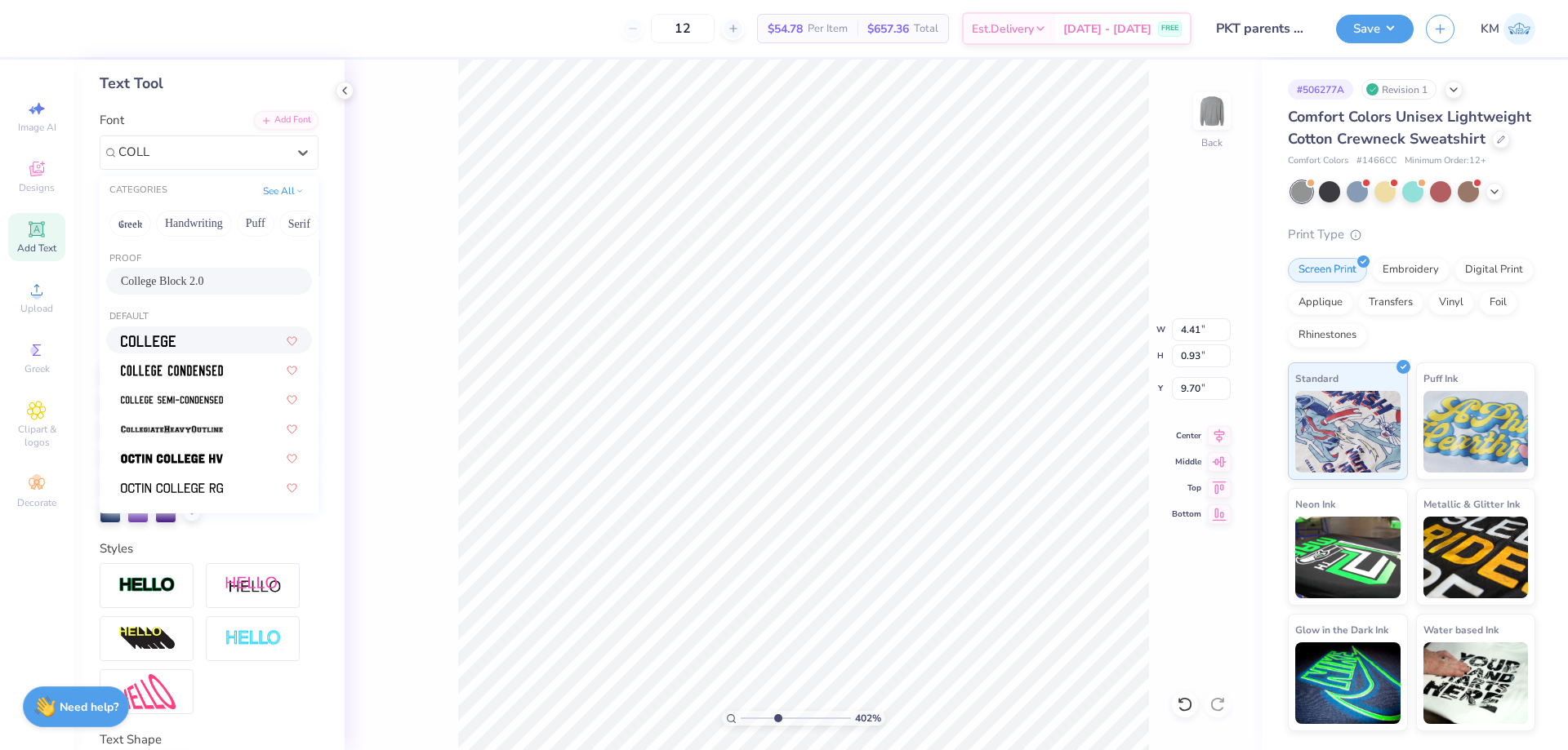
click at [182, 345] on div at bounding box center [209, 340] width 177 height 17
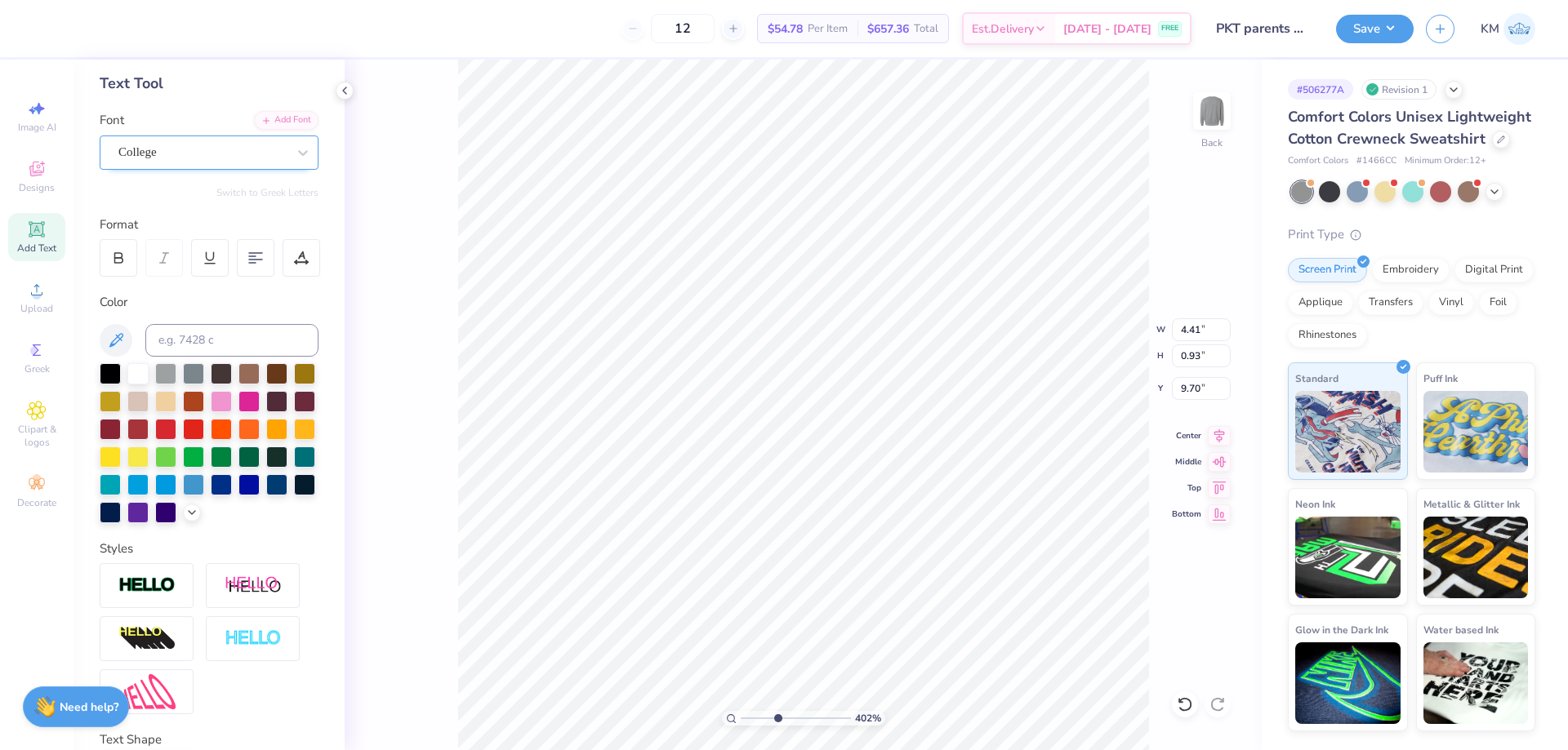
click at [235, 144] on div "College" at bounding box center [202, 152] width 172 height 25
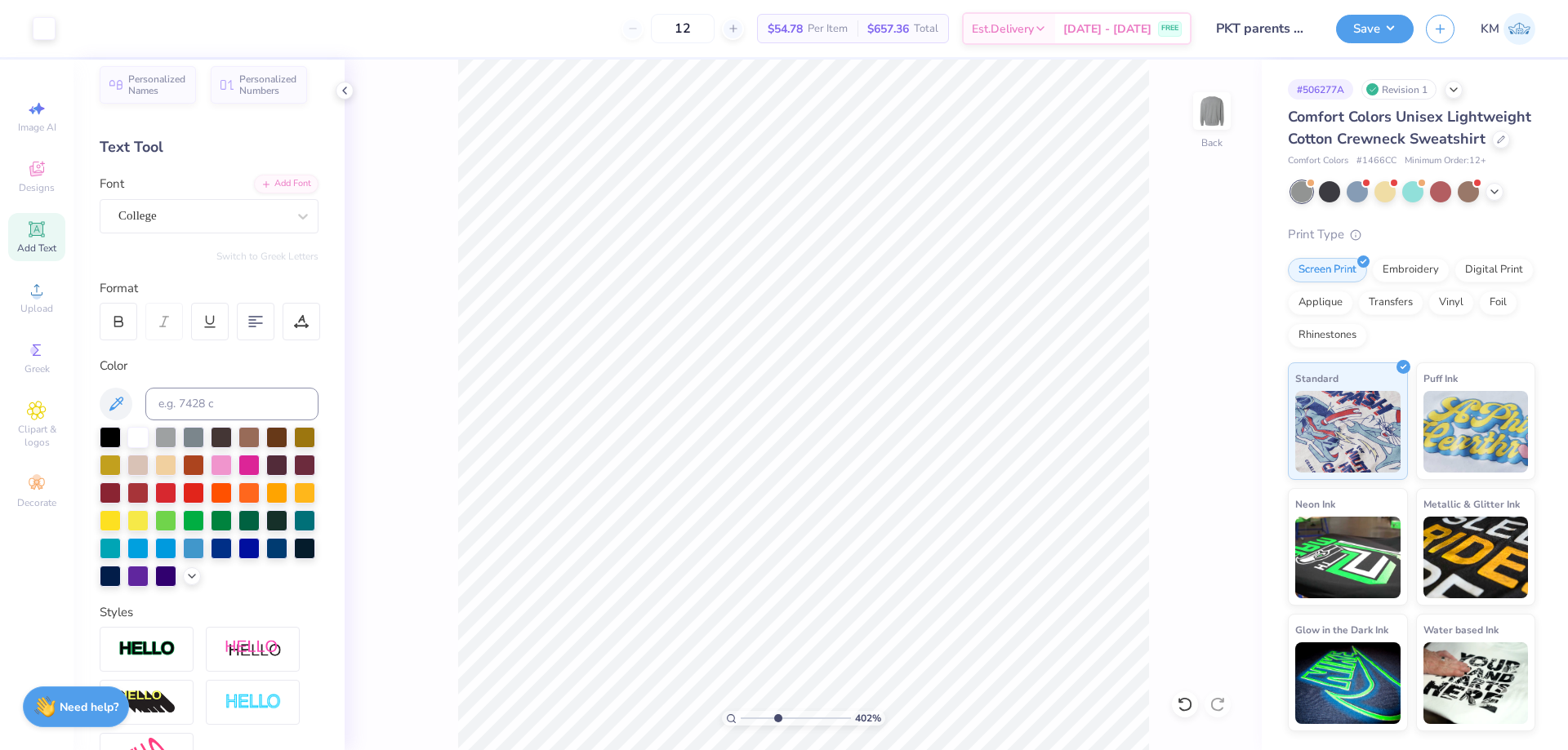
scroll to position [0, 0]
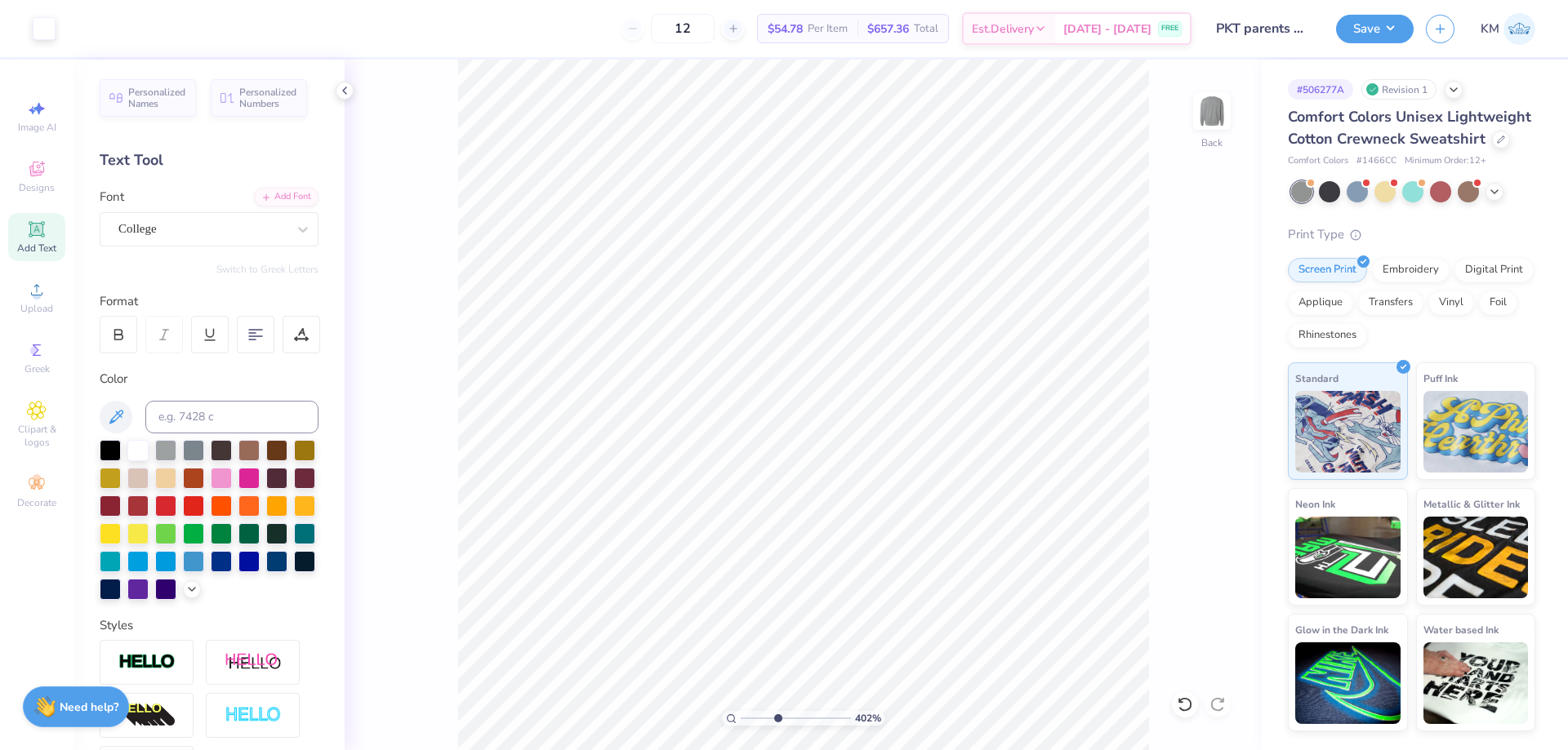
click at [31, 223] on icon at bounding box center [36, 229] width 19 height 19
click at [192, 233] on div "Super Dream" at bounding box center [202, 229] width 172 height 25
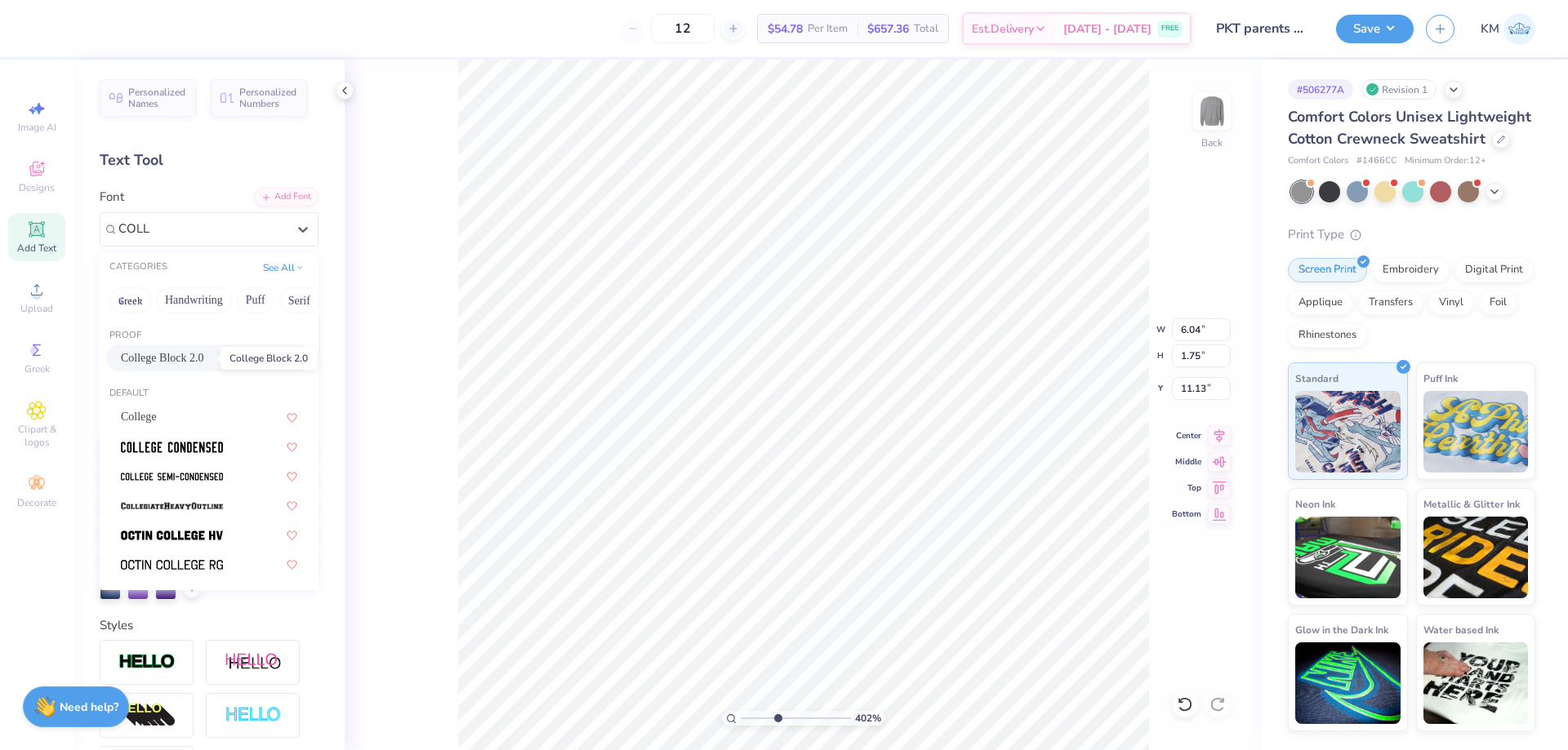
click at [194, 364] on span "College Block 2.0" at bounding box center [162, 358] width 83 height 17
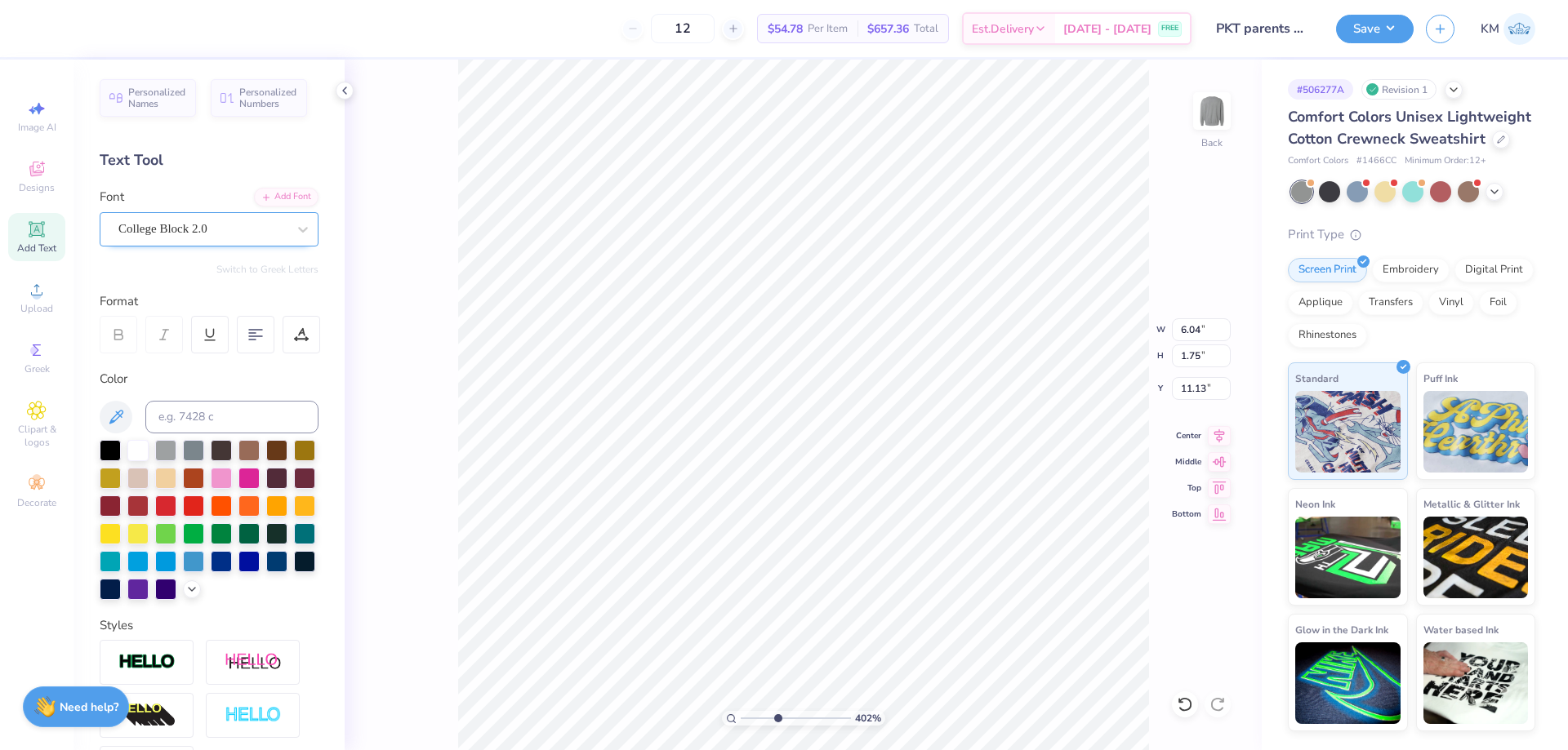
click at [210, 229] on div "College Block 2.0" at bounding box center [202, 229] width 172 height 25
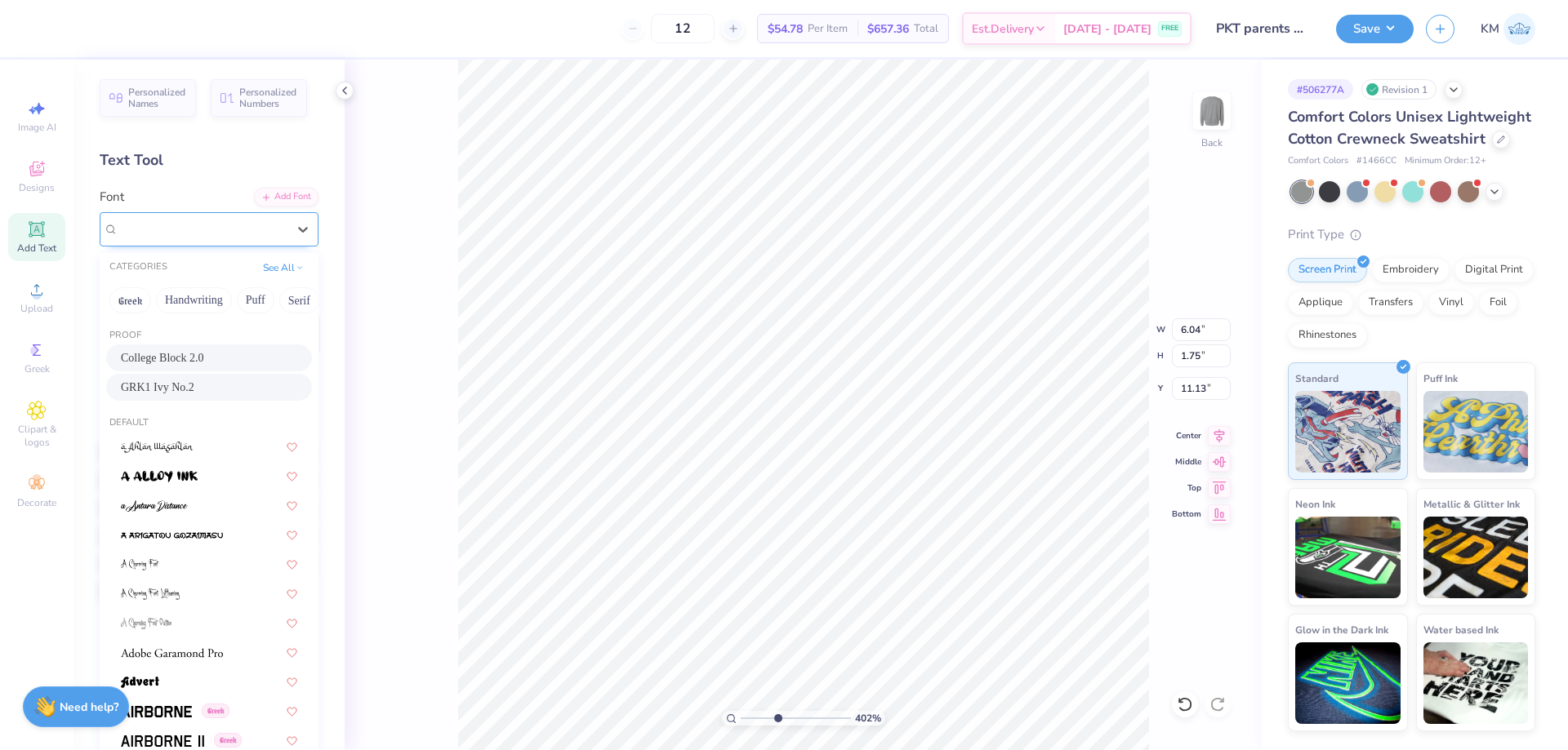
click at [189, 221] on span "College Block 2.0" at bounding box center [162, 229] width 89 height 19
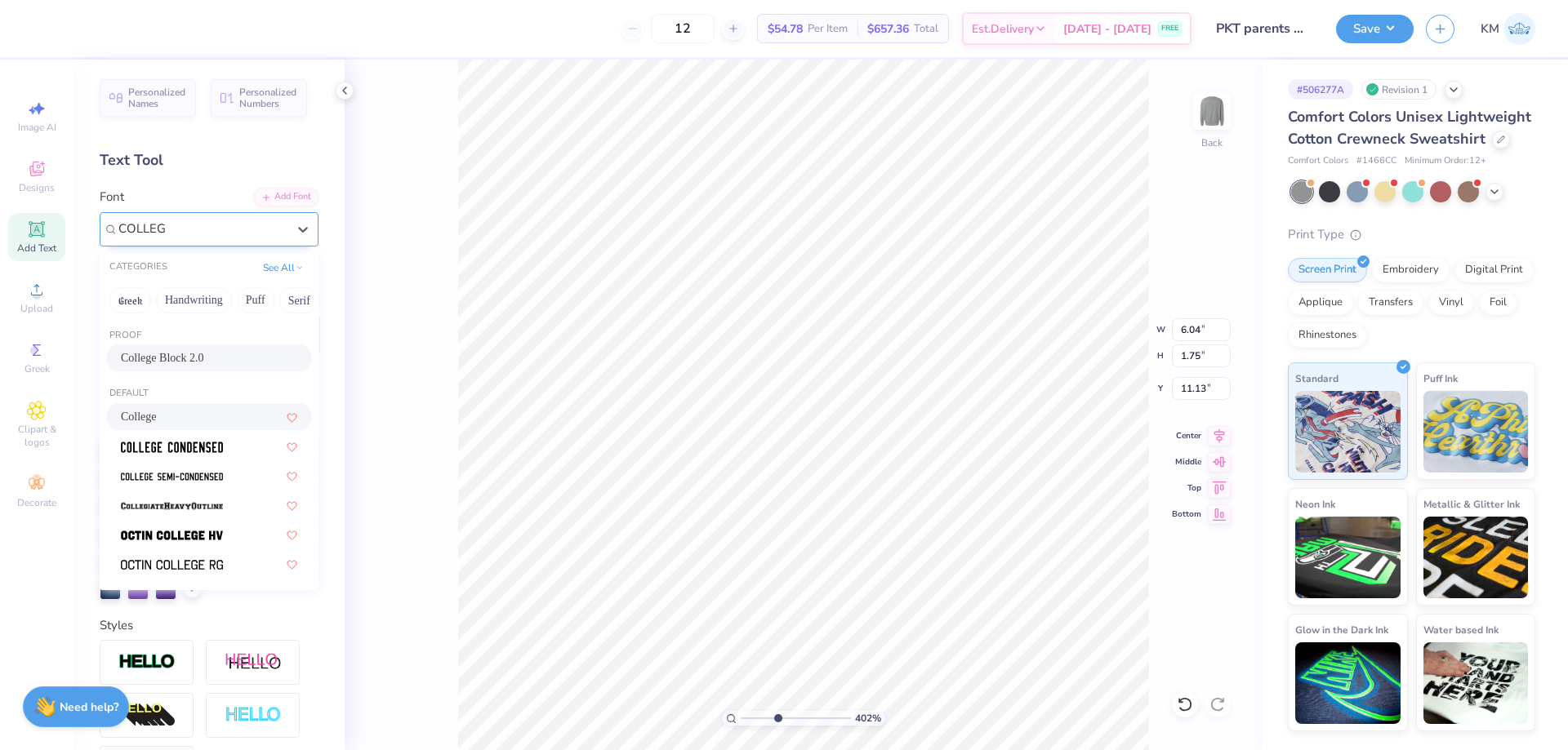
click at [194, 415] on div "College" at bounding box center [209, 417] width 177 height 17
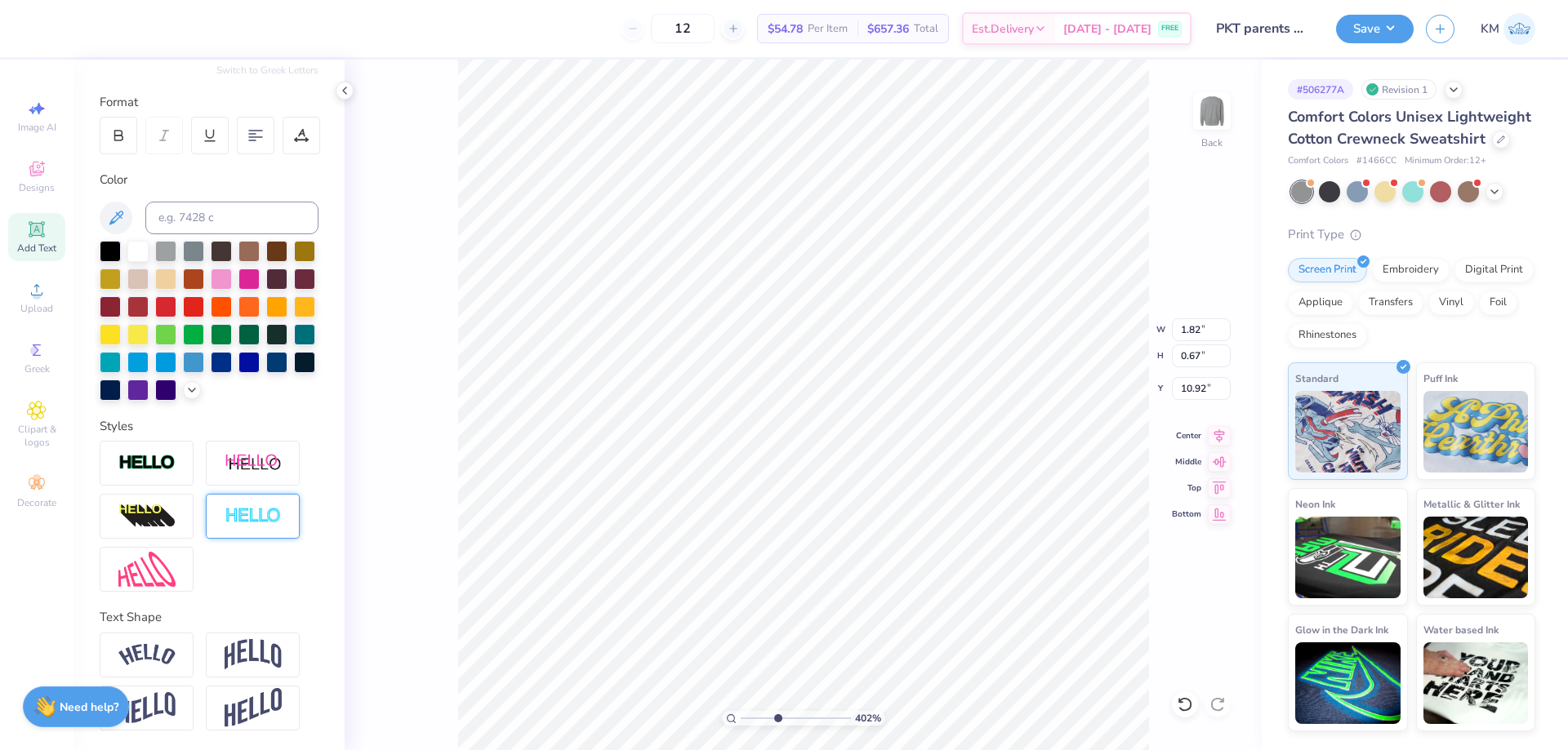
scroll to position [227, 0]
click at [259, 657] on img at bounding box center [253, 654] width 58 height 31
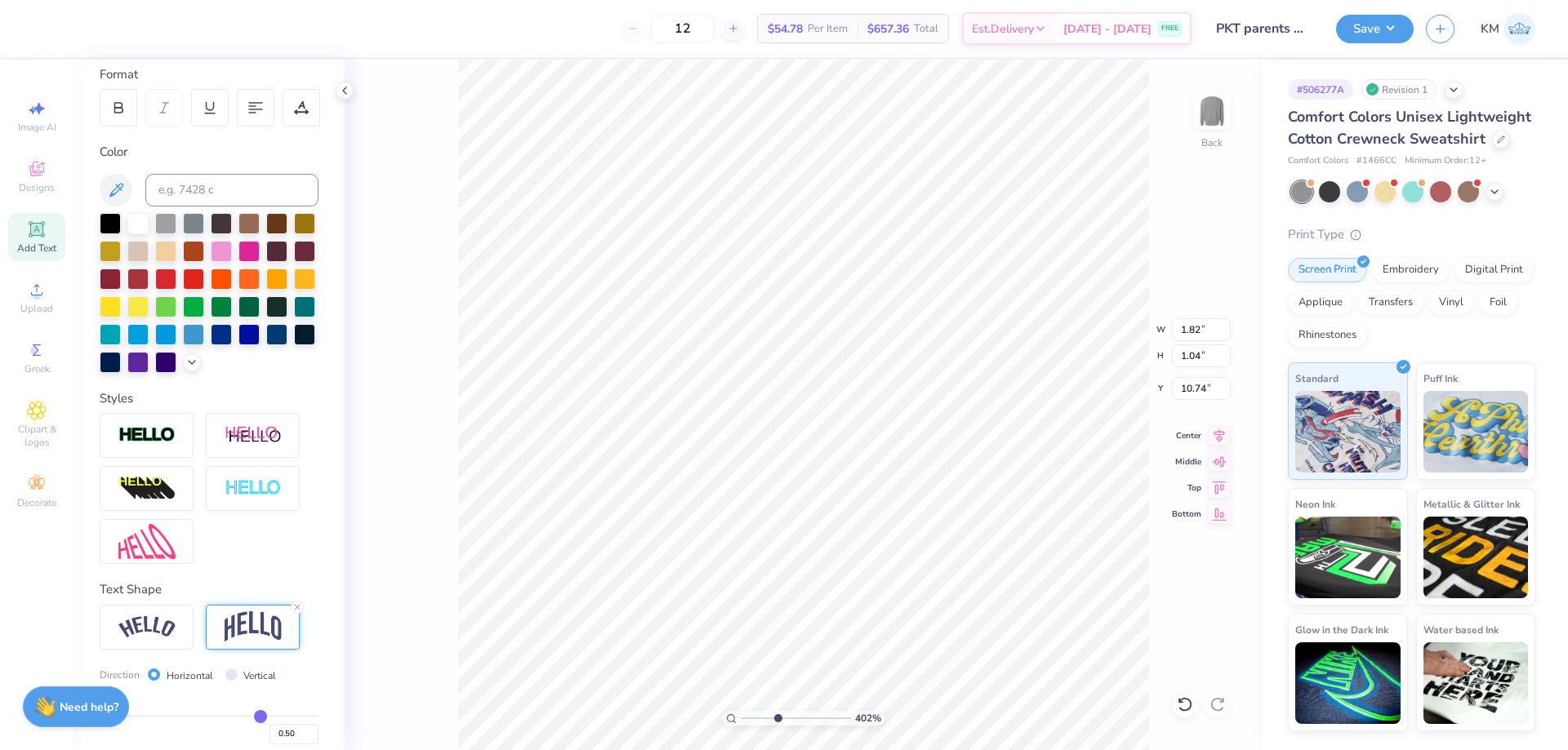
scroll to position [321, 0]
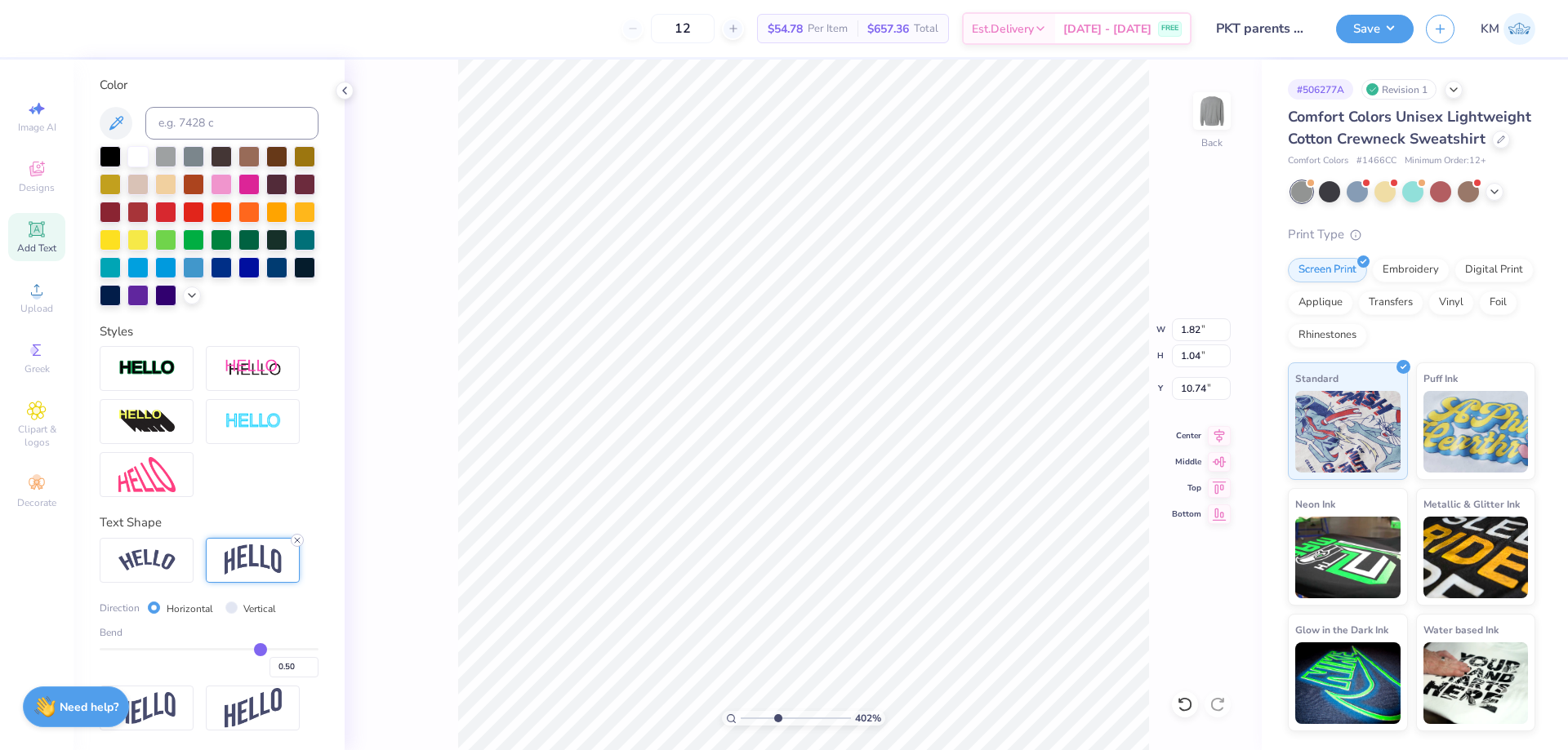
click at [297, 540] on line at bounding box center [298, 540] width 5 height 5
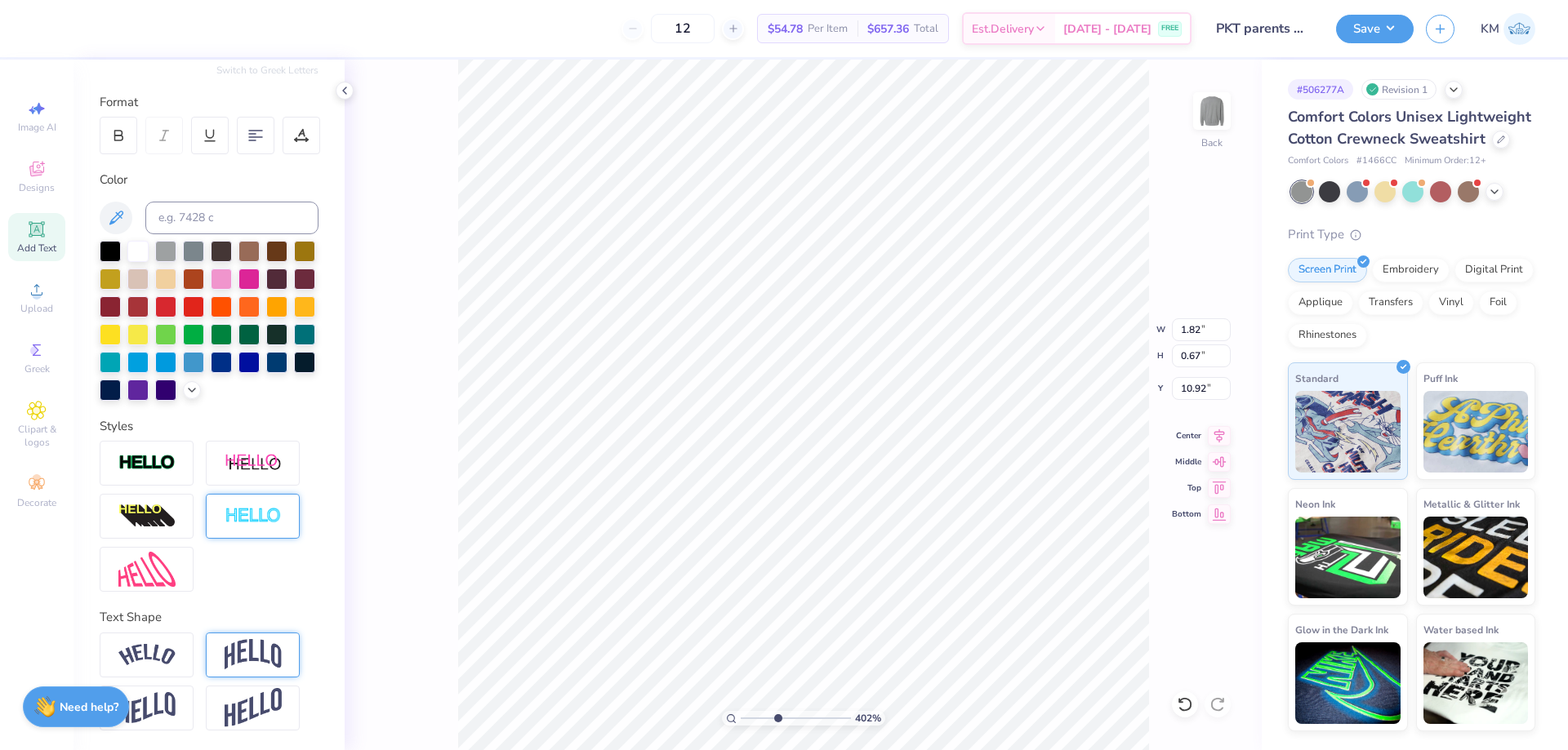
scroll to position [227, 0]
click at [271, 660] on img at bounding box center [253, 654] width 58 height 31
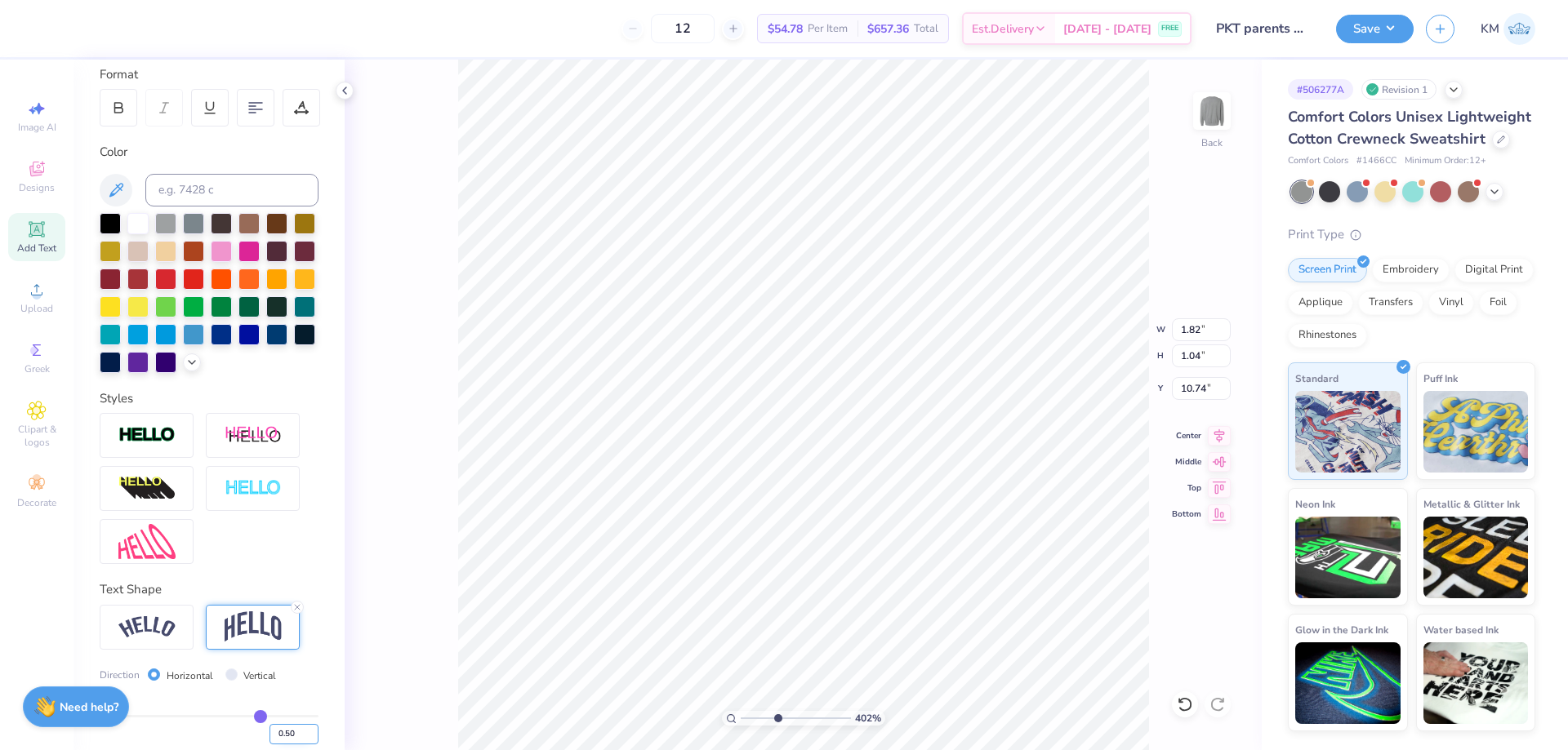
scroll to position [321, 0]
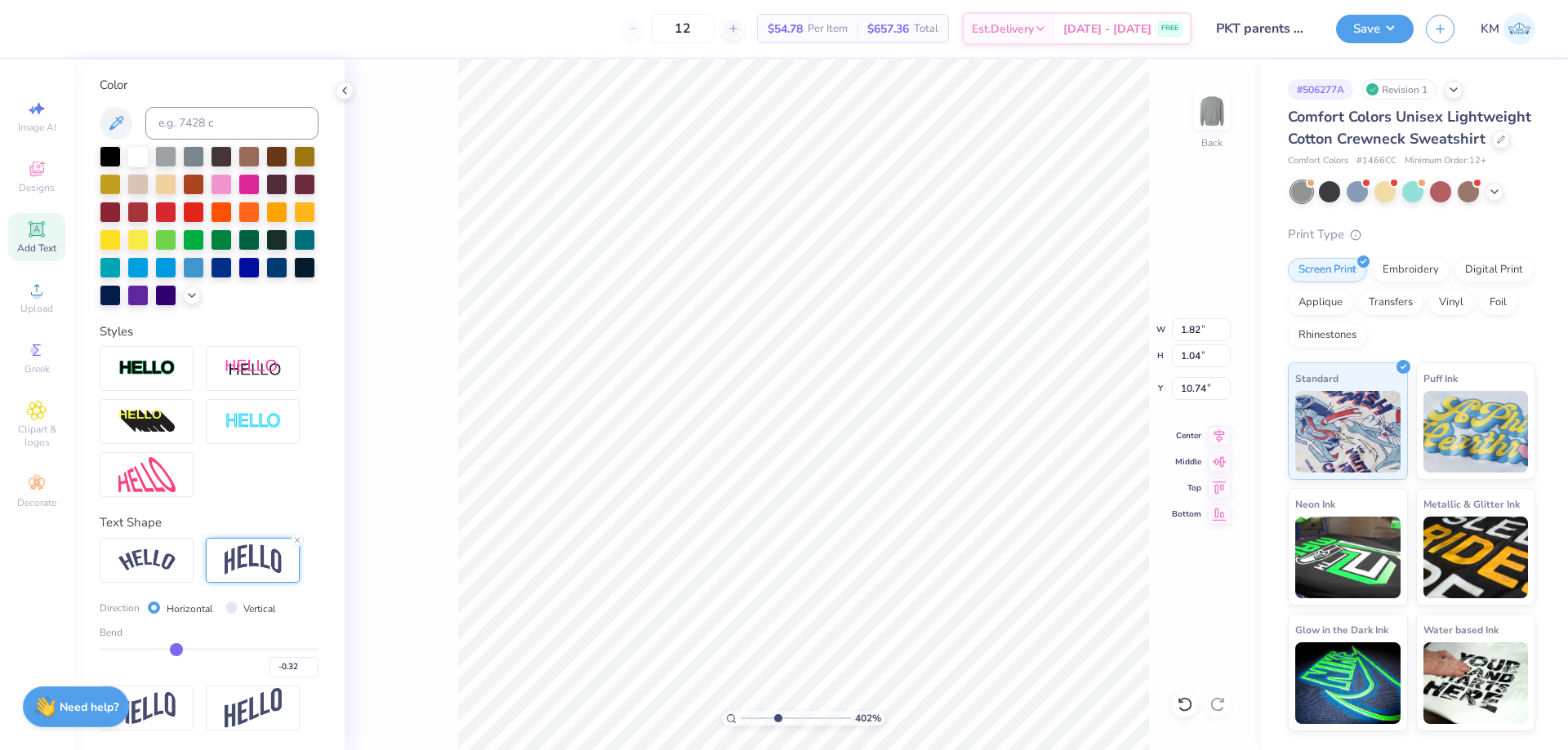
drag, startPoint x: 252, startPoint y: 649, endPoint x: 173, endPoint y: 649, distance: 79.0
click at [173, 649] on input "range" at bounding box center [209, 649] width 219 height 3
drag, startPoint x: 173, startPoint y: 649, endPoint x: 185, endPoint y: 649, distance: 12.0
click at [185, 649] on input "range" at bounding box center [209, 649] width 219 height 3
click at [190, 649] on input "range" at bounding box center [209, 649] width 219 height 3
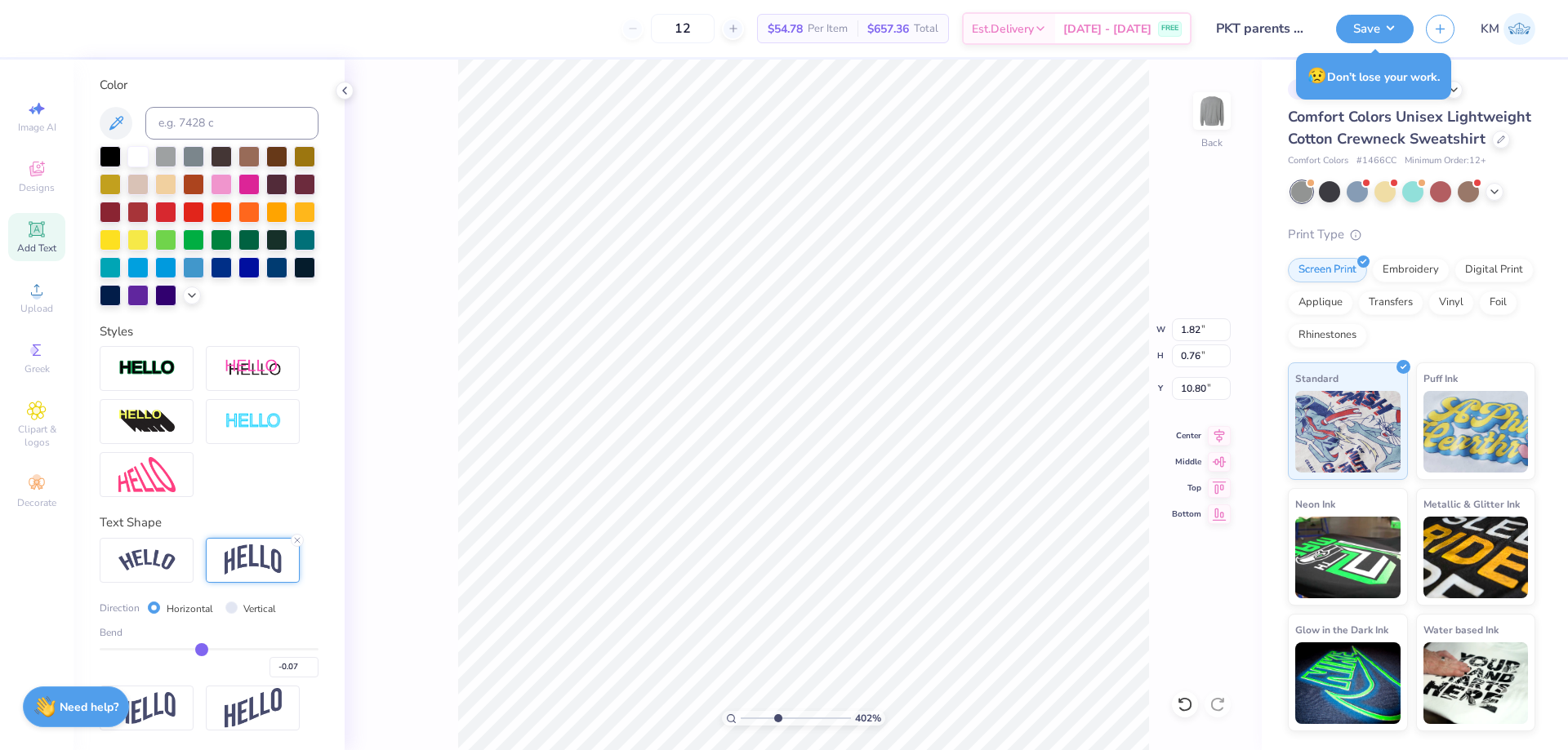
click at [196, 650] on input "range" at bounding box center [209, 649] width 219 height 3
click at [181, 650] on div "-0.07" at bounding box center [209, 663] width 219 height 30
drag, startPoint x: 197, startPoint y: 649, endPoint x: 188, endPoint y: 648, distance: 9.1
click at [188, 649] on input "range" at bounding box center [209, 649] width 219 height 3
click at [191, 649] on input "range" at bounding box center [209, 649] width 219 height 3
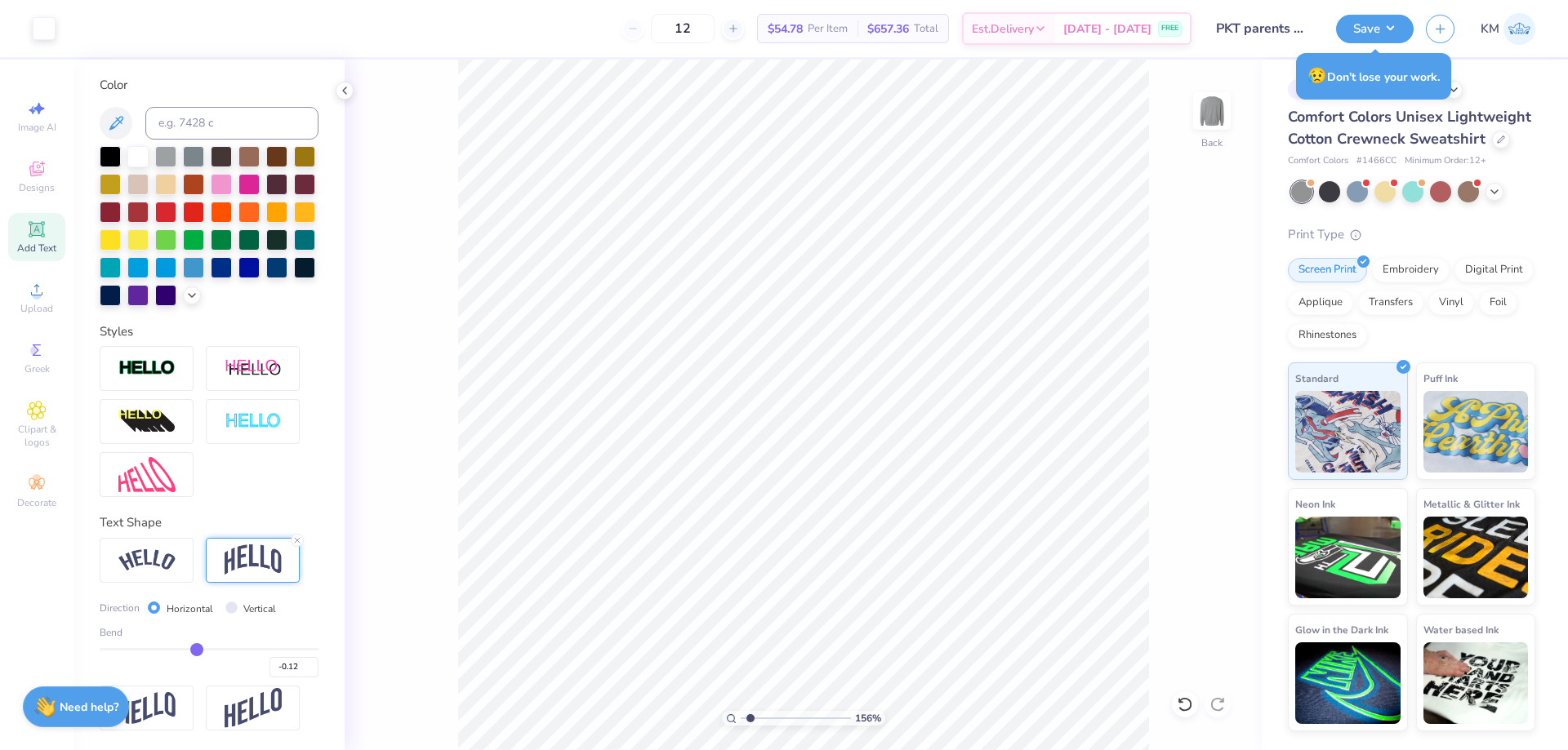
drag, startPoint x: 778, startPoint y: 718, endPoint x: 750, endPoint y: 717, distance: 28.0
click at [750, 717] on input "range" at bounding box center [796, 718] width 110 height 14
click at [44, 309] on span "Upload" at bounding box center [36, 308] width 33 height 13
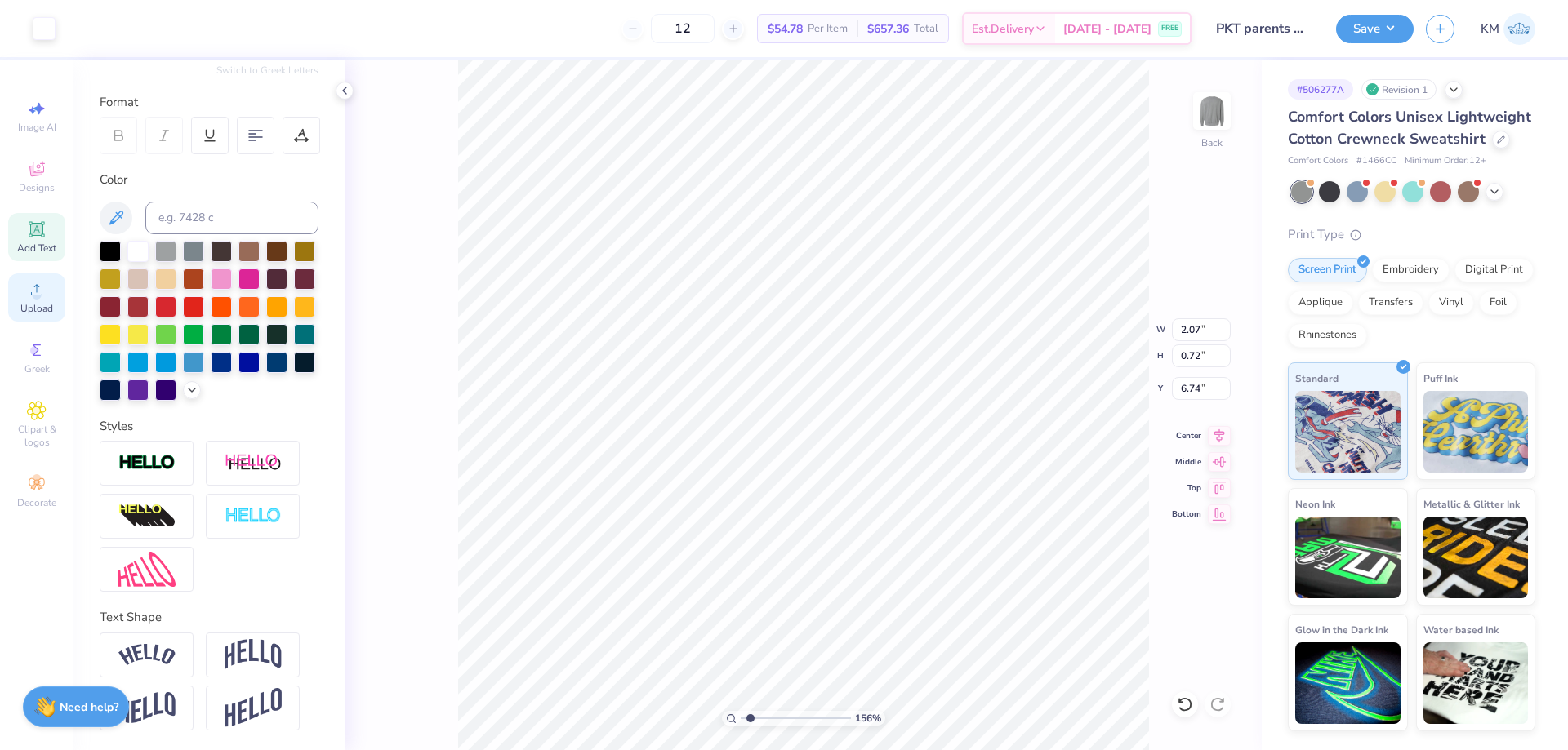
scroll to position [227, 0]
click at [24, 234] on div "Add Text" at bounding box center [37, 237] width 58 height 48
click at [37, 295] on icon at bounding box center [37, 290] width 12 height 12
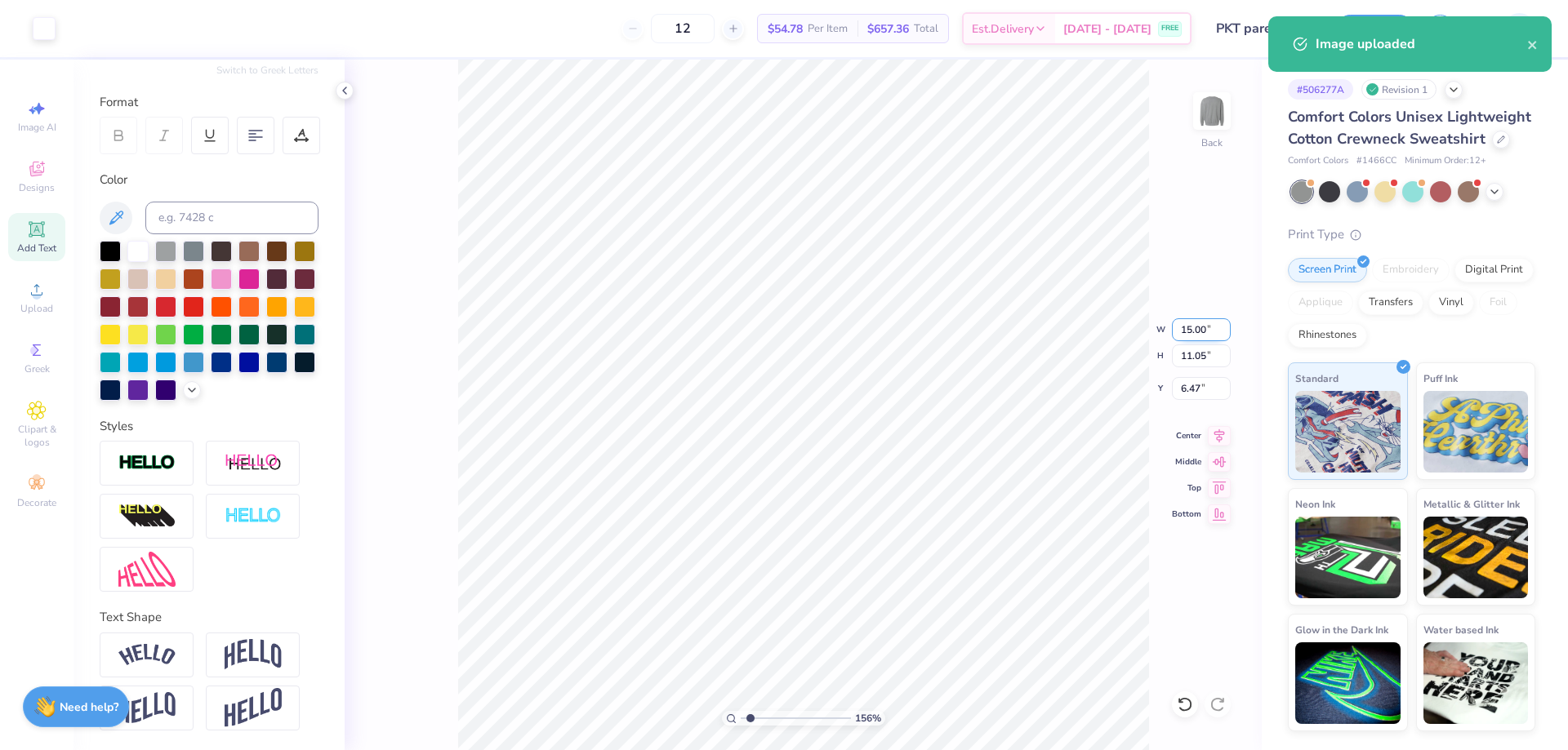
click at [1192, 328] on input "15.00" at bounding box center [1201, 330] width 59 height 23
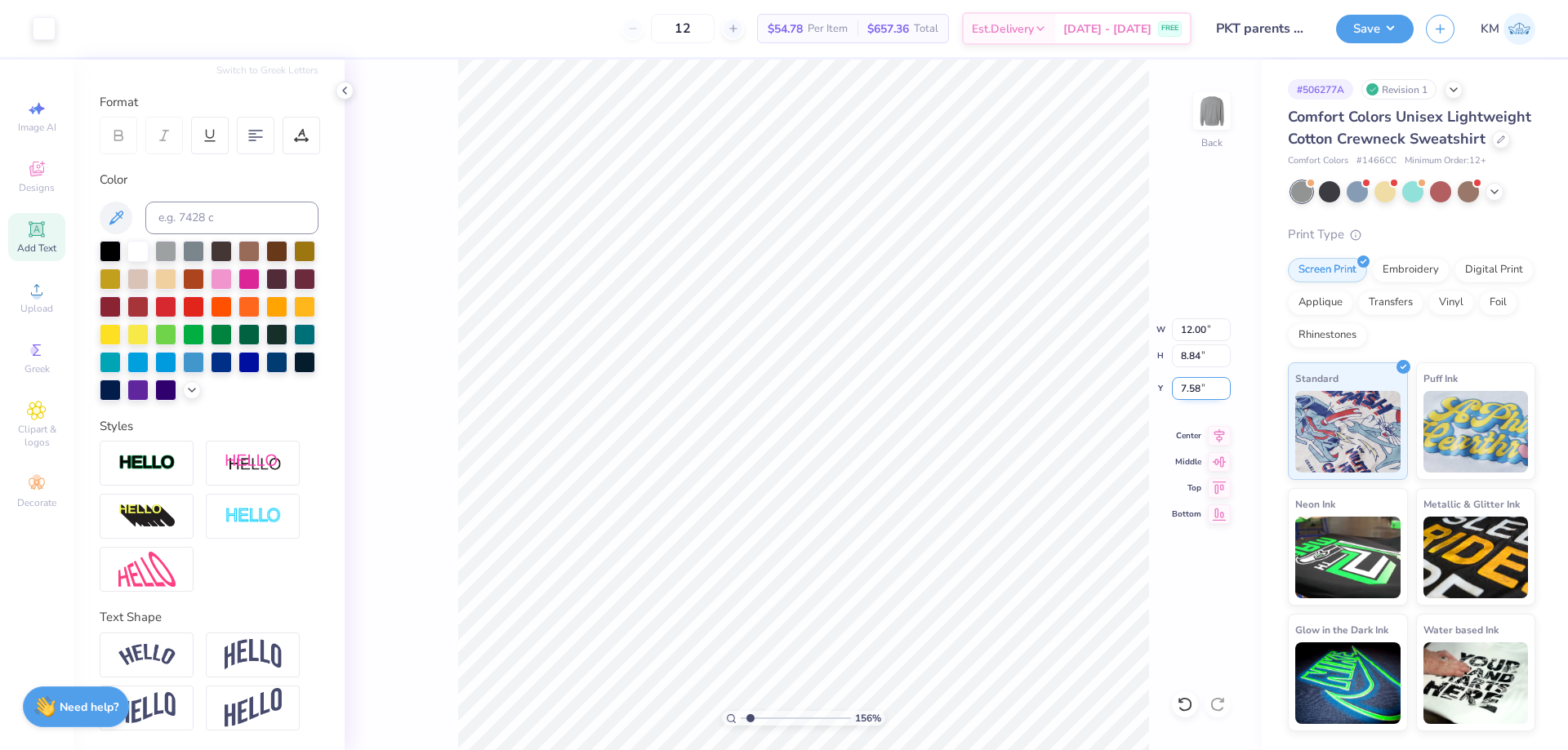
click at [1191, 389] on input "7.58" at bounding box center [1201, 388] width 59 height 23
click at [1394, 36] on button "Save" at bounding box center [1374, 26] width 78 height 29
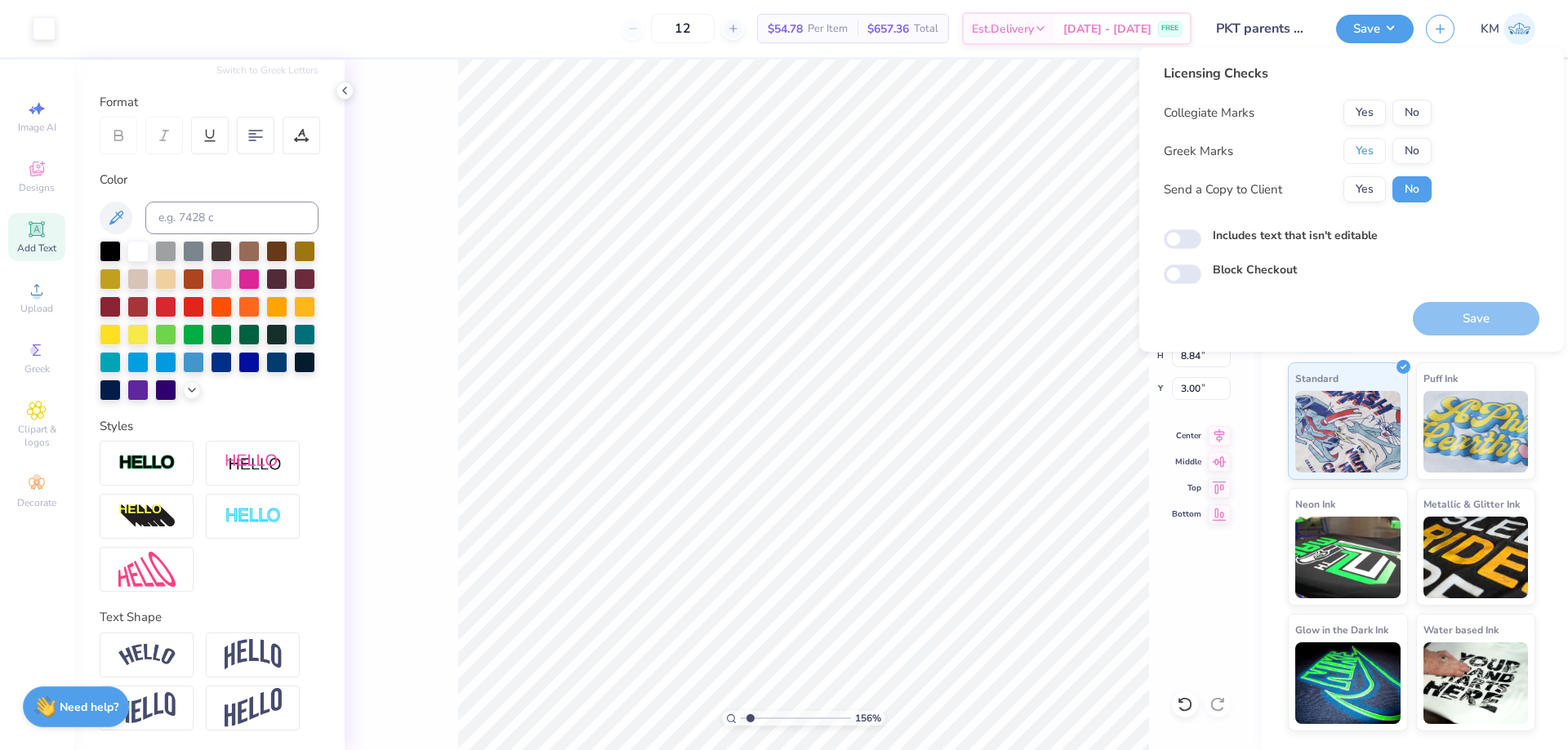
click at [1346, 151] on button "Yes" at bounding box center [1364, 151] width 42 height 26
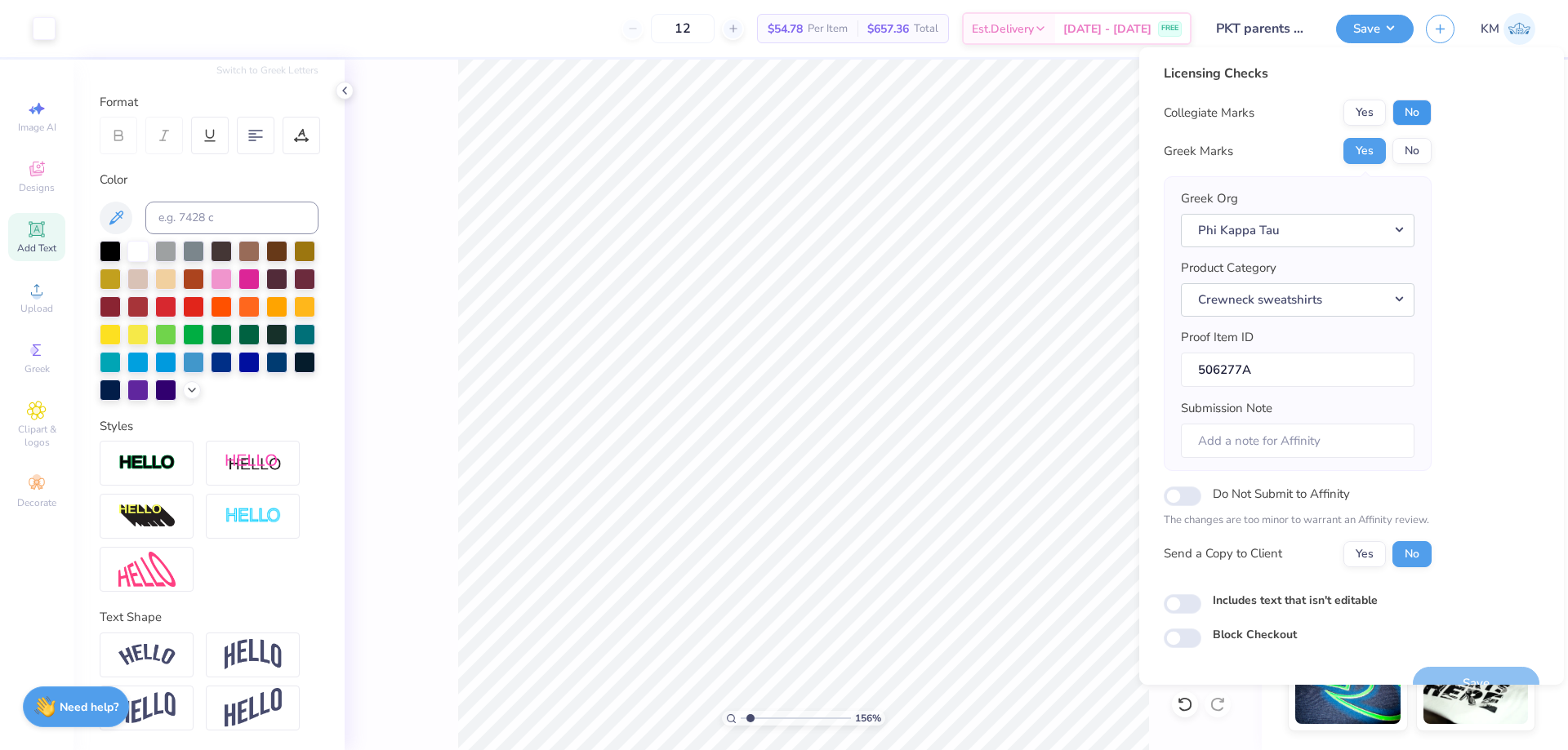
click at [1410, 112] on button "No" at bounding box center [1412, 112] width 39 height 26
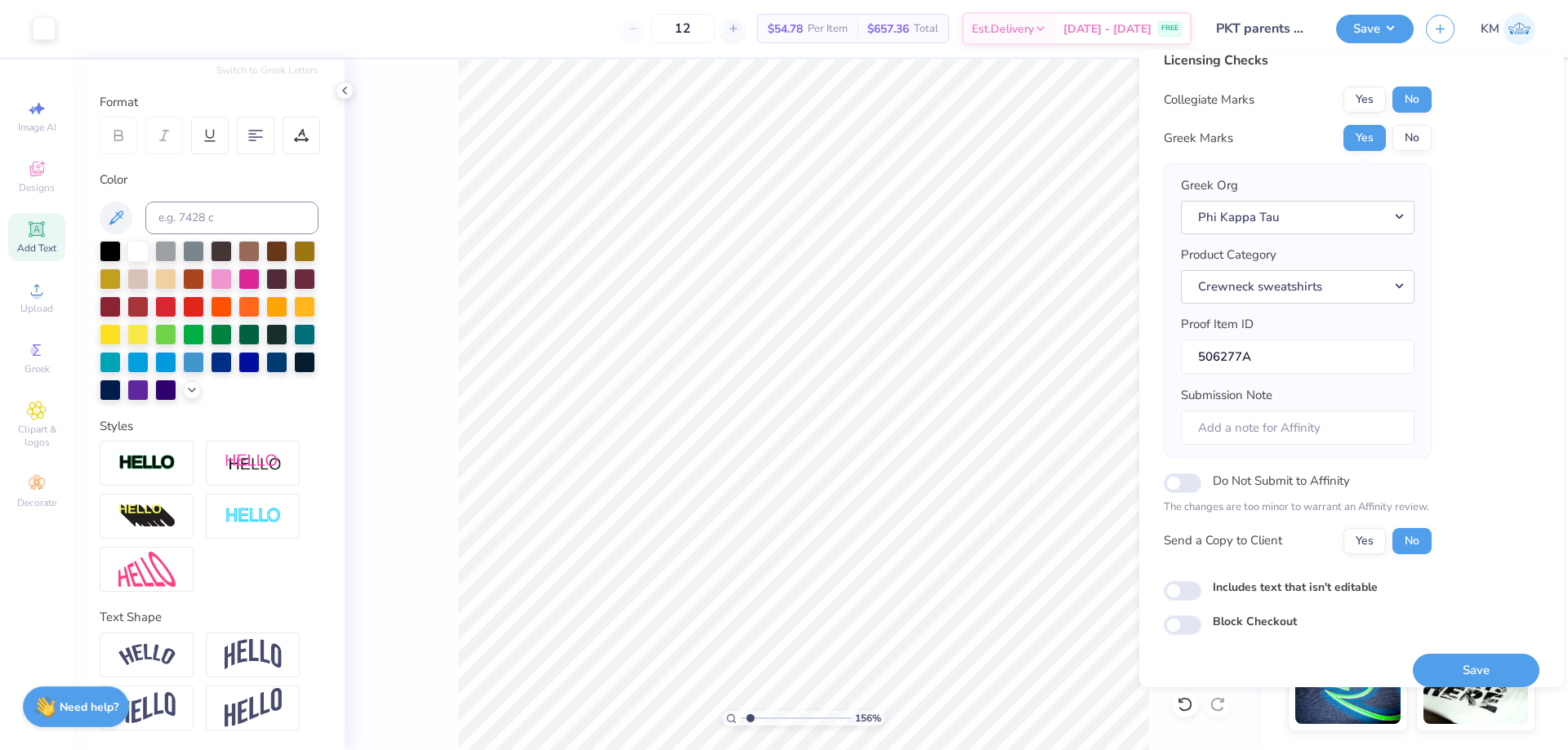
scroll to position [31, 0]
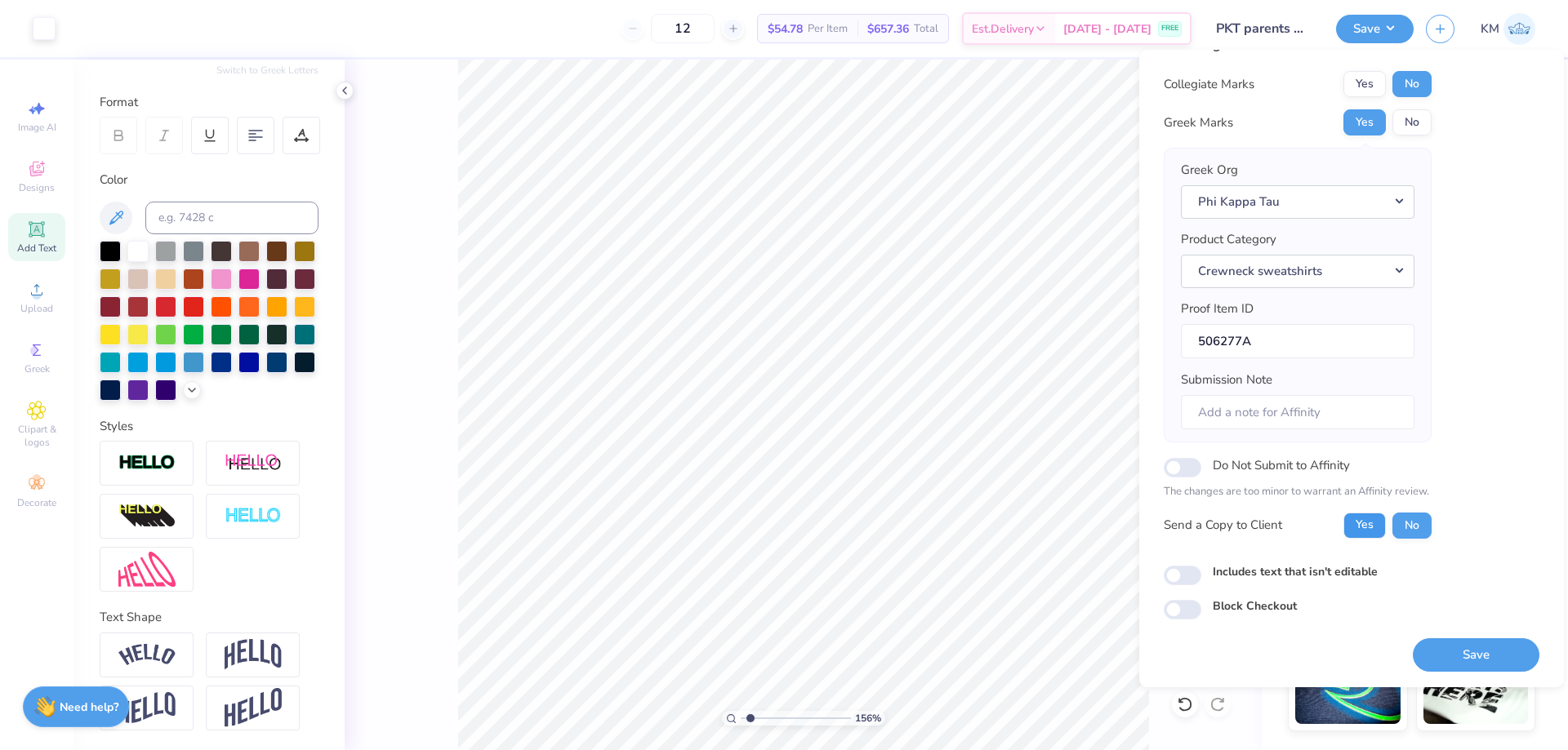
click at [1372, 520] on button "Yes" at bounding box center [1364, 525] width 42 height 26
click at [1424, 653] on button "Save" at bounding box center [1476, 655] width 127 height 34
